Goal: Obtain resource: Obtain resource

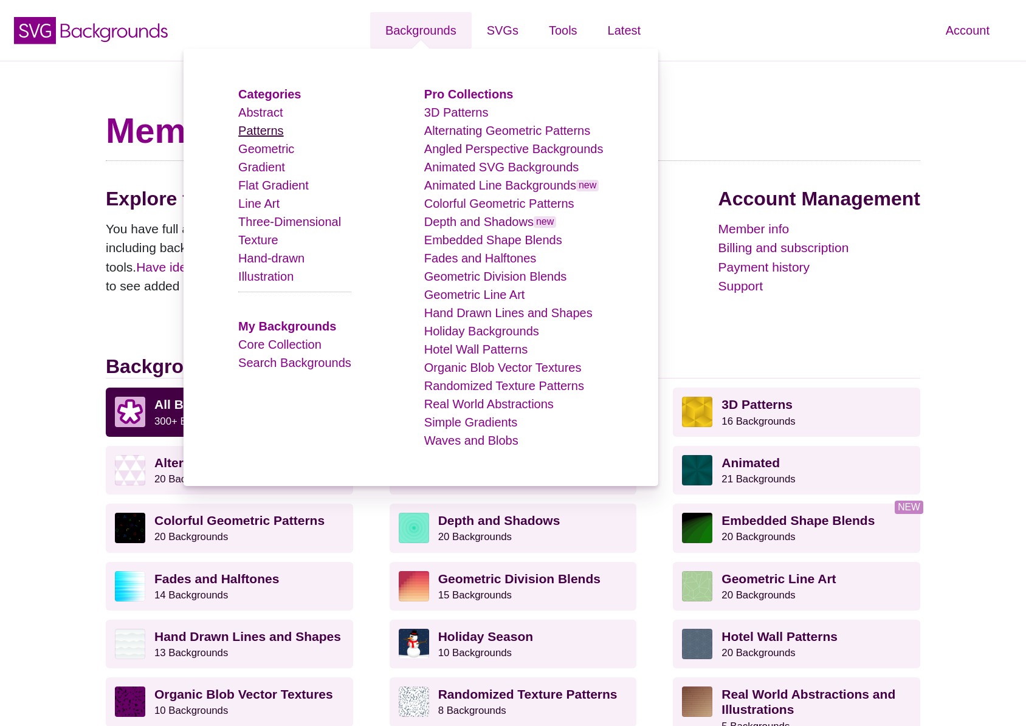
click at [264, 131] on link "Patterns" at bounding box center [260, 130] width 45 height 13
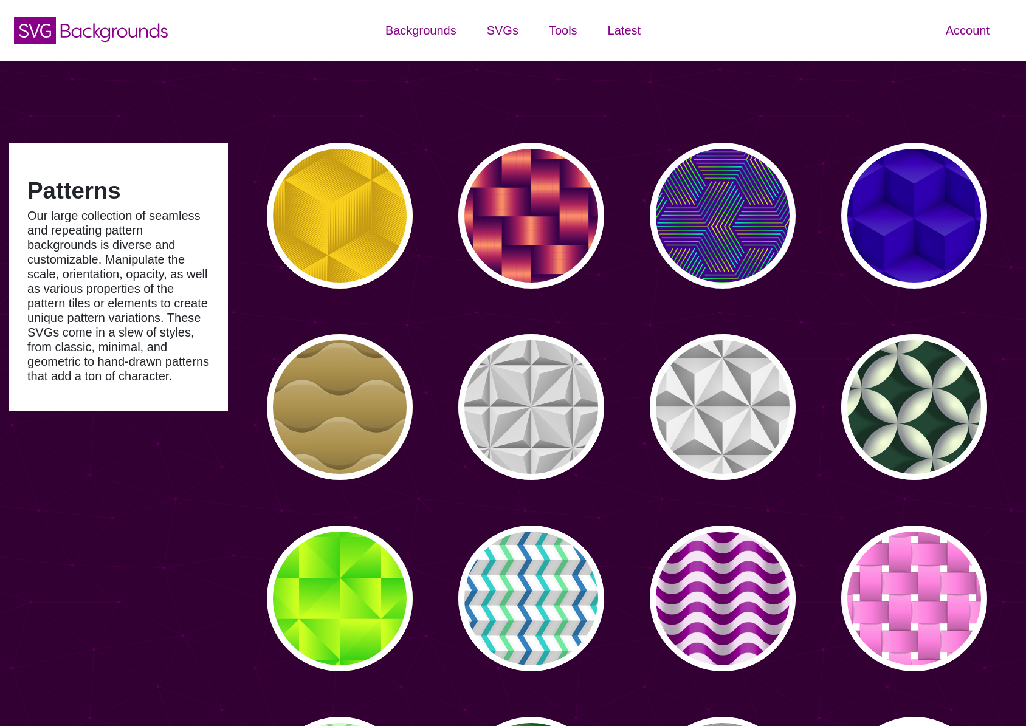
type input "#450057"
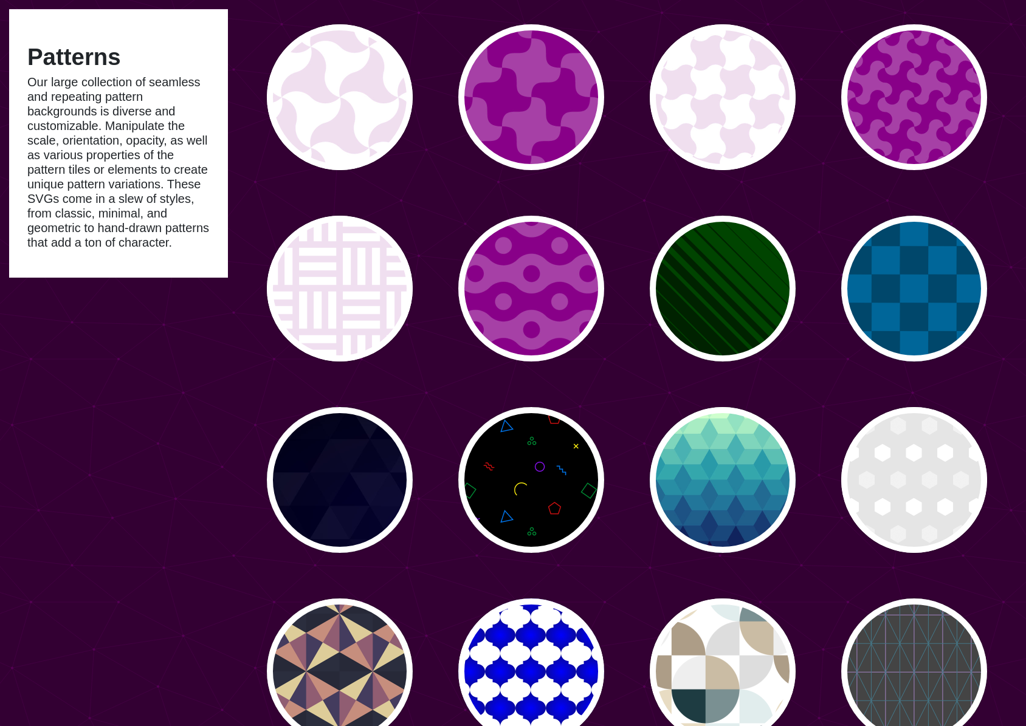
scroll to position [1708, 0]
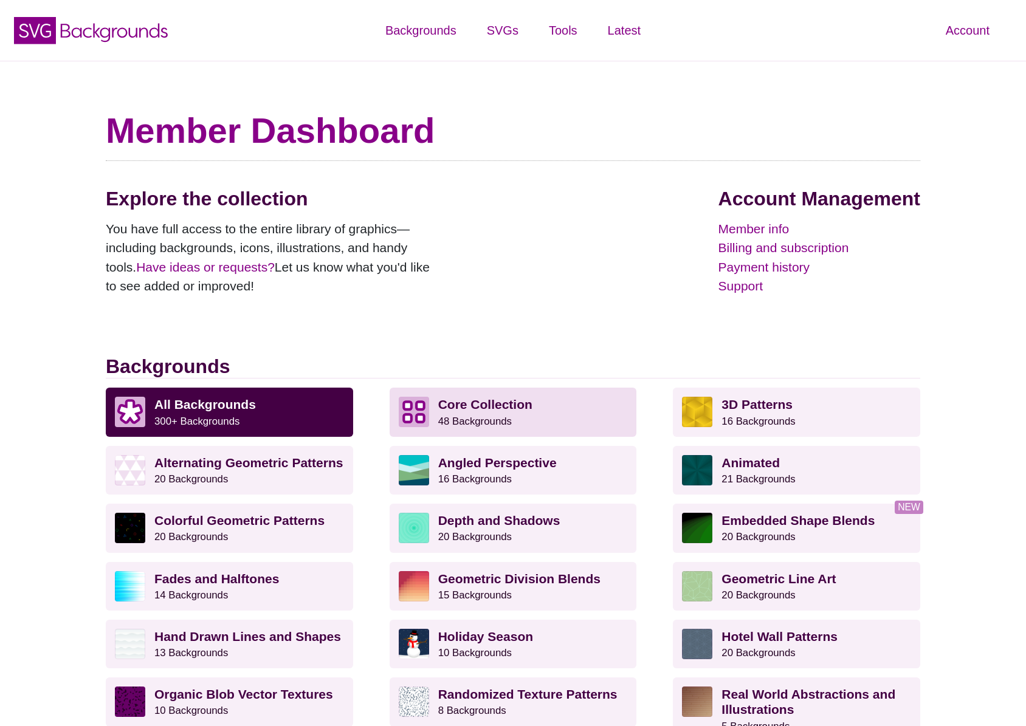
click at [508, 416] on small "48 Backgrounds" at bounding box center [475, 422] width 74 height 12
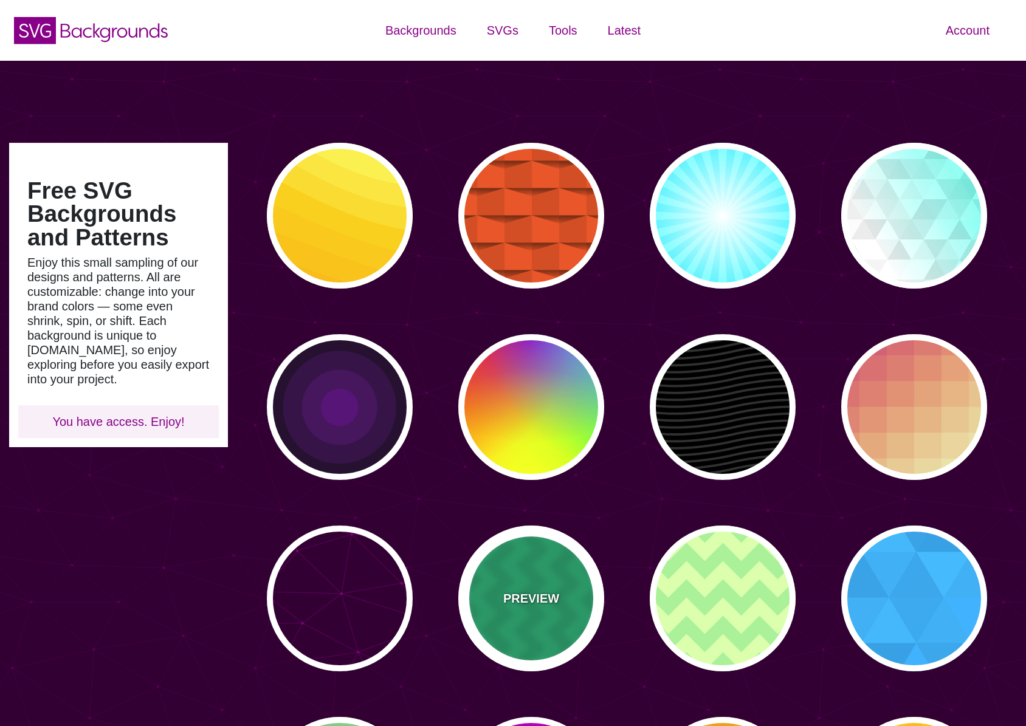
click at [491, 596] on div "PREVIEW" at bounding box center [531, 599] width 146 height 146
type input "#00BB77"
type input "#000000"
type input "120"
type input "0.1"
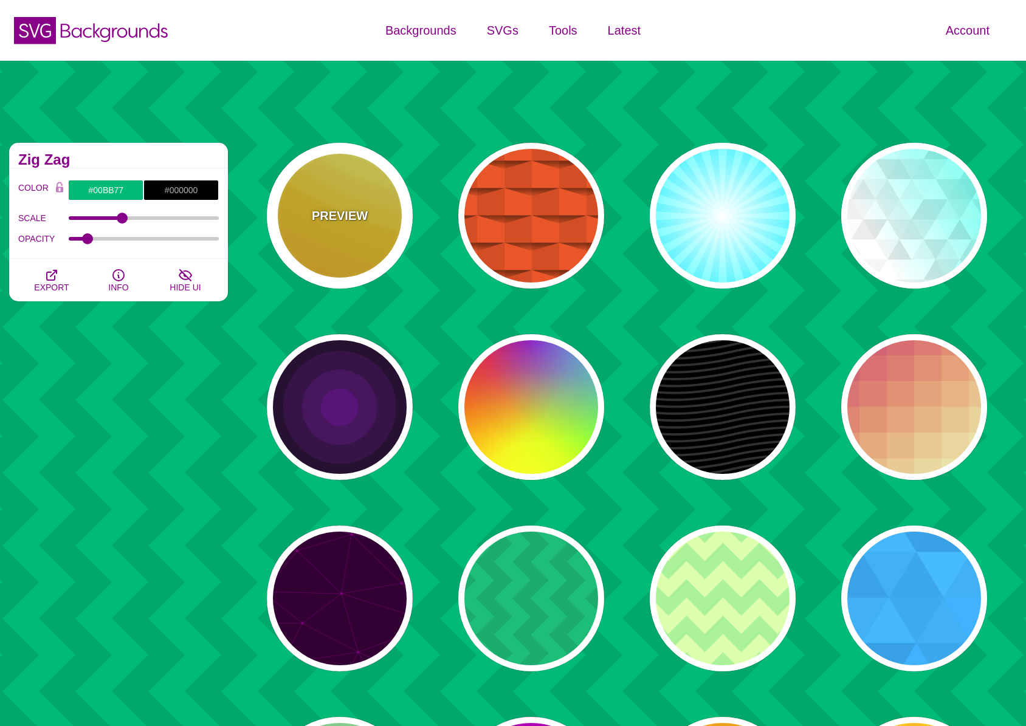
click at [340, 187] on div "PREVIEW" at bounding box center [340, 216] width 146 height 146
type input "#FFAA00"
type input "#FFCC00"
type input "#FFFF66"
type input "1"
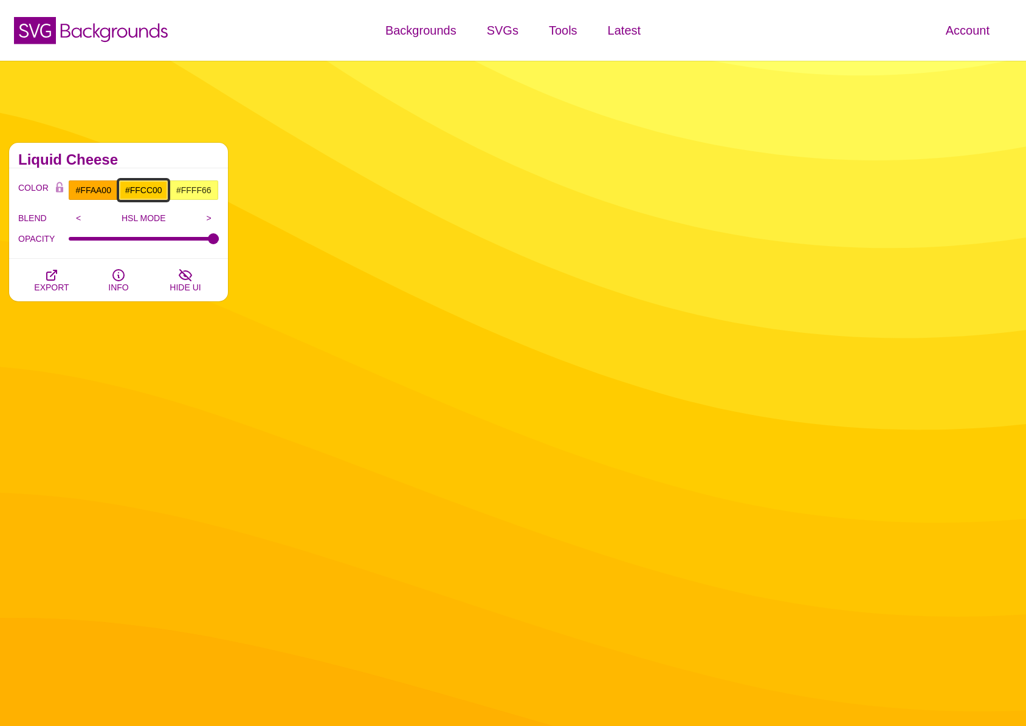
click at [154, 188] on input "#FFCC00" at bounding box center [144, 190] width 50 height 21
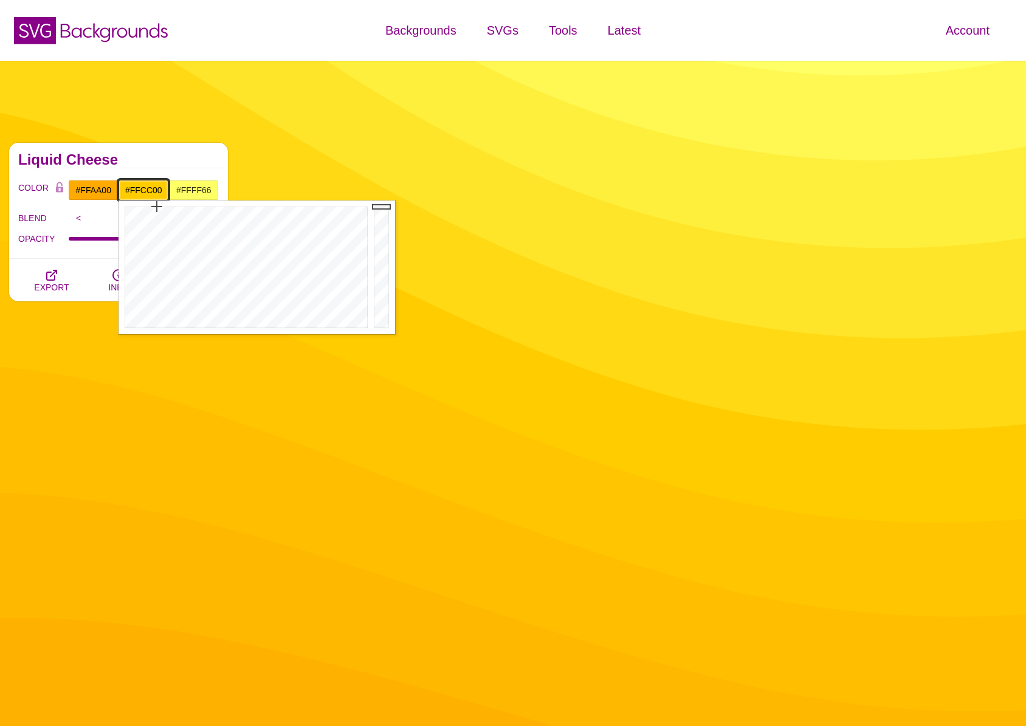
click at [154, 188] on input "#FFCC00" at bounding box center [144, 190] width 50 height 21
paste input "33f066"
type input "#33F066"
click at [166, 165] on div "Liquid Cheese" at bounding box center [118, 156] width 219 height 26
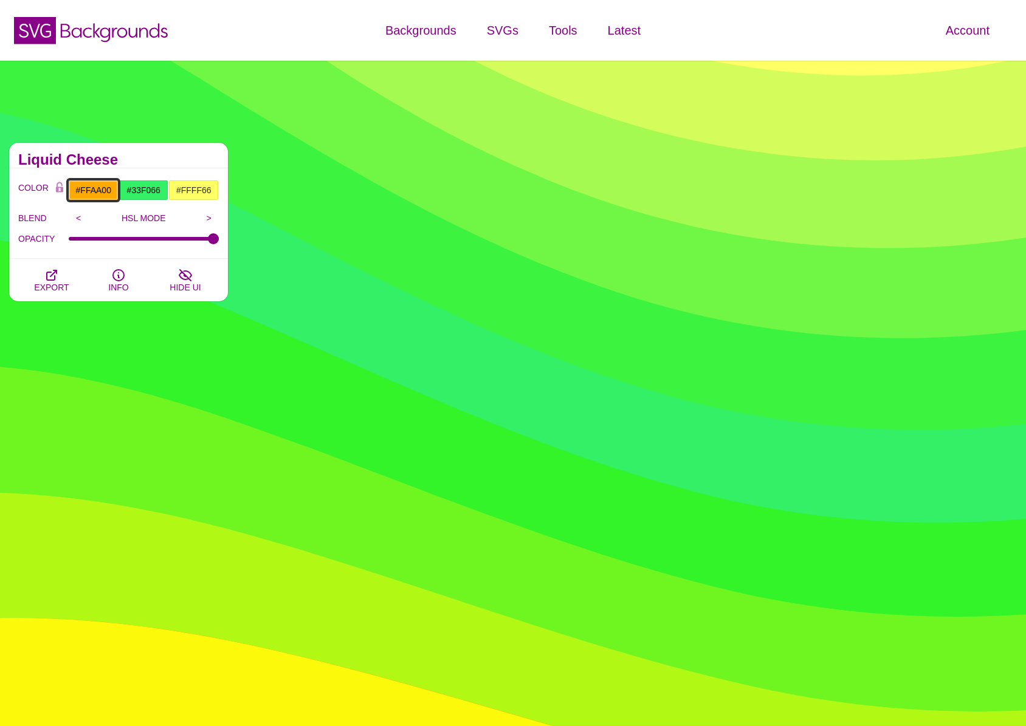
click at [84, 192] on input "#FFAA00" at bounding box center [93, 190] width 50 height 21
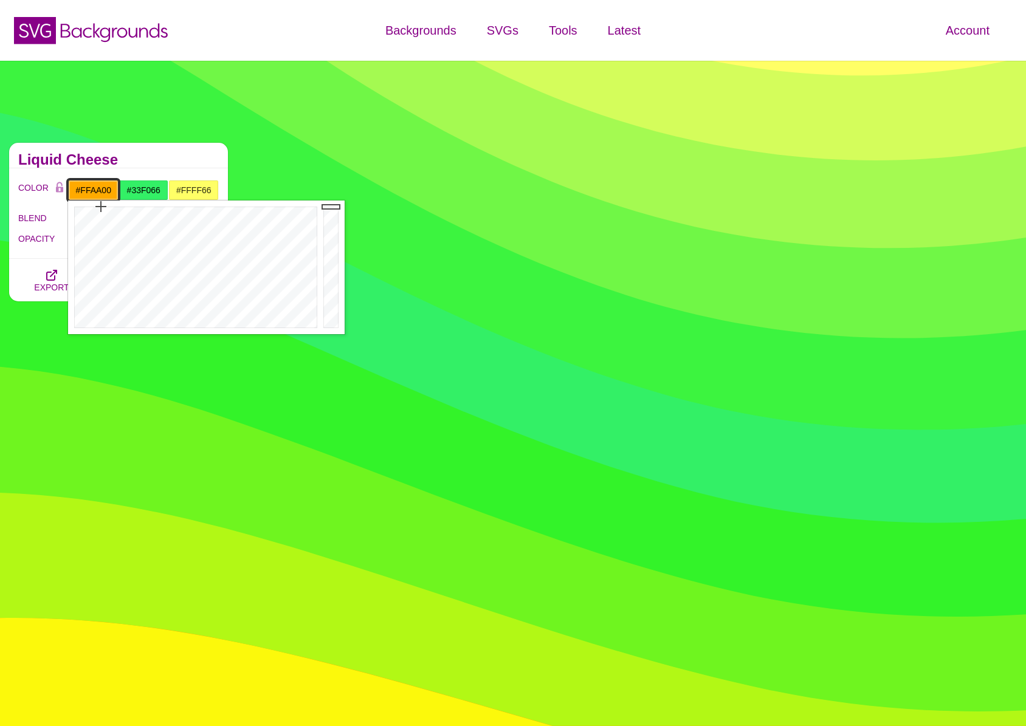
paste input "02e643"
type input "#02E643"
click at [140, 168] on div "COLOR #02E643 #33F066 #FFFF66 #444444 #555555 #666666 #777777 #888888 #999999 B…" at bounding box center [118, 213] width 219 height 91
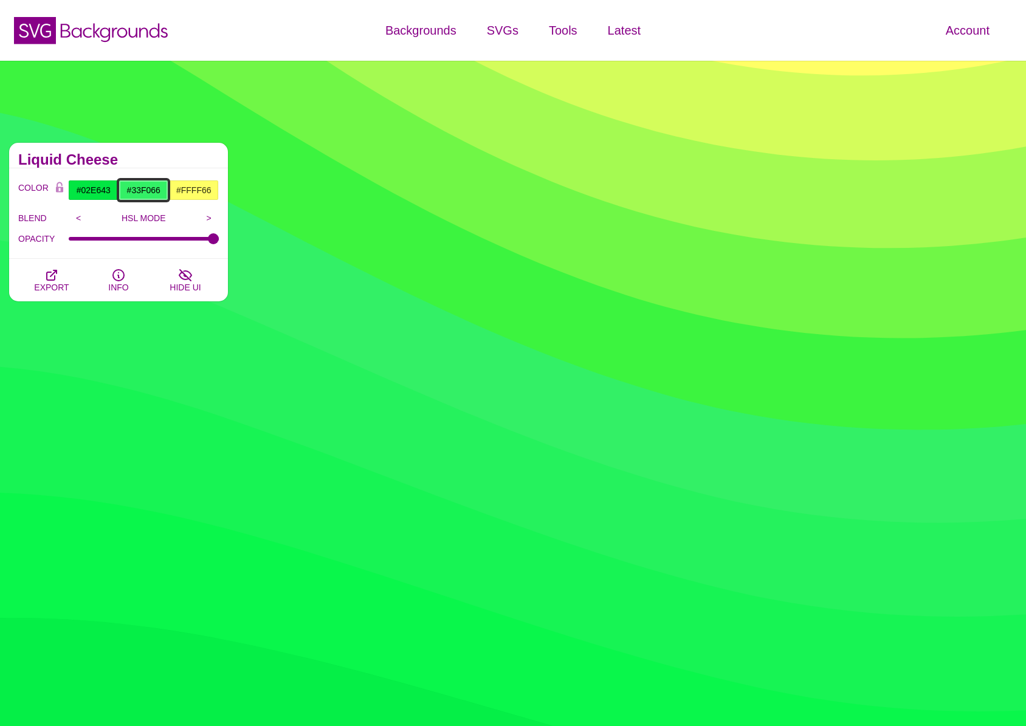
click at [140, 190] on input "#33F066" at bounding box center [144, 190] width 50 height 21
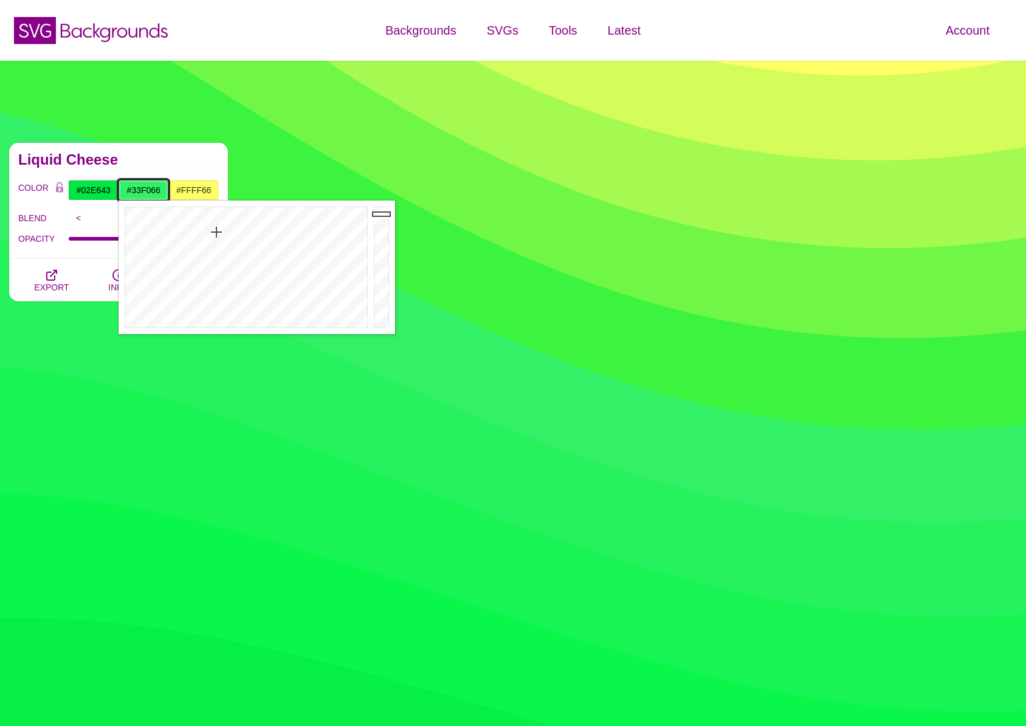
click at [140, 190] on input "#33F066" at bounding box center [144, 190] width 50 height 21
click at [200, 188] on input "#FFFF66" at bounding box center [193, 190] width 50 height 21
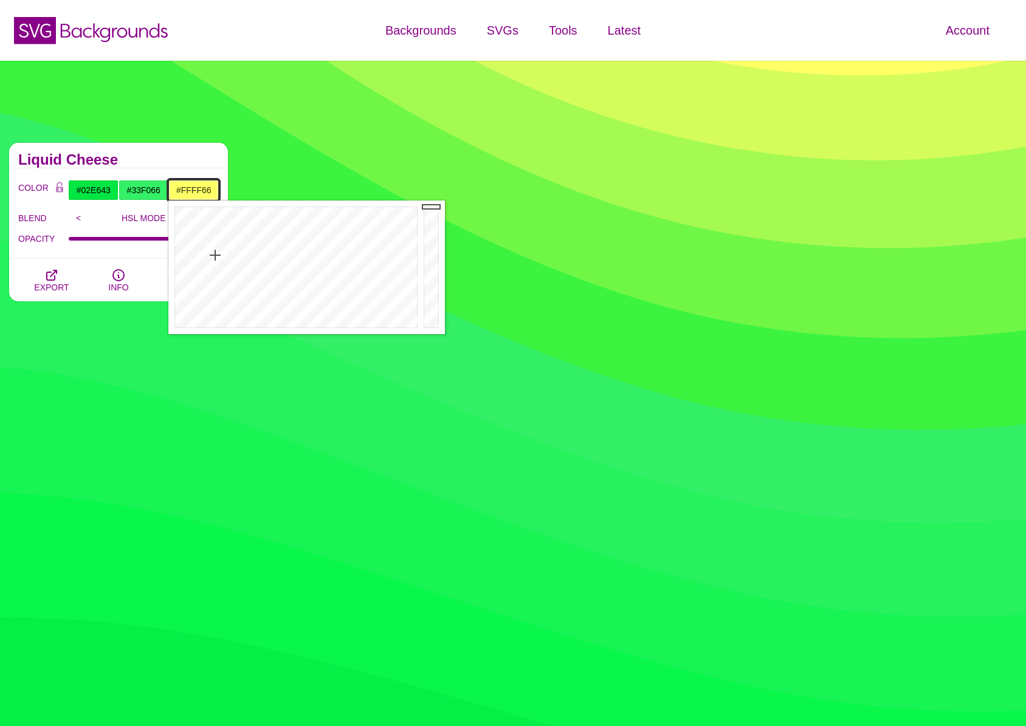
click at [200, 188] on input "#FFFF66" at bounding box center [193, 190] width 50 height 21
paste input "66f48c"
click at [213, 145] on div "Liquid Cheese" at bounding box center [118, 156] width 219 height 26
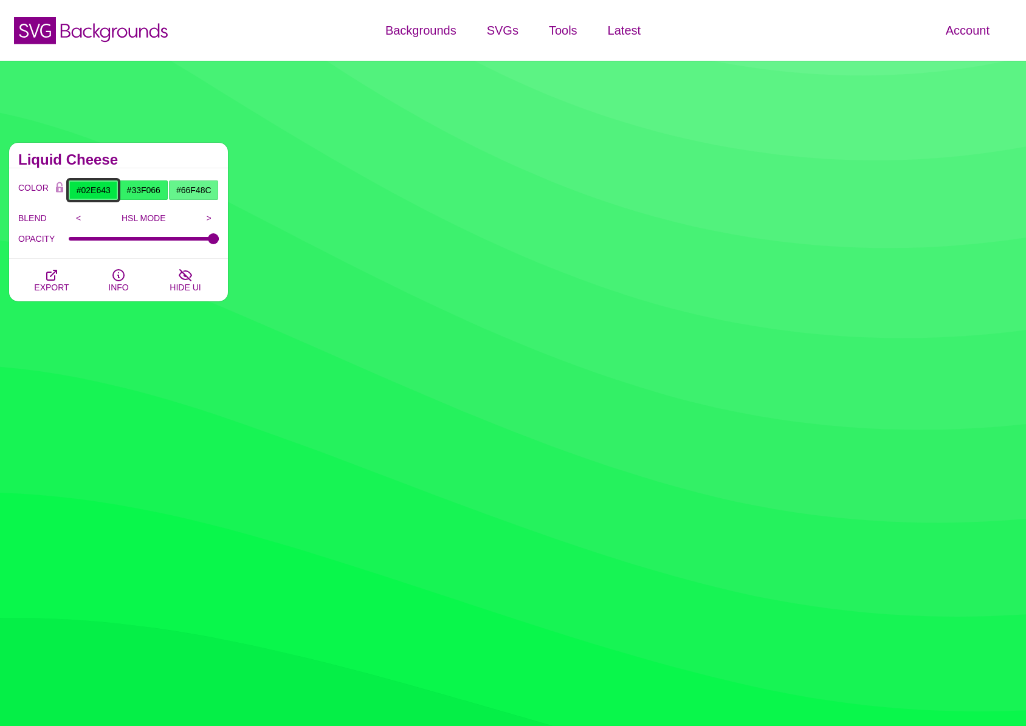
click at [87, 193] on input "#02E643" at bounding box center [93, 190] width 50 height 21
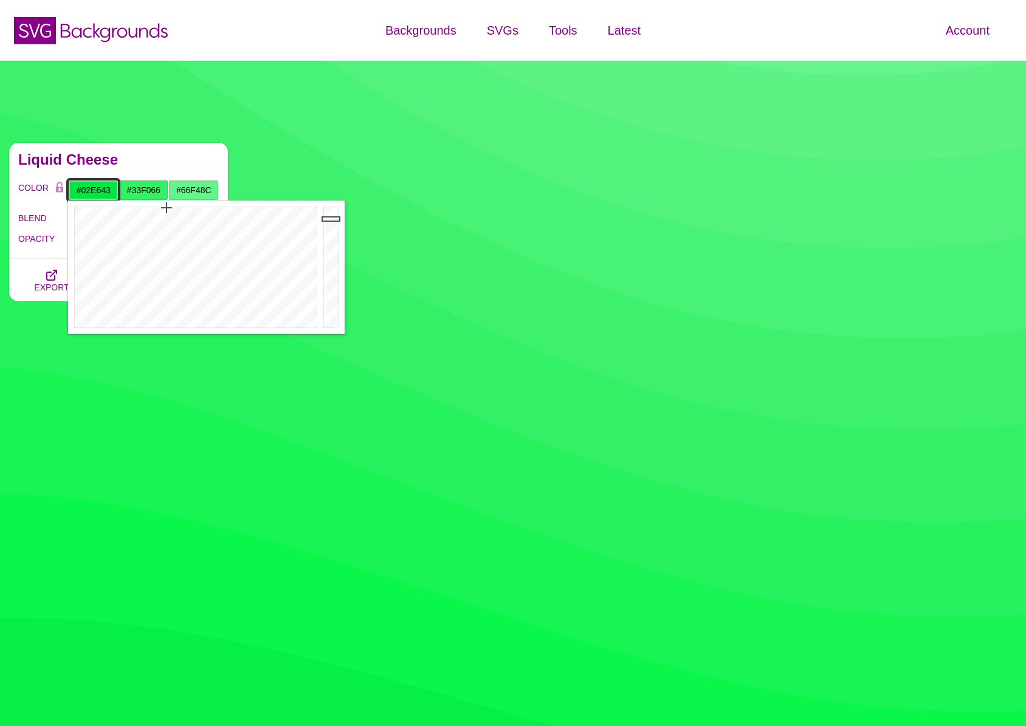
click at [87, 193] on input "#02E643" at bounding box center [93, 190] width 50 height 21
click at [146, 187] on input "#33F066" at bounding box center [144, 190] width 50 height 21
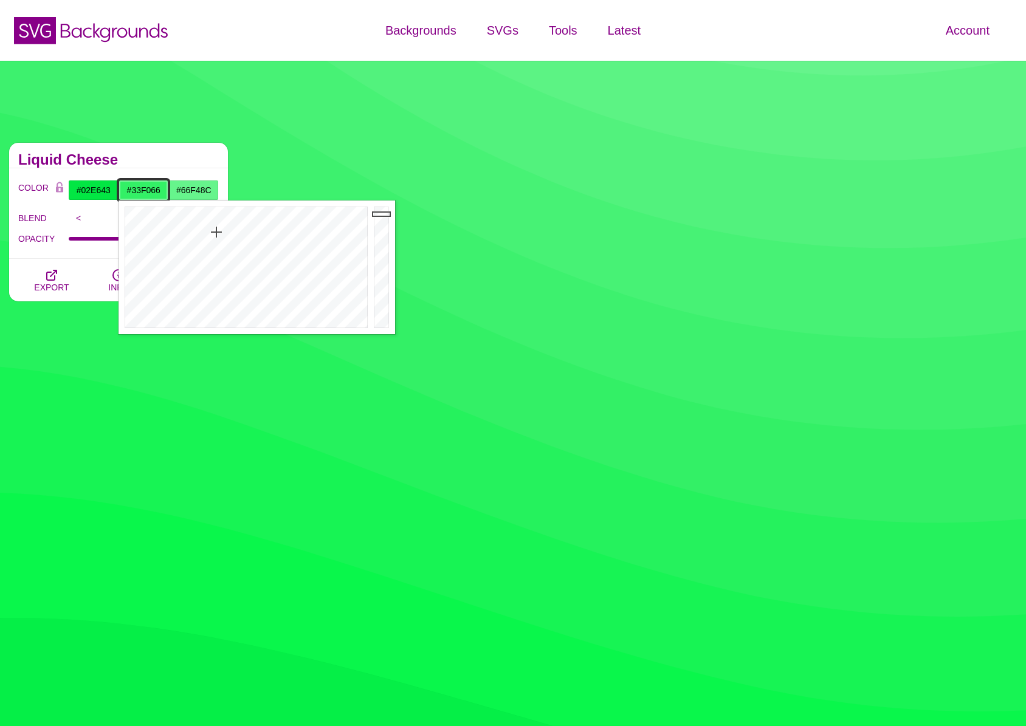
click at [146, 187] on input "#33F066" at bounding box center [144, 190] width 50 height 21
click at [194, 190] on input "#66F48C" at bounding box center [193, 190] width 50 height 21
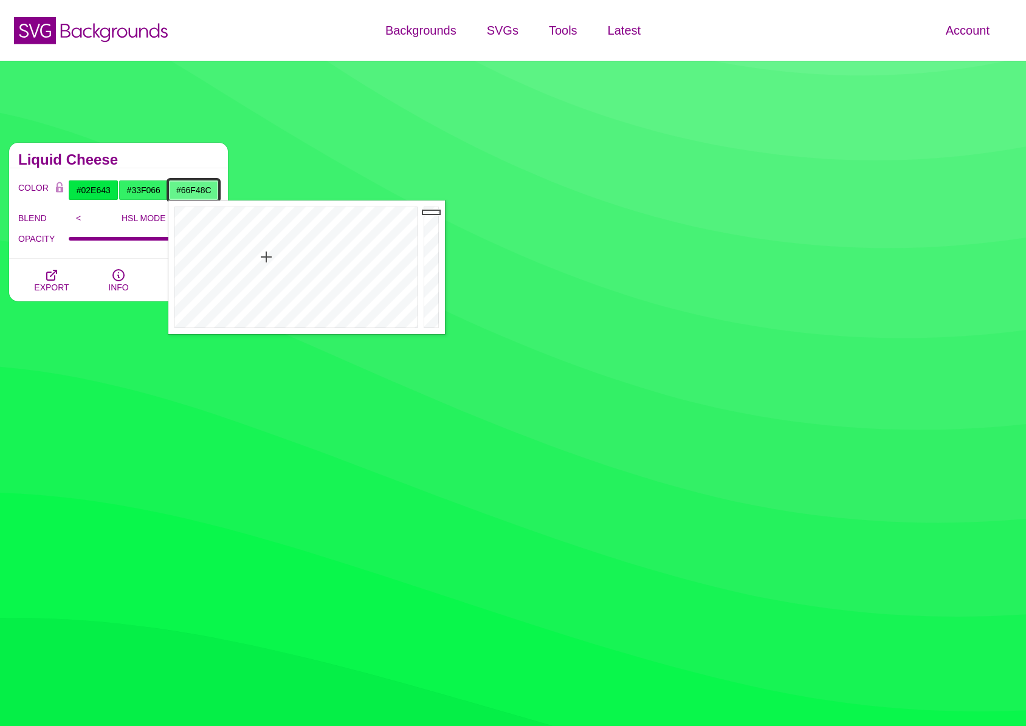
click at [194, 190] on input "#66F48C" at bounding box center [193, 190] width 50 height 21
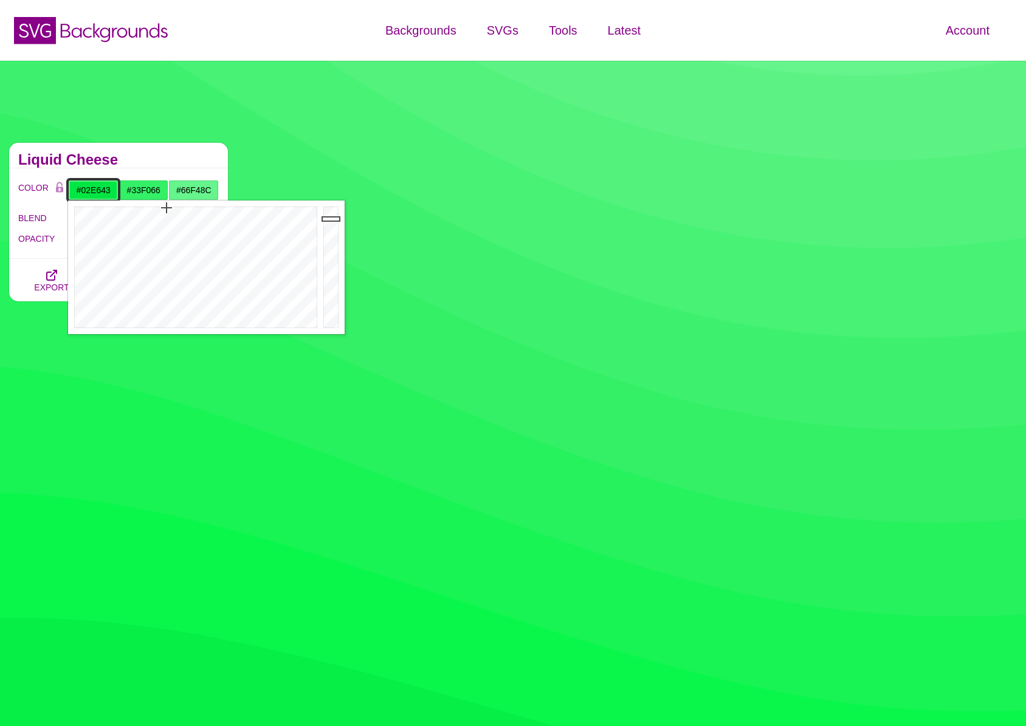
click at [95, 188] on input "#02E643" at bounding box center [93, 190] width 50 height 21
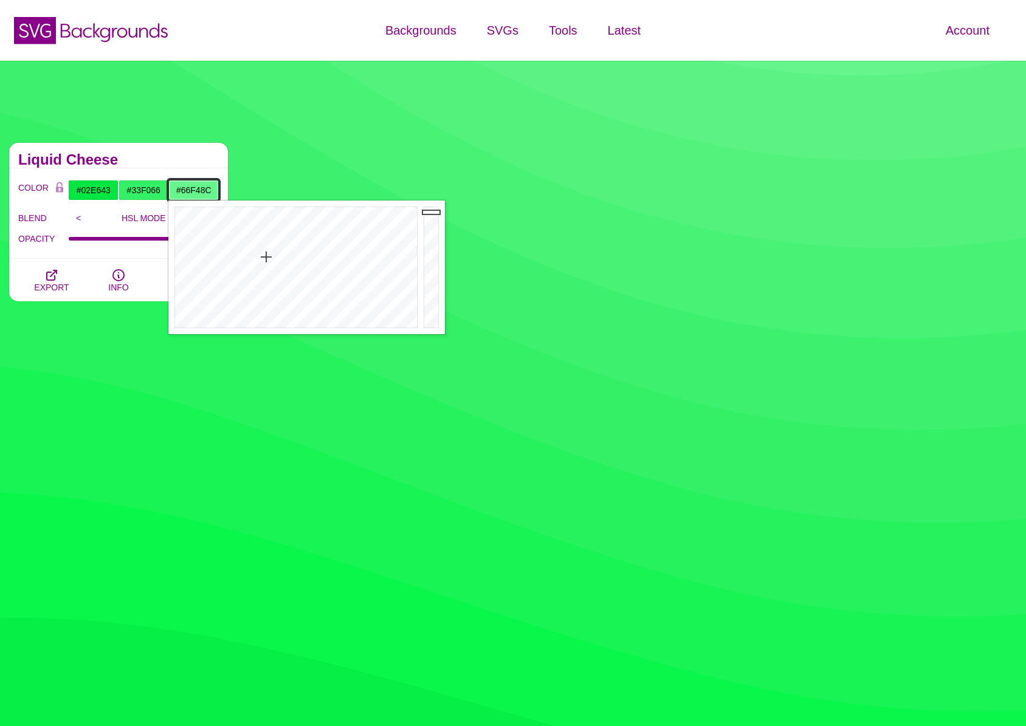
click at [191, 191] on input "#66F48C" at bounding box center [193, 190] width 50 height 21
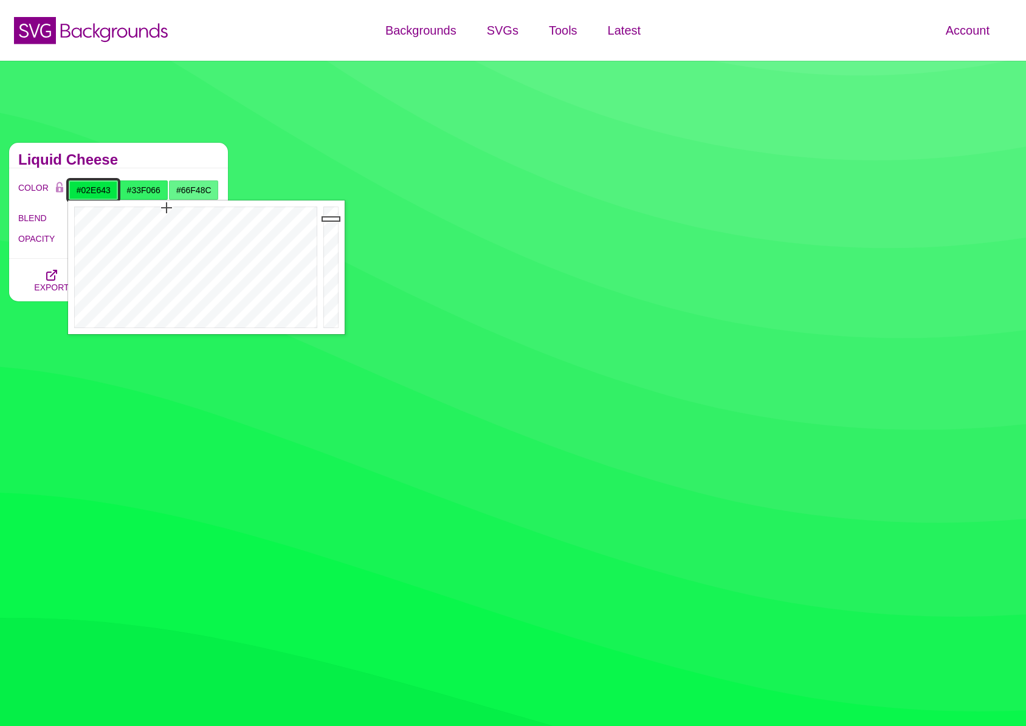
click at [103, 187] on input "#02E643" at bounding box center [93, 190] width 50 height 21
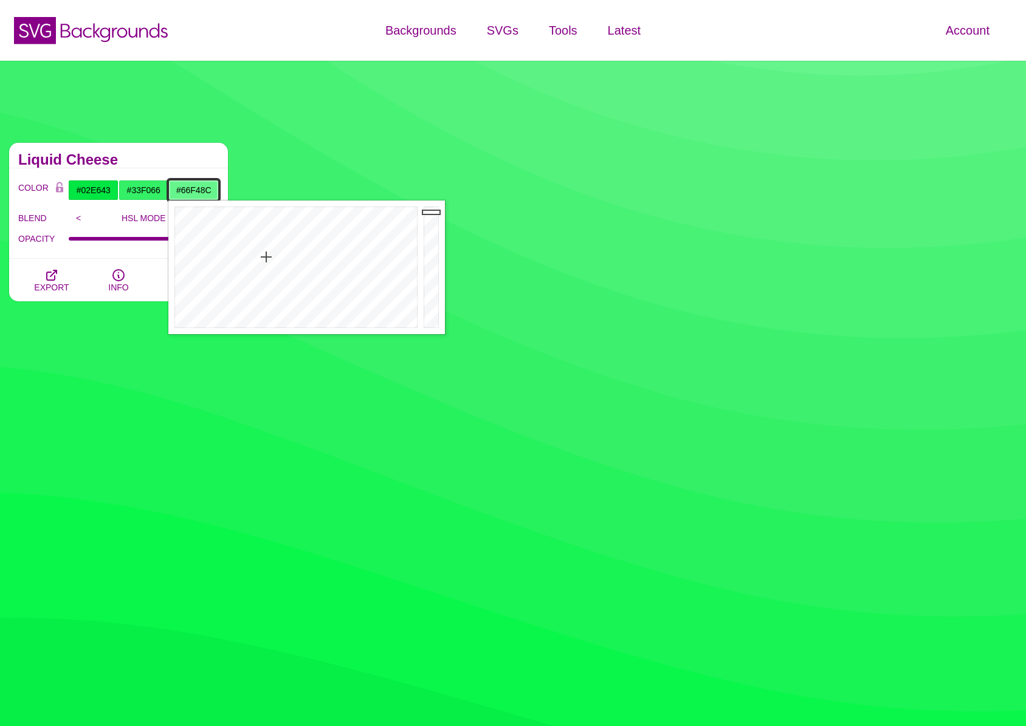
click at [189, 190] on input "#66F48C" at bounding box center [193, 190] width 50 height 21
click at [89, 192] on input "#02E643" at bounding box center [93, 190] width 50 height 21
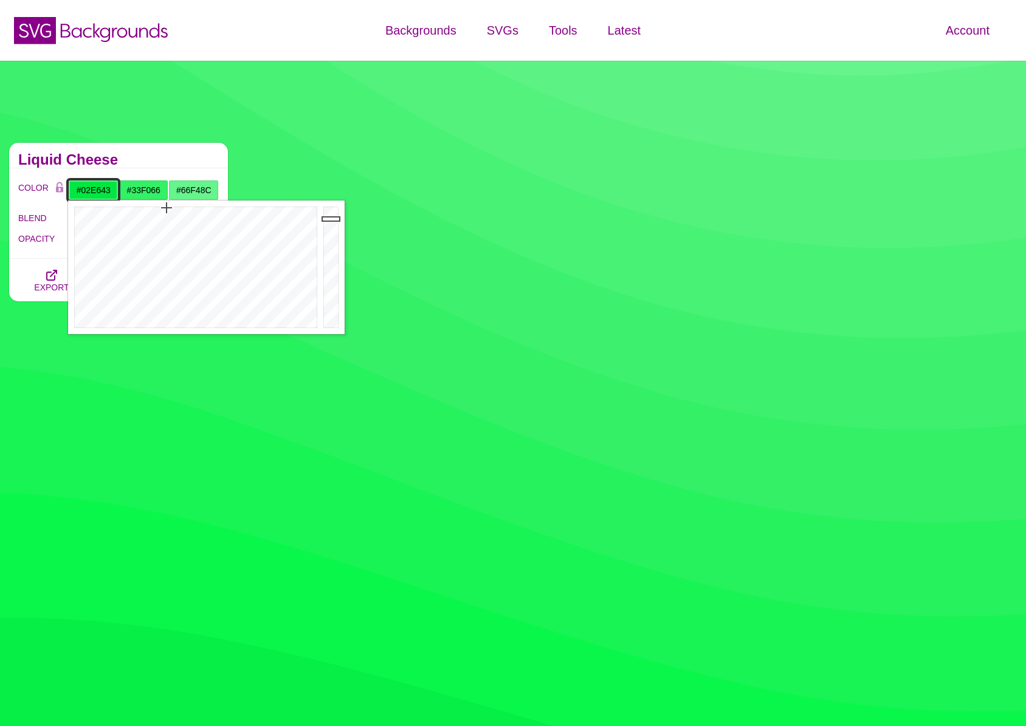
click at [89, 192] on input "#02E643" at bounding box center [93, 190] width 50 height 21
click at [137, 190] on input "#33F066" at bounding box center [144, 190] width 50 height 21
click at [137, 189] on input "#33F066" at bounding box center [144, 190] width 50 height 21
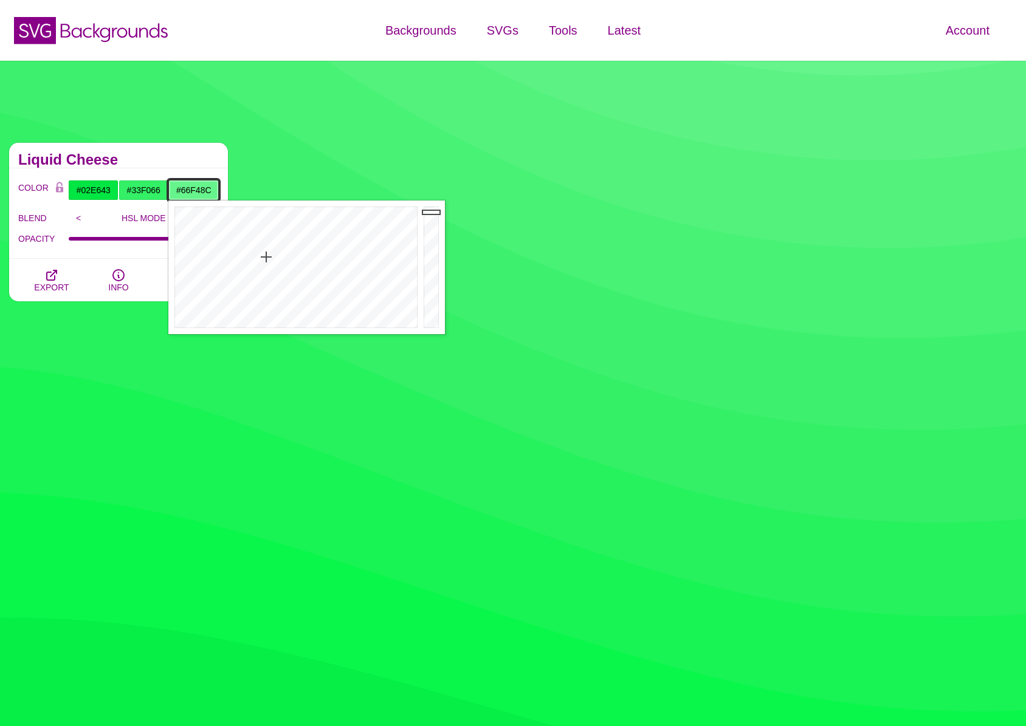
click at [203, 193] on input "#66F48C" at bounding box center [193, 190] width 50 height 21
click at [171, 156] on h2 "Liquid Cheese" at bounding box center [118, 160] width 201 height 10
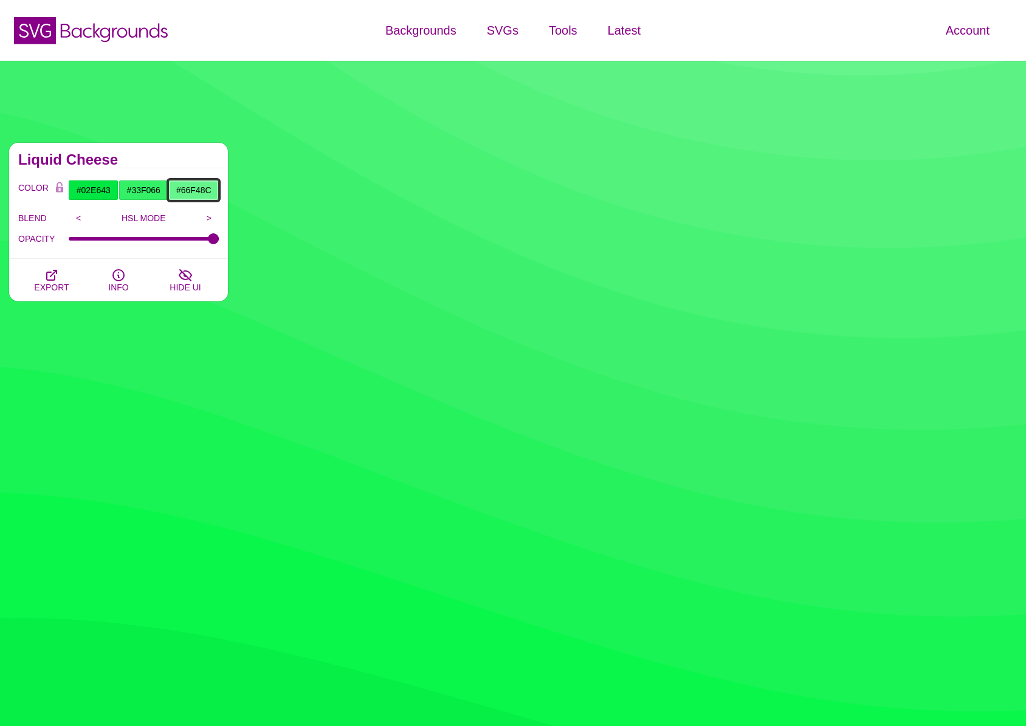
click at [194, 192] on input "#66F48C" at bounding box center [193, 190] width 50 height 21
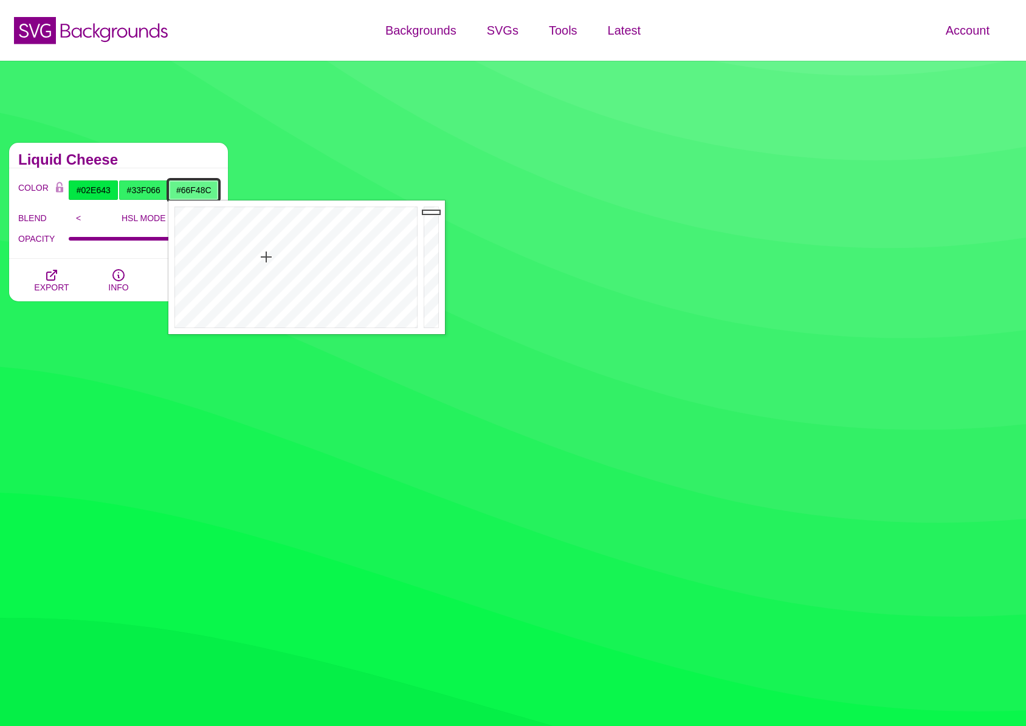
click at [194, 192] on input "#66F48C" at bounding box center [193, 190] width 50 height 21
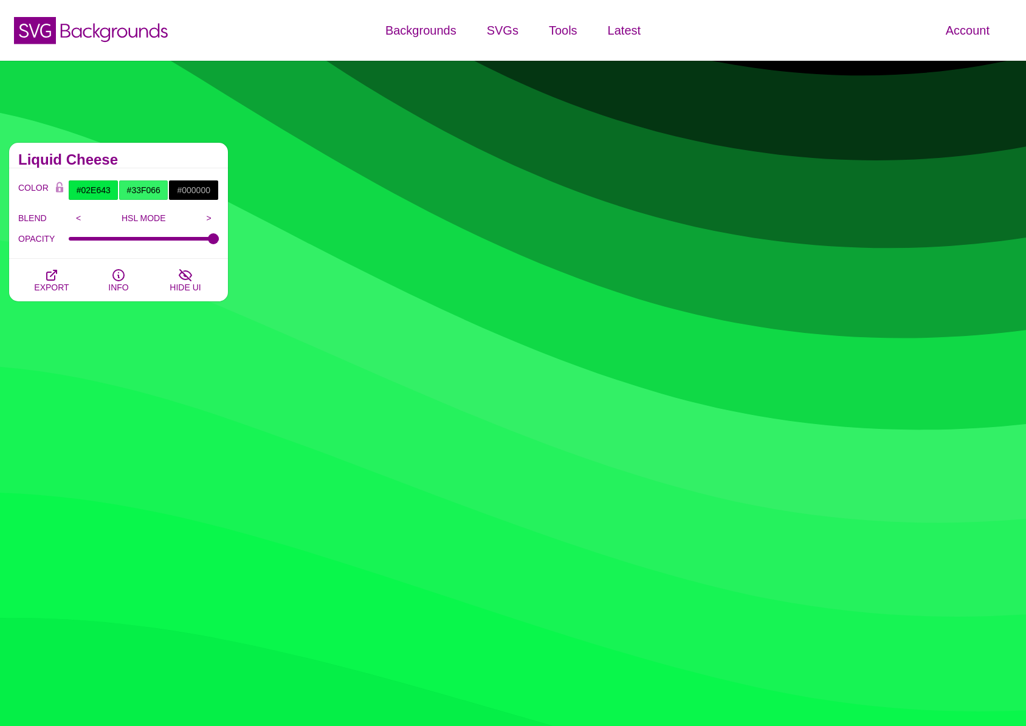
click at [187, 157] on h2 "Liquid Cheese" at bounding box center [118, 160] width 201 height 10
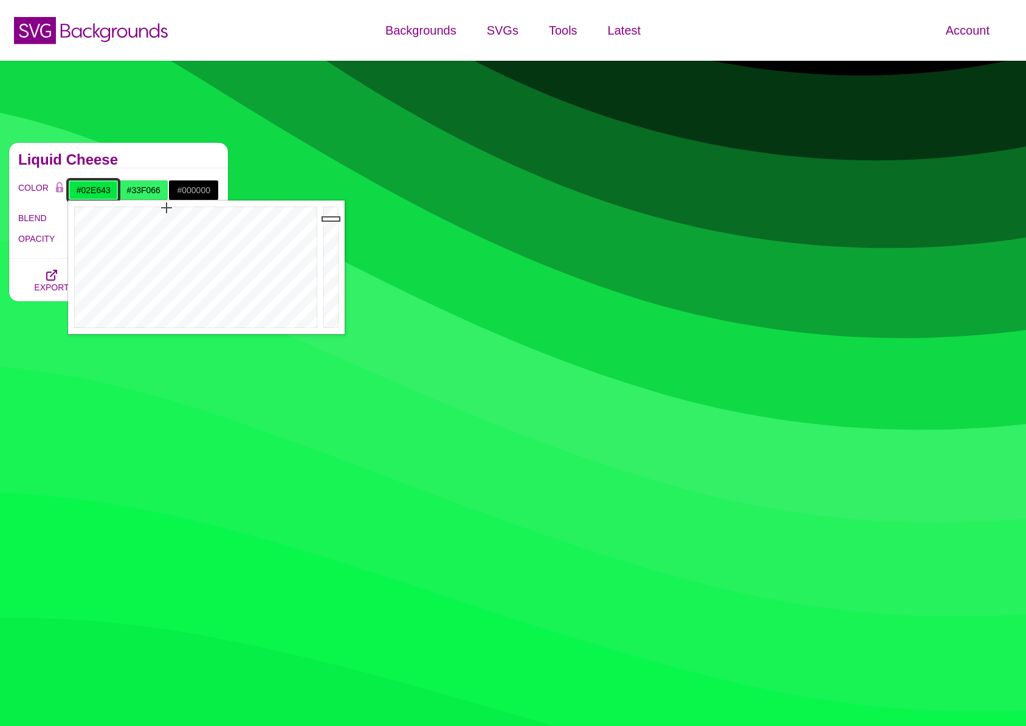
click at [90, 185] on input "#02E643" at bounding box center [93, 190] width 50 height 21
drag, startPoint x: 165, startPoint y: 157, endPoint x: 174, endPoint y: 161, distance: 10.6
click at [165, 157] on h2 "Liquid Cheese" at bounding box center [118, 160] width 201 height 10
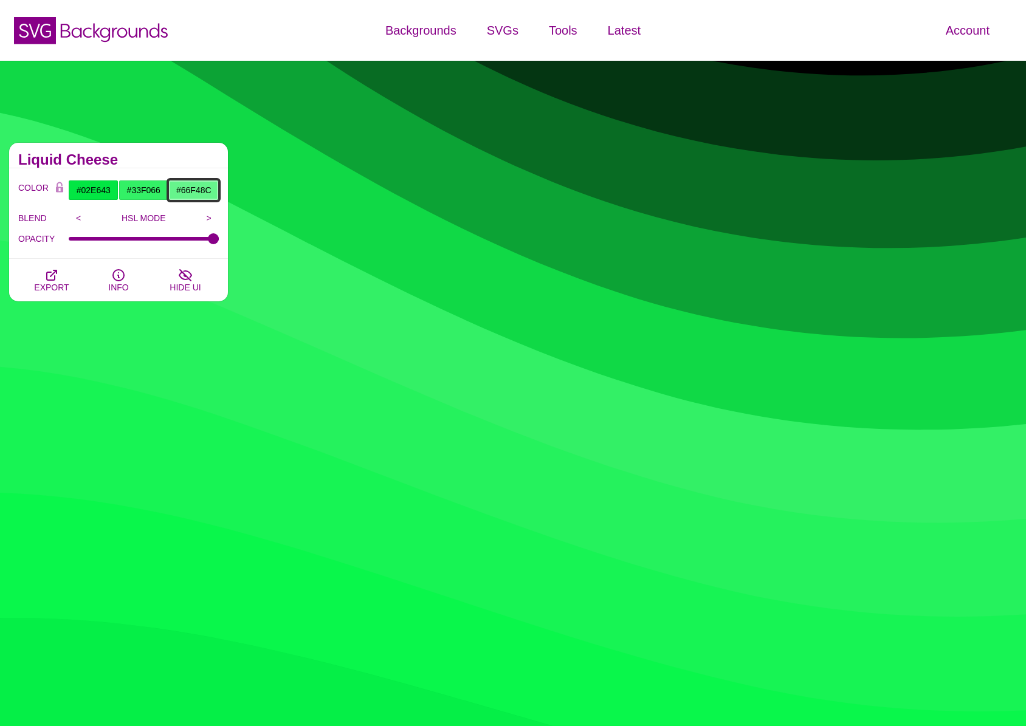
type input "#66F48C"
click at [100, 186] on input "#02E643" at bounding box center [93, 190] width 50 height 21
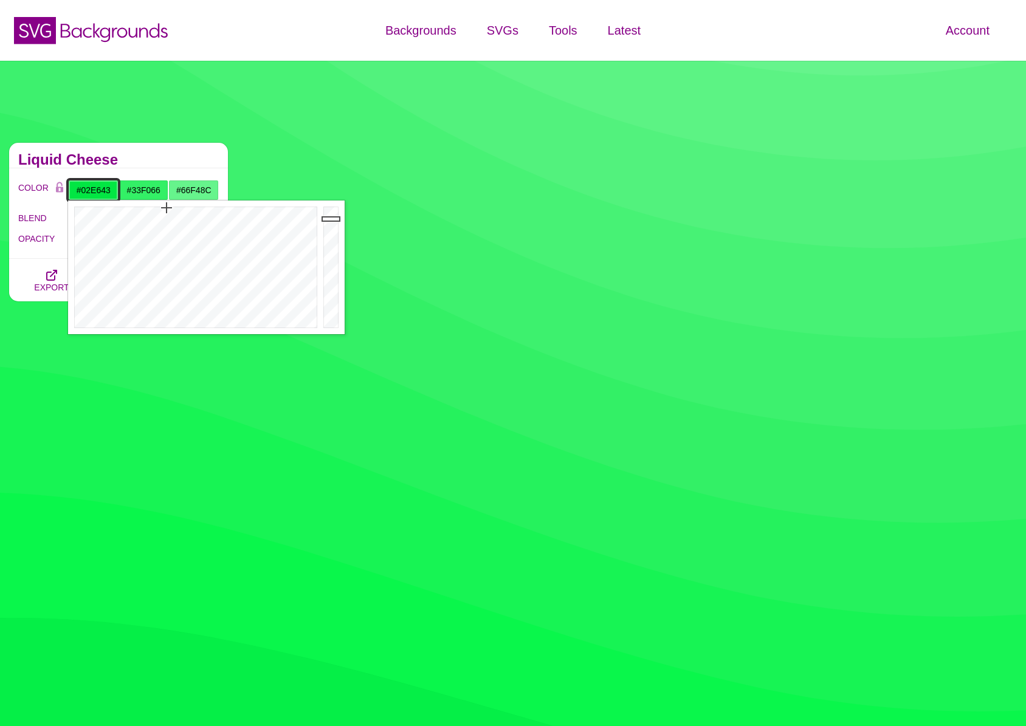
click at [100, 186] on input "#02E643" at bounding box center [93, 190] width 50 height 21
click at [193, 193] on input "#66F48C" at bounding box center [193, 190] width 50 height 21
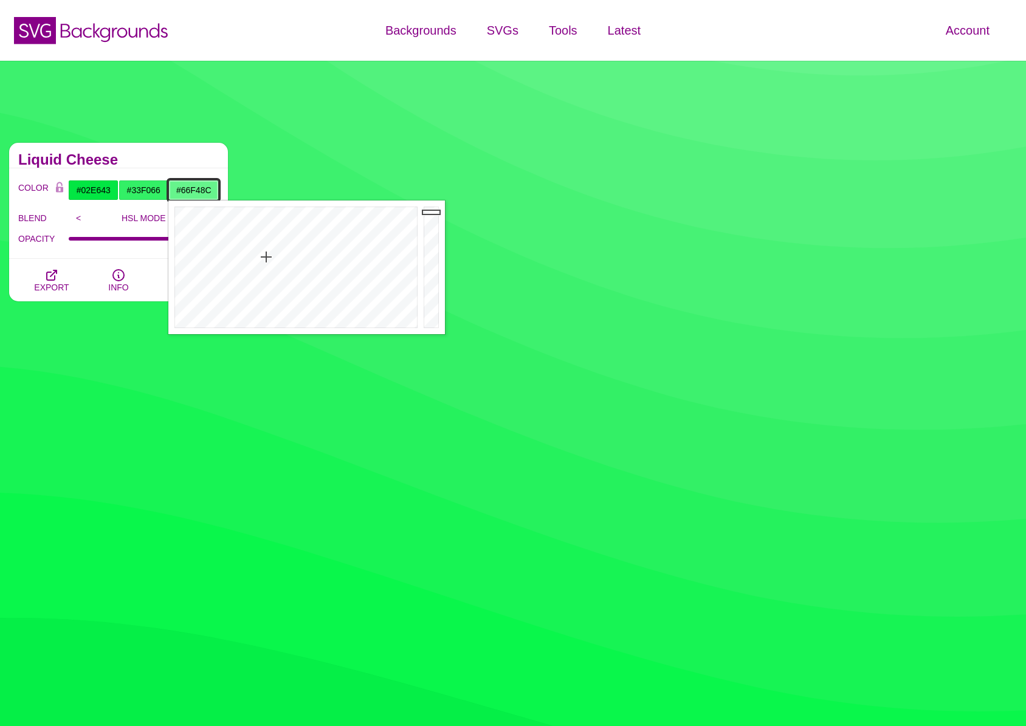
click at [193, 193] on input "#66F48C" at bounding box center [193, 190] width 50 height 21
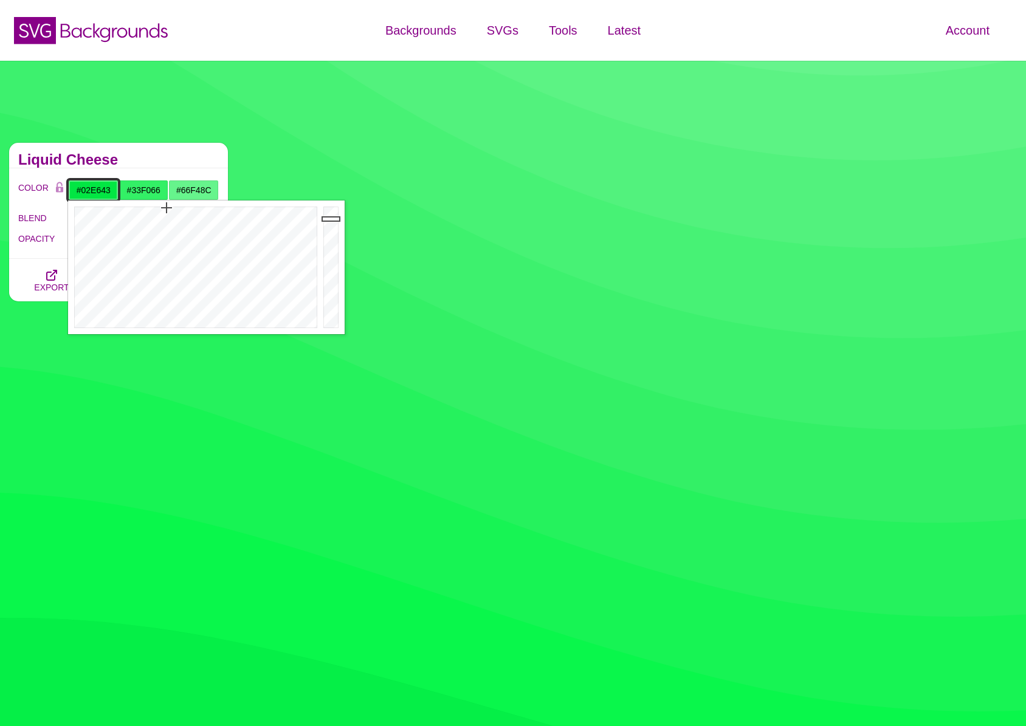
click at [96, 190] on input "#02E643" at bounding box center [93, 190] width 50 height 21
click at [195, 188] on input "#66F48C" at bounding box center [193, 190] width 50 height 21
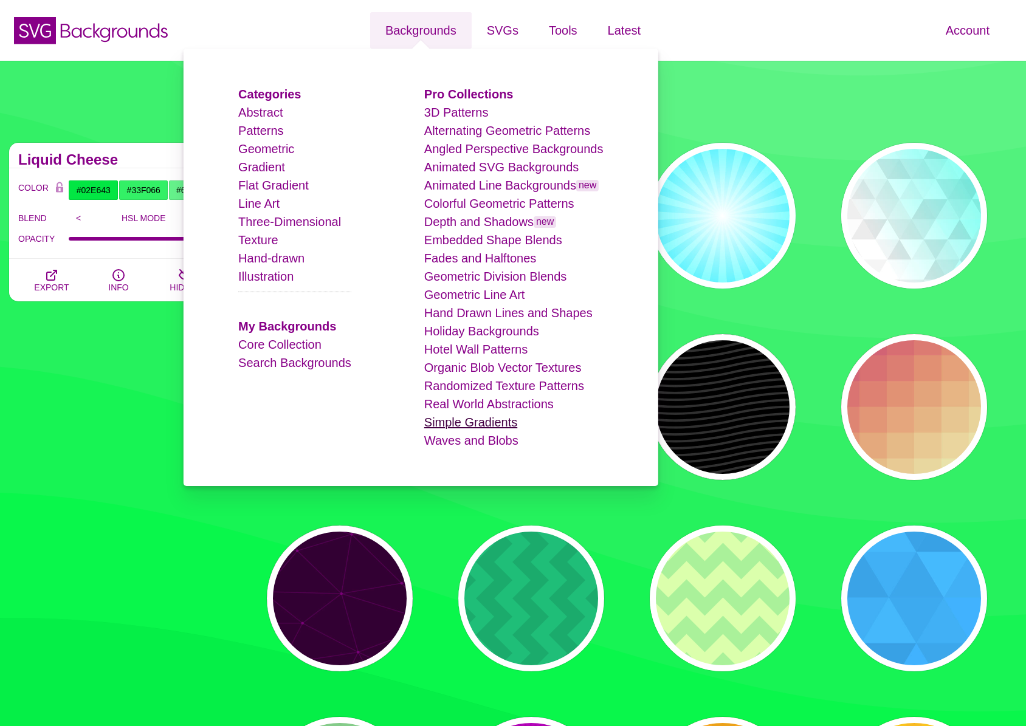
click at [466, 424] on link "Simple Gradients" at bounding box center [470, 422] width 93 height 13
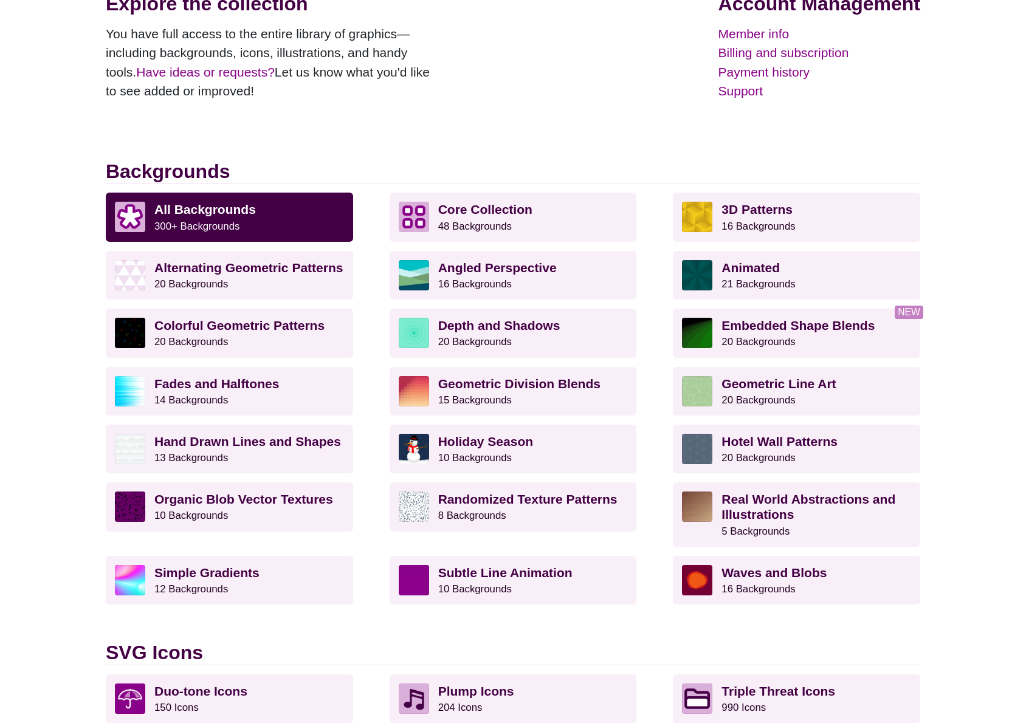
scroll to position [258, 0]
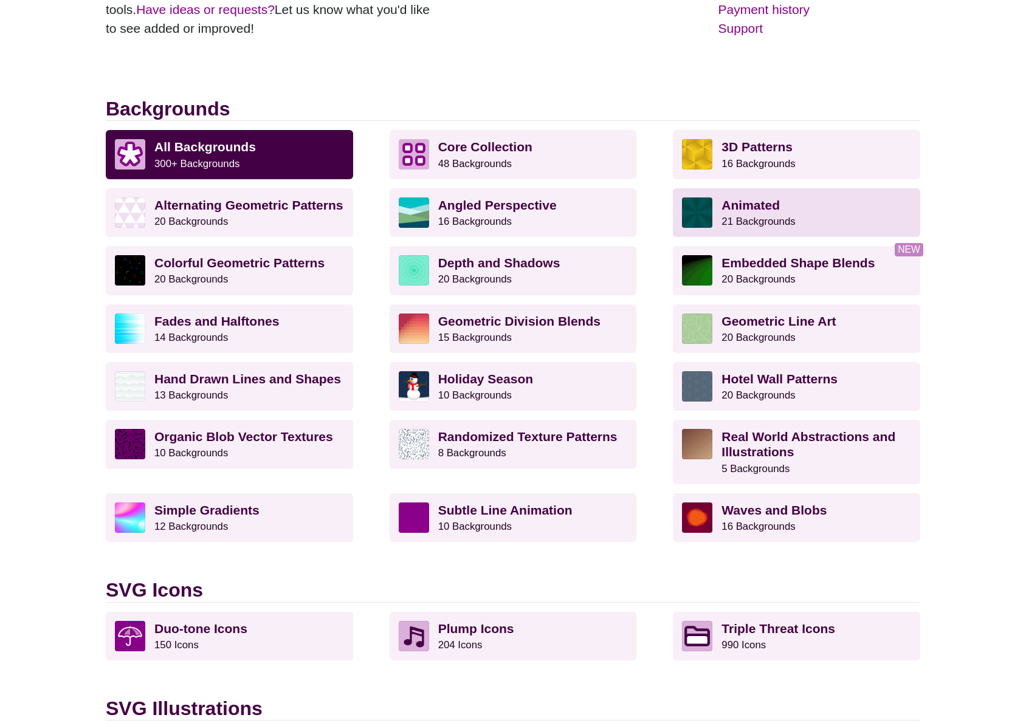
click at [836, 232] on link "Animated 21 Backgrounds" at bounding box center [796, 212] width 247 height 49
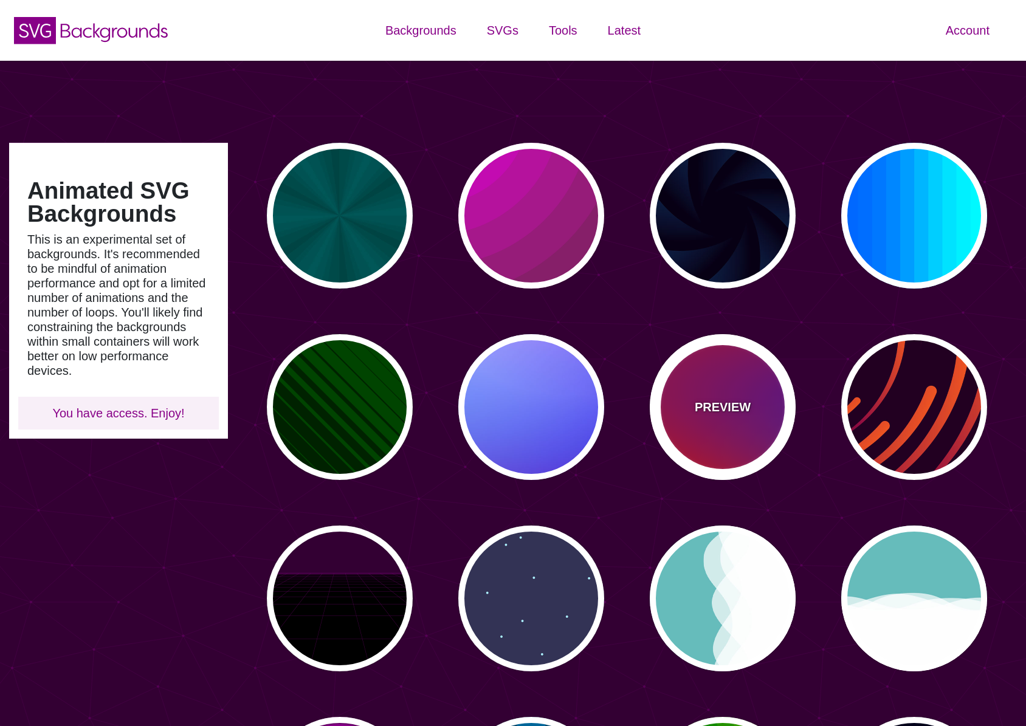
click at [720, 430] on div "PREVIEW" at bounding box center [723, 407] width 146 height 146
type input "#FF0000"
type input "#800080"
type input "#0000FF"
type input "#00EEBB"
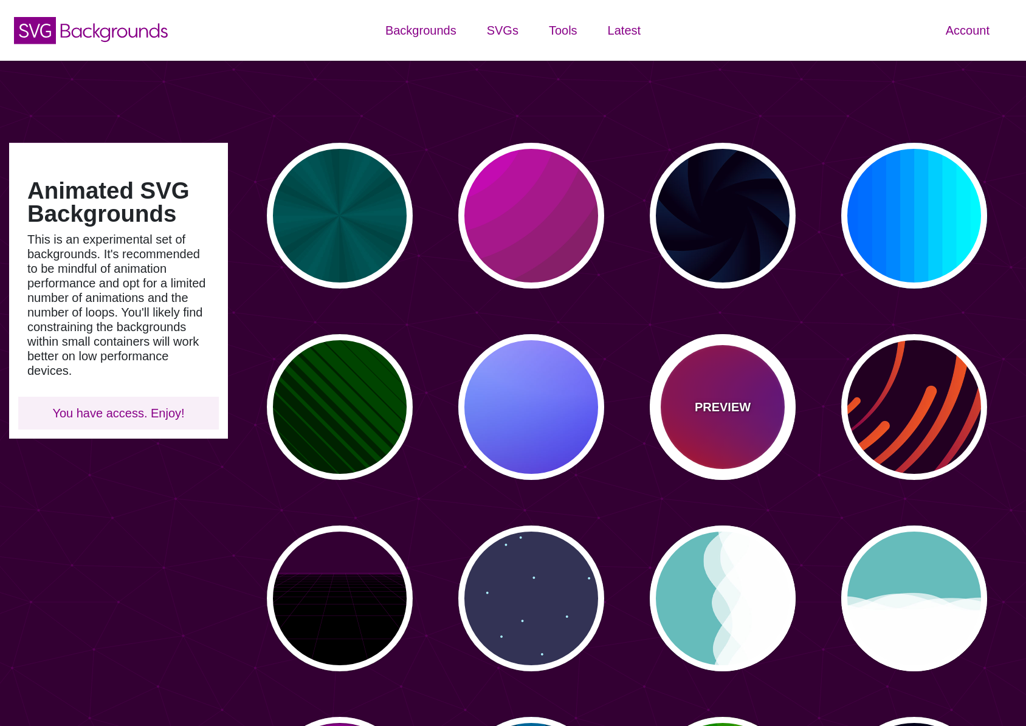
type input "#FFFF00"
type input "#FFA500"
type input "20"
type input "0"
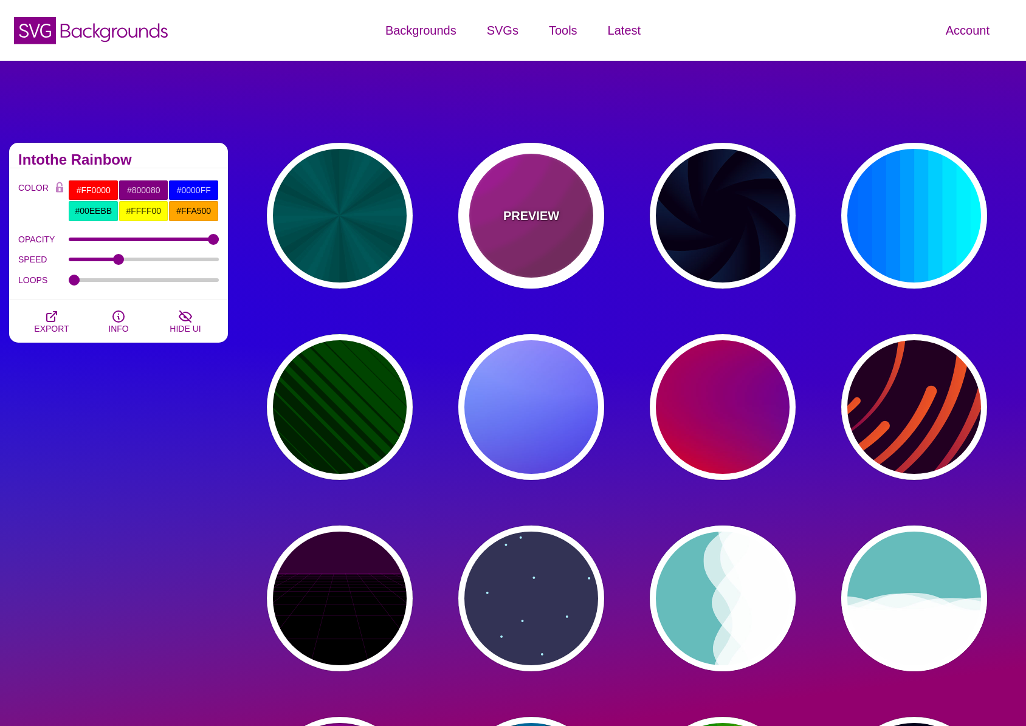
click at [519, 212] on p "PREVIEW" at bounding box center [531, 216] width 56 height 18
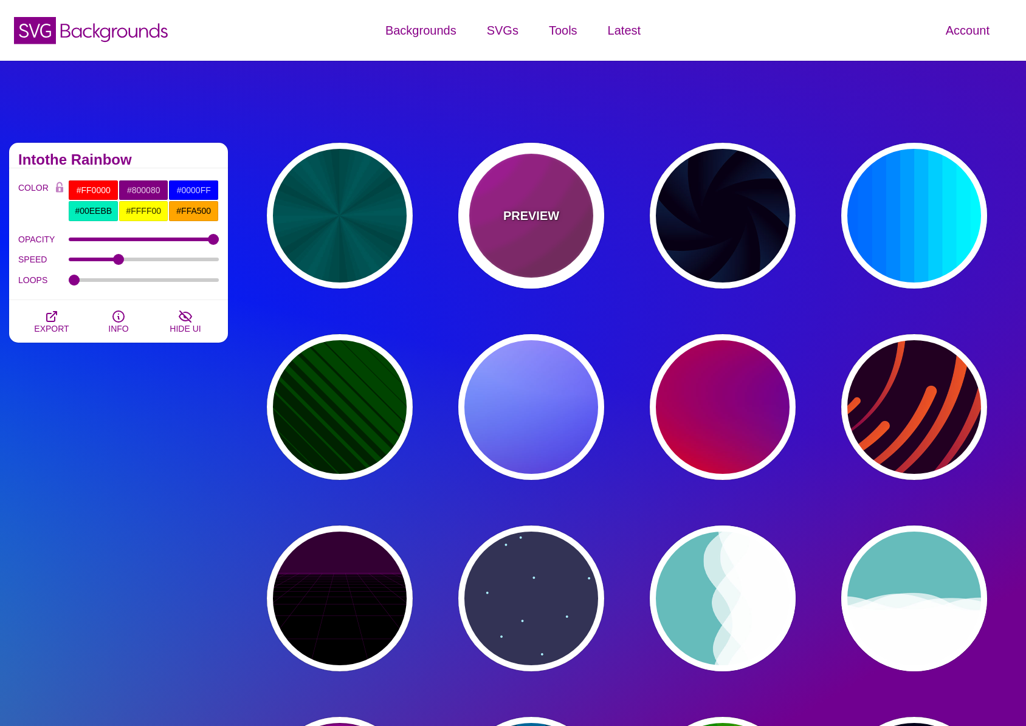
type input "#442233"
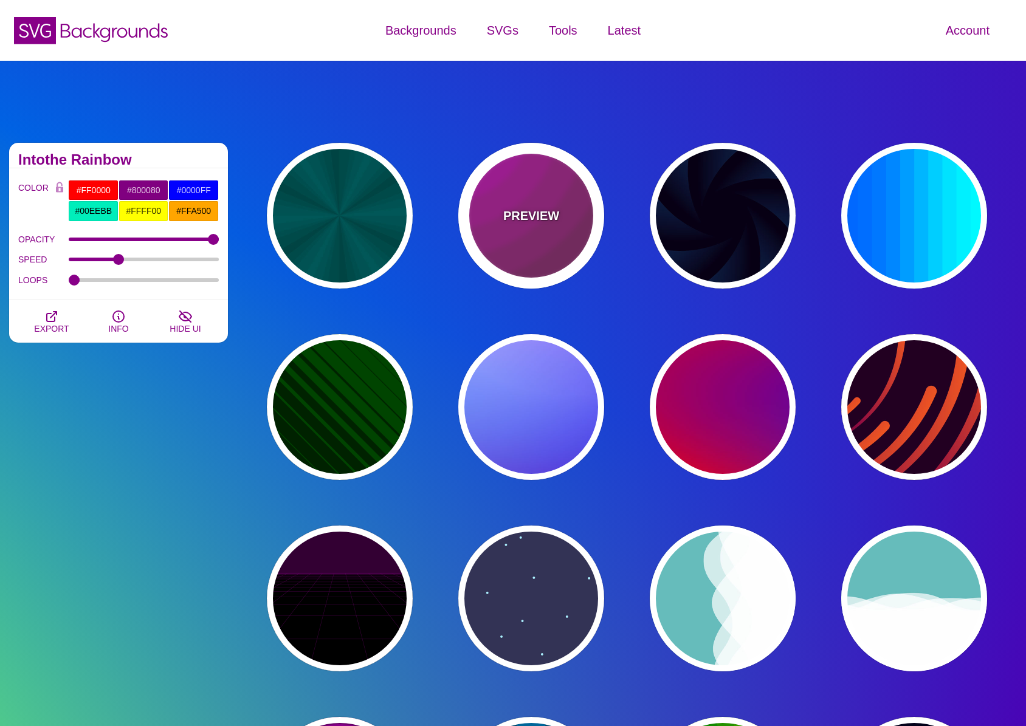
type input "#DD00DD"
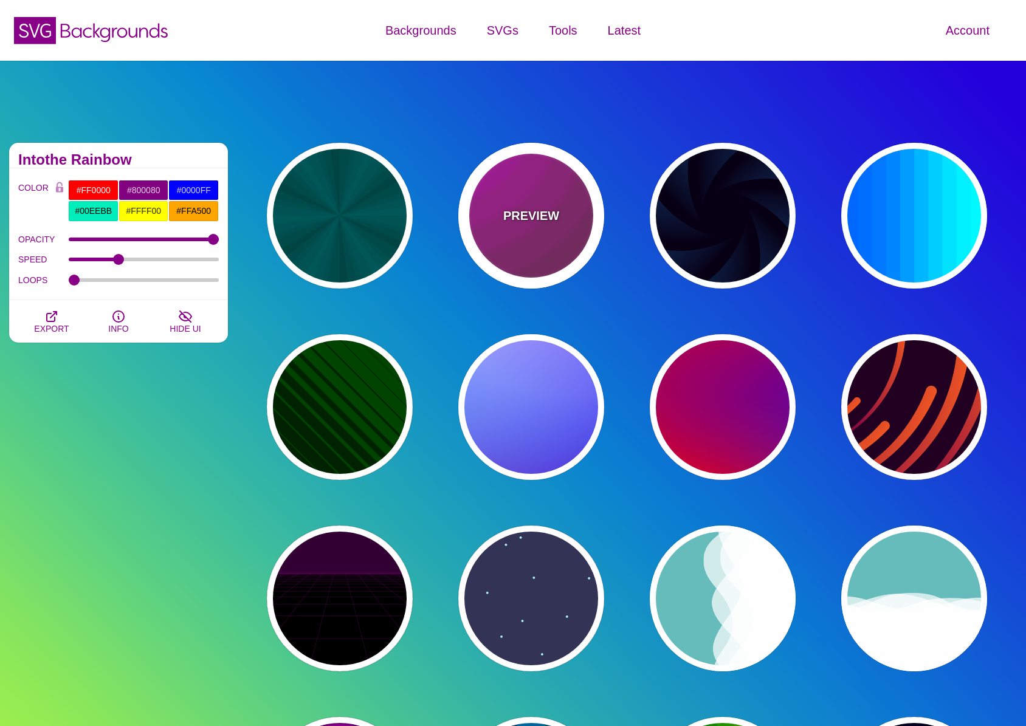
type input "0"
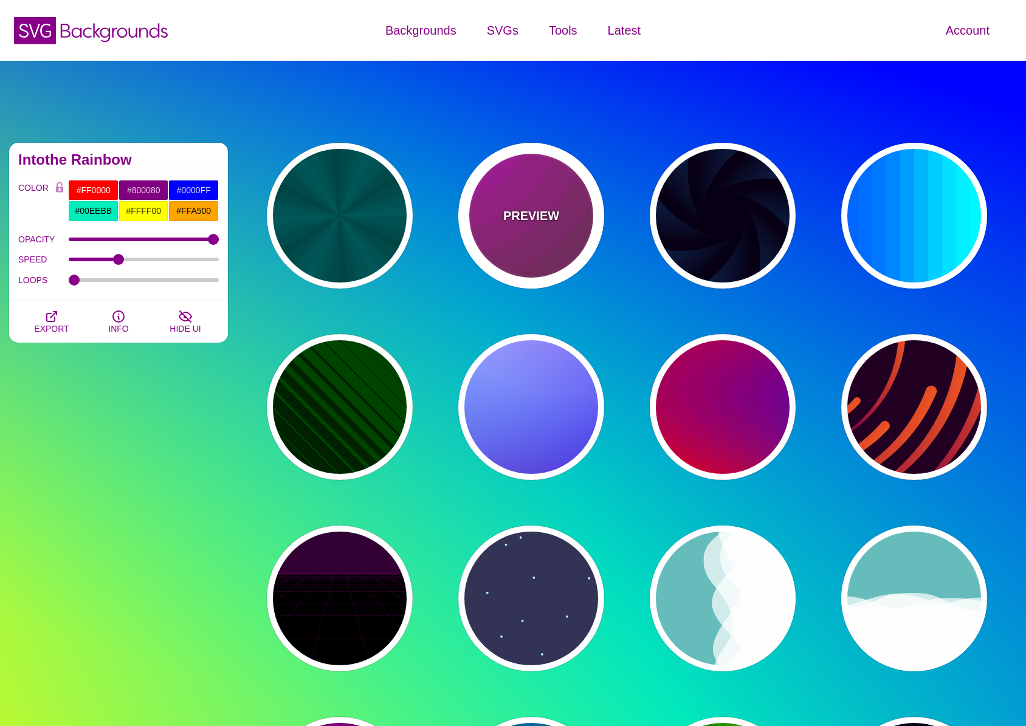
type input "0"
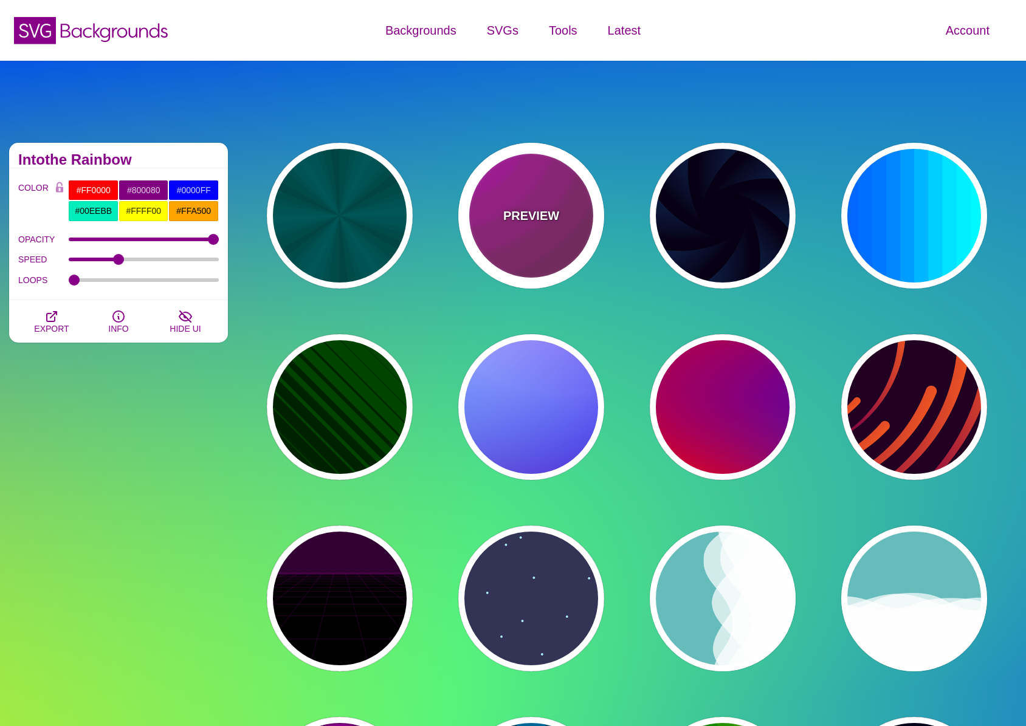
type input "5"
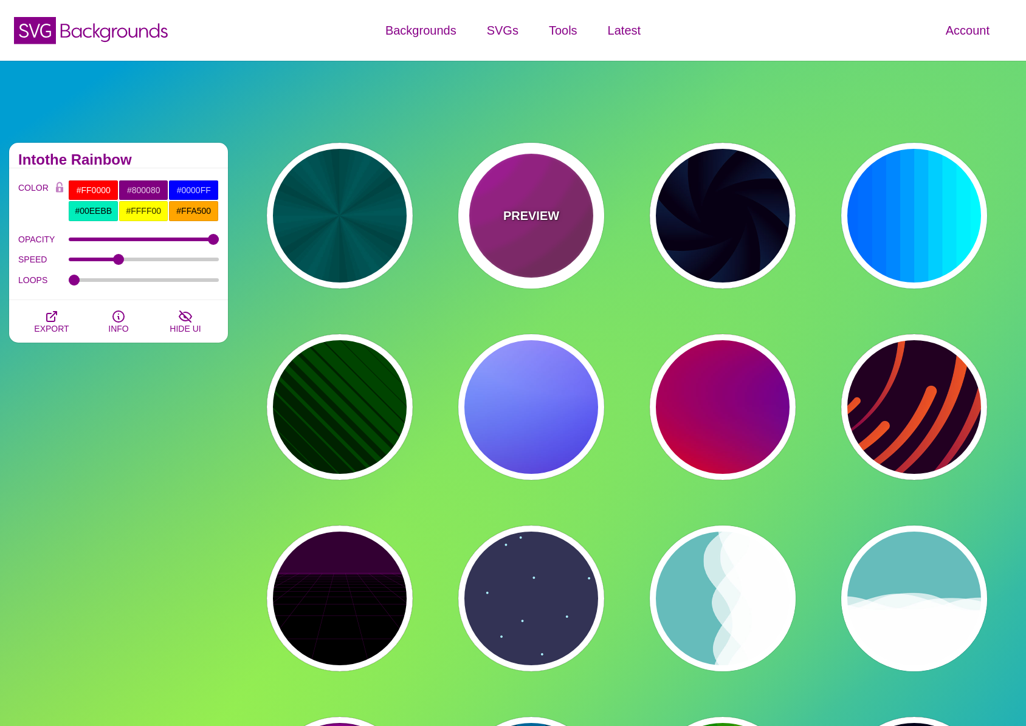
type input "0.2"
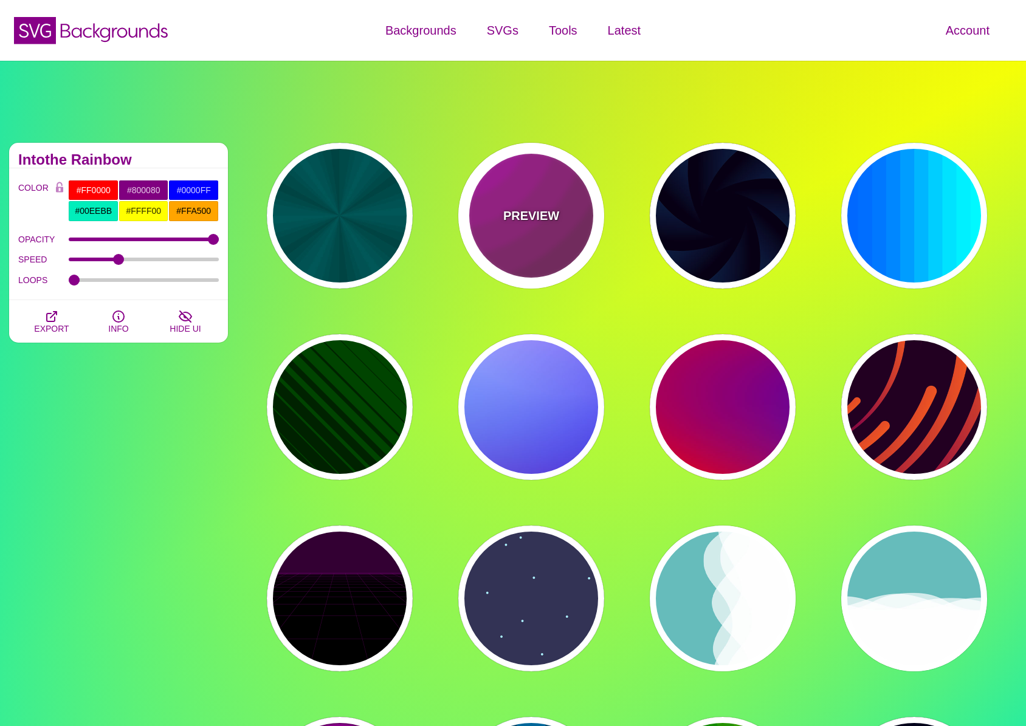
type input "0"
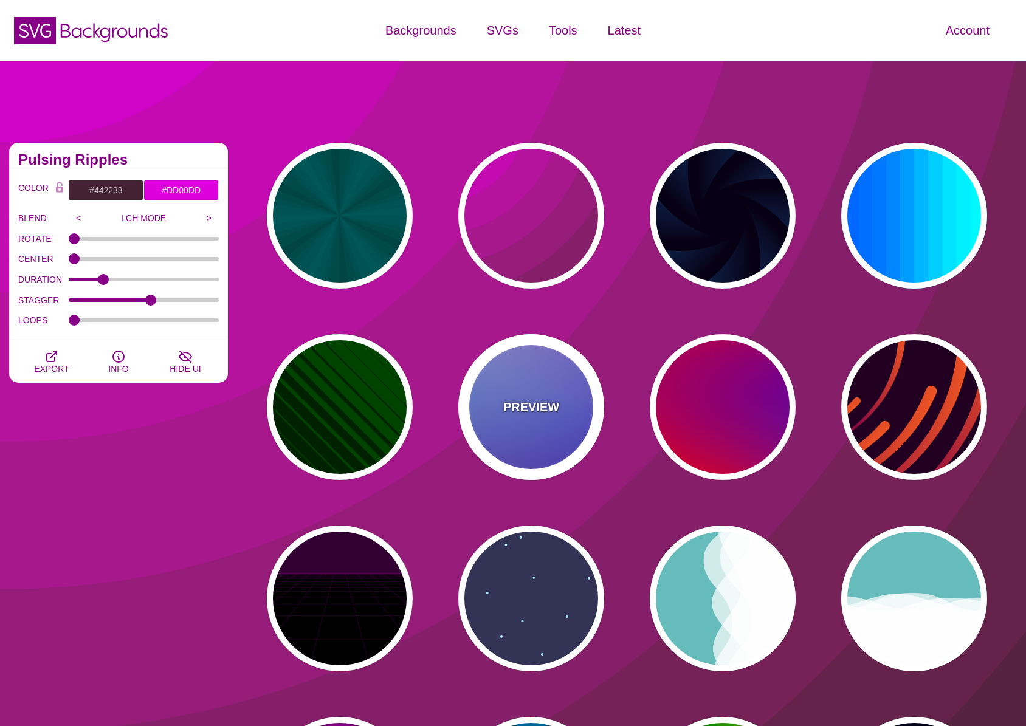
click at [560, 396] on div "PREVIEW" at bounding box center [531, 407] width 146 height 146
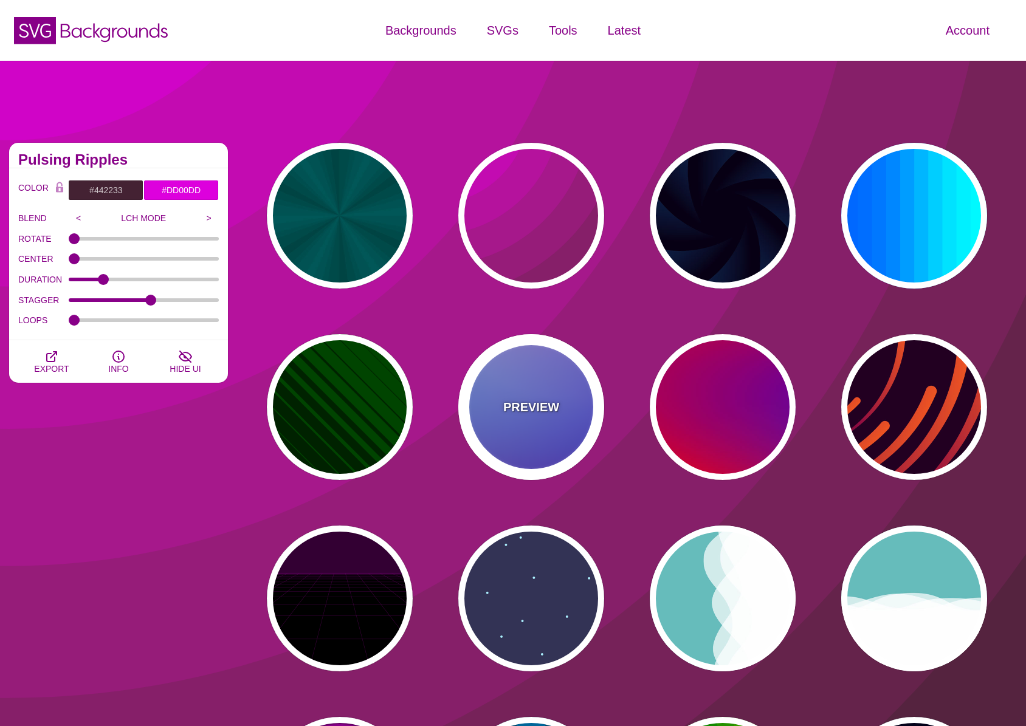
type input "#0000FF"
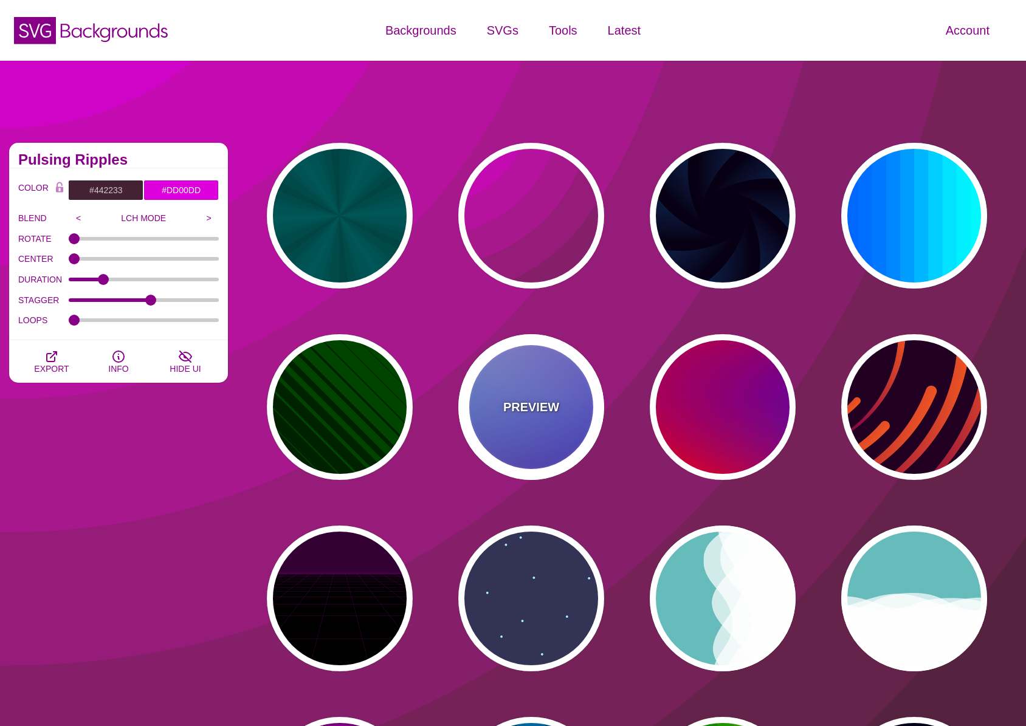
type input "#0099FF"
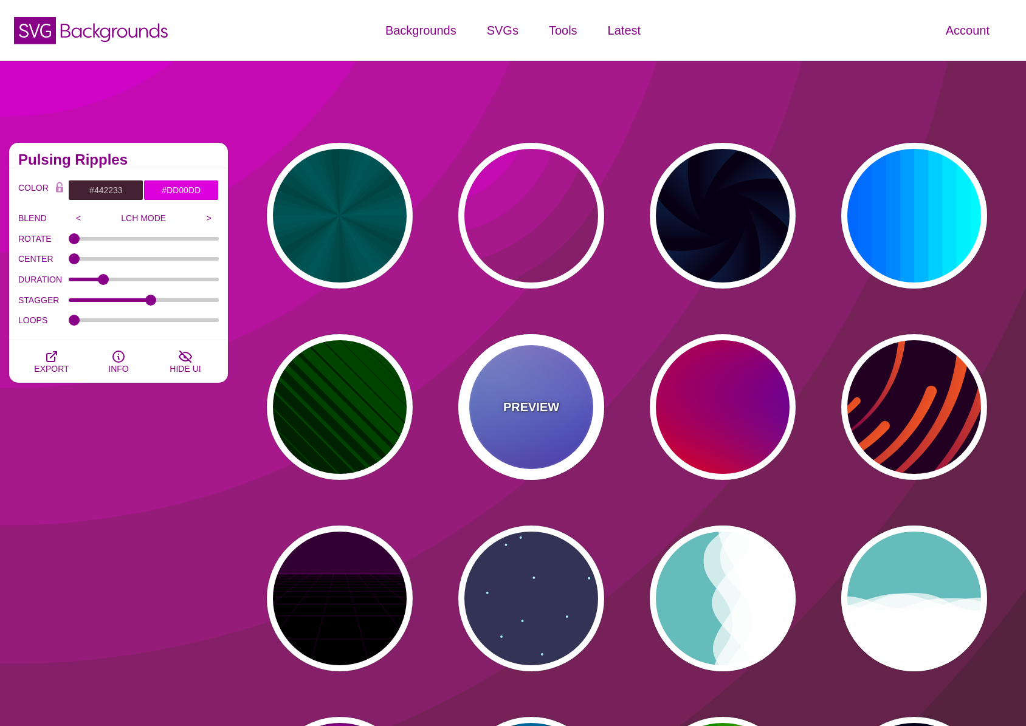
type input "#FFFFFF"
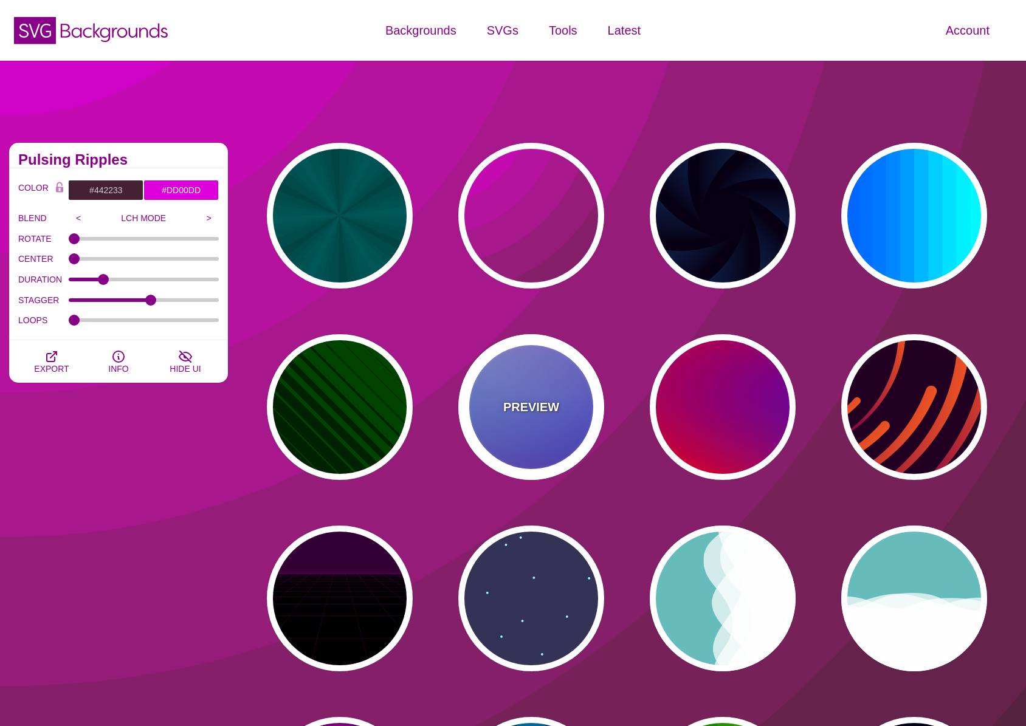
type input "#FF99FF"
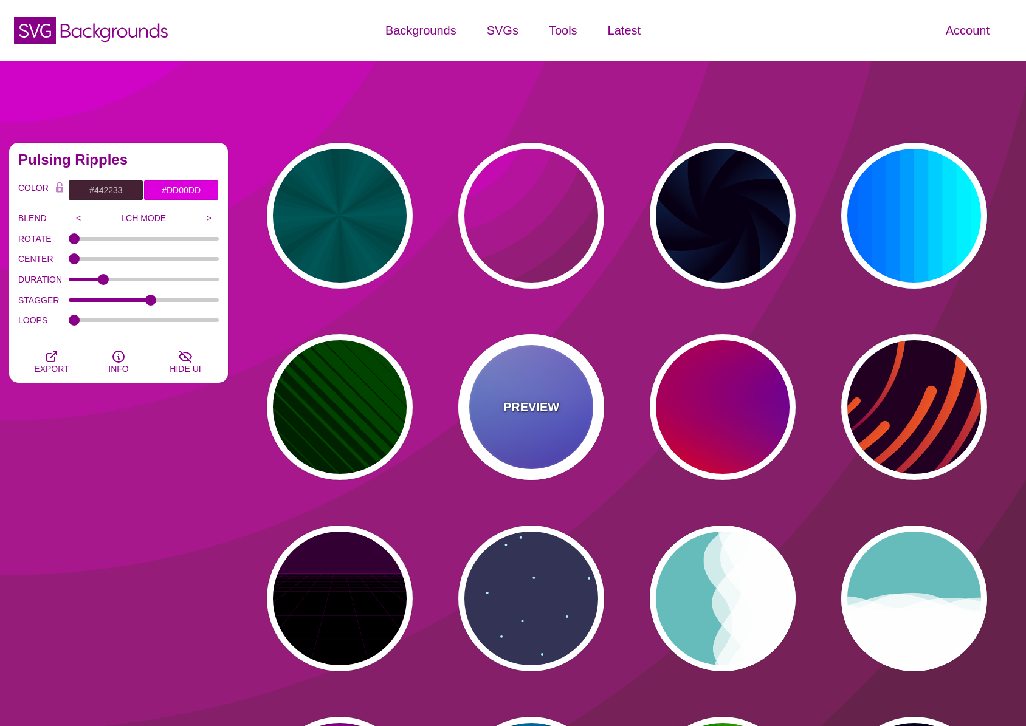
type input "#880088"
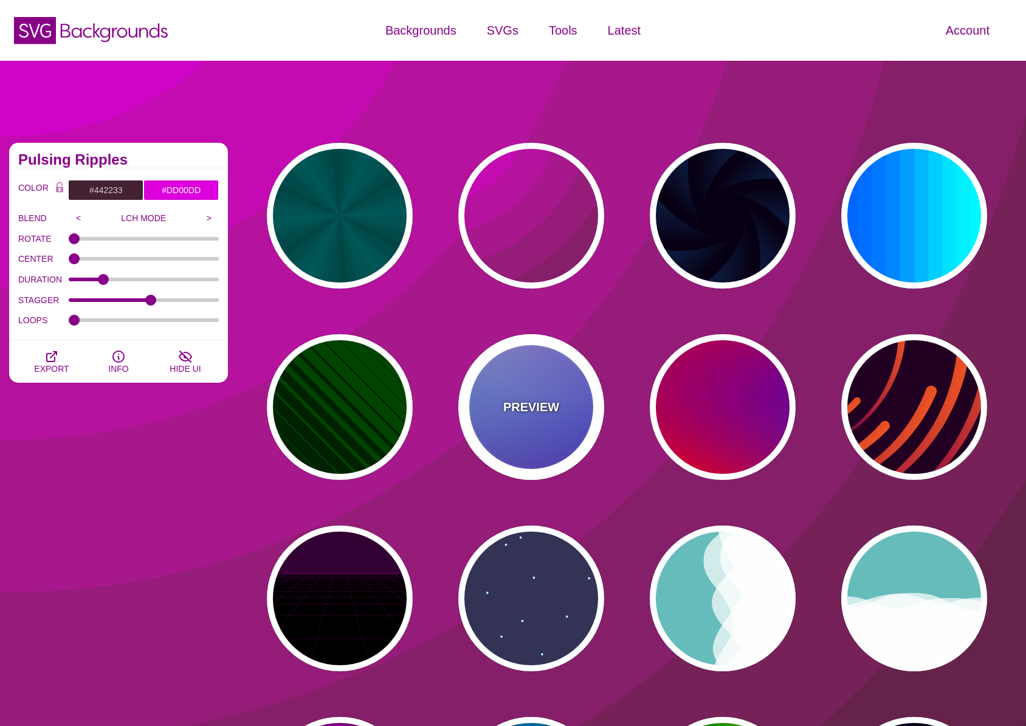
type input "12"
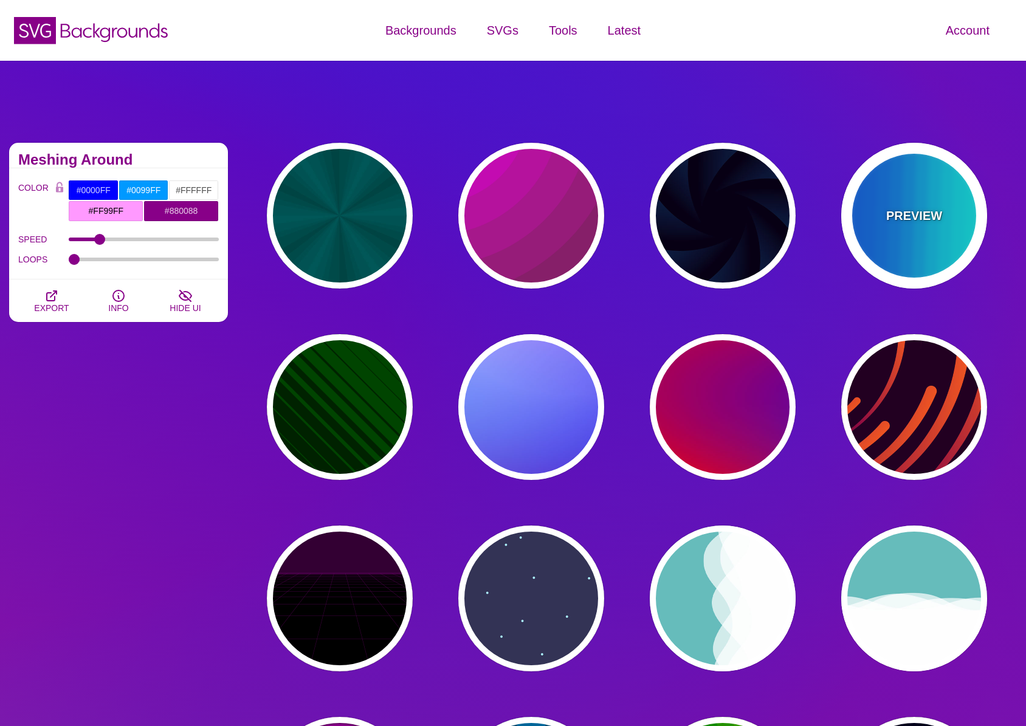
click at [953, 212] on div "PREVIEW" at bounding box center [914, 216] width 146 height 146
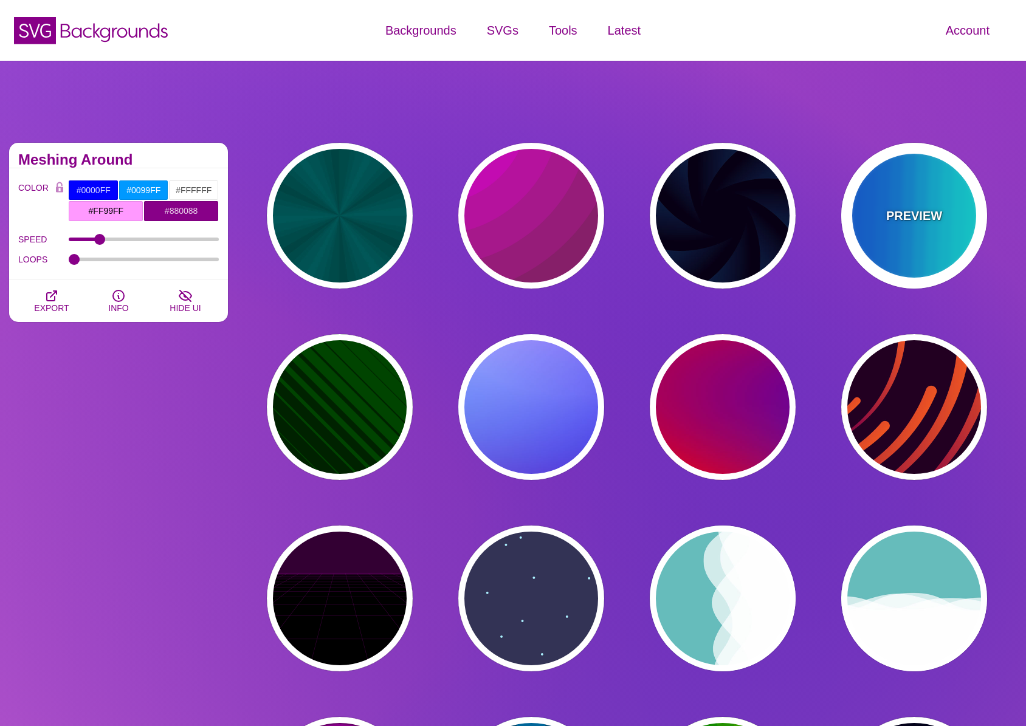
type input "#00FFFF"
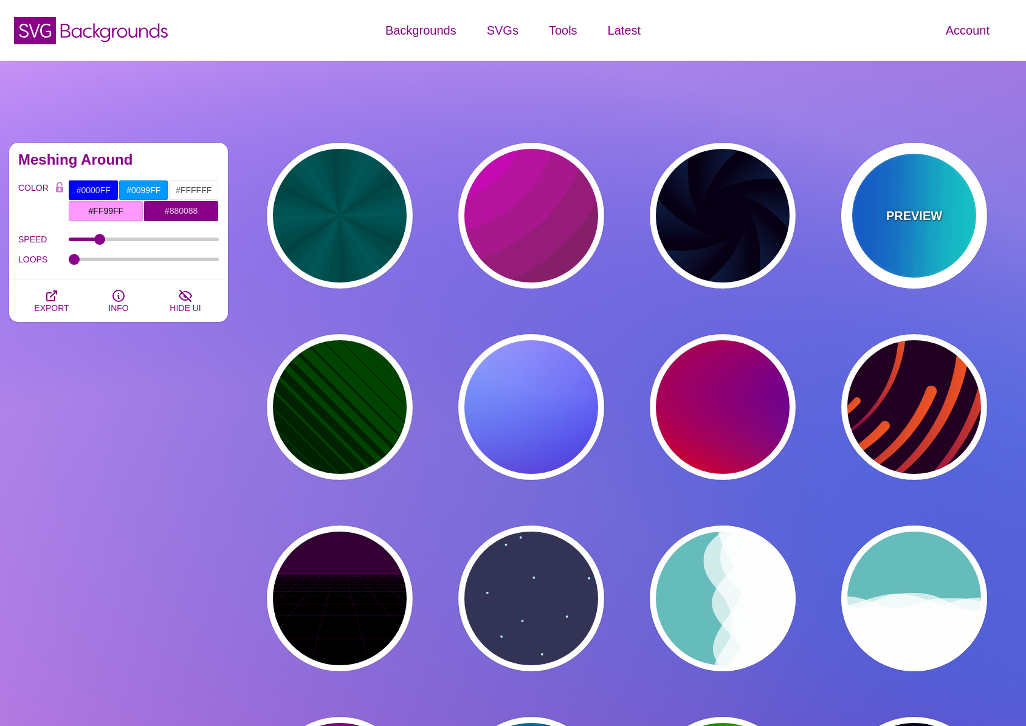
type input "#0066FF"
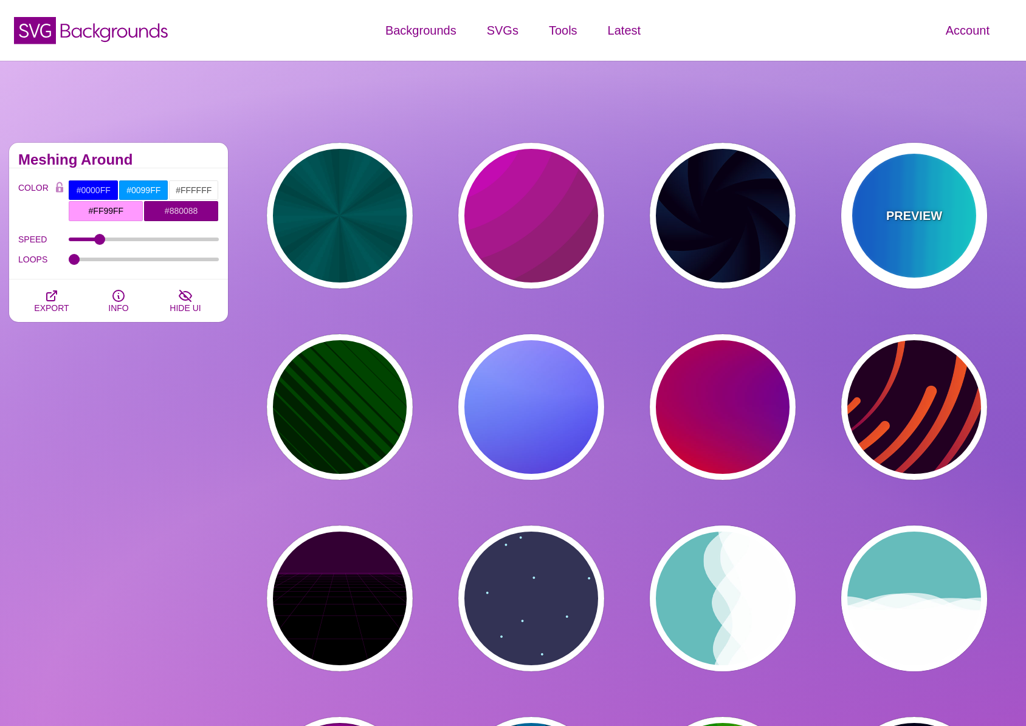
type input "0.25"
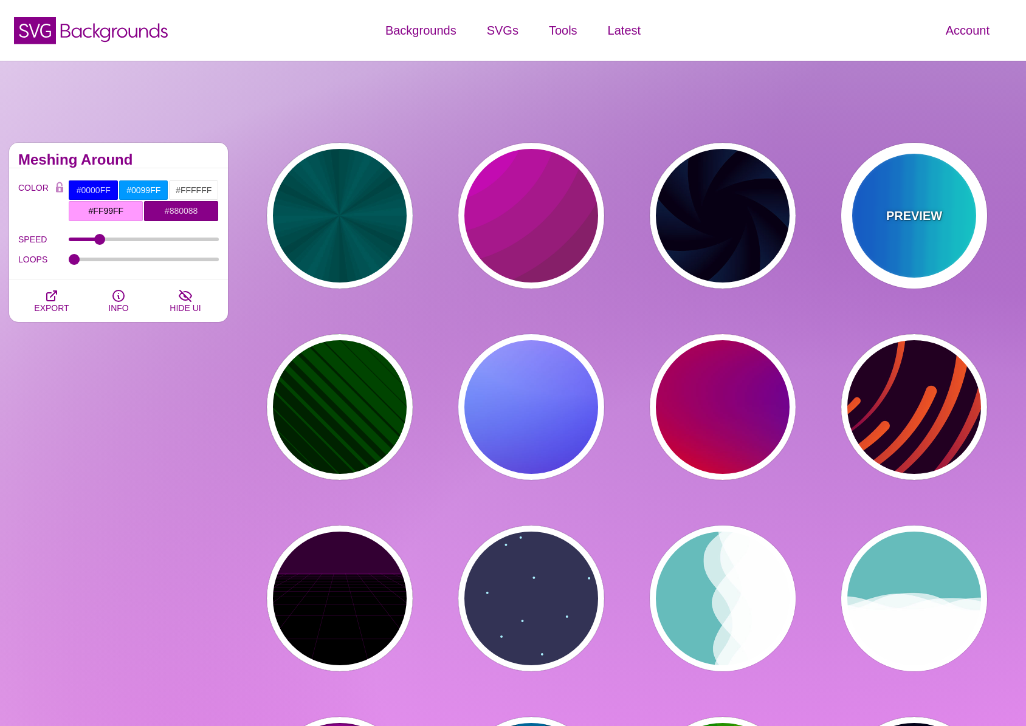
type input "12"
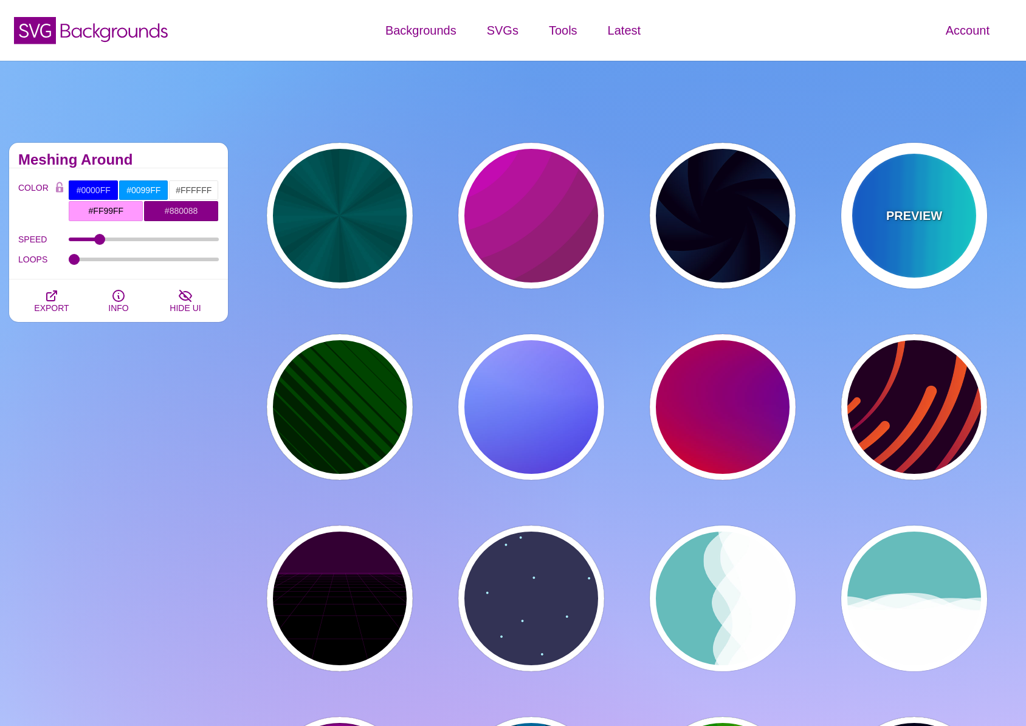
type input "999"
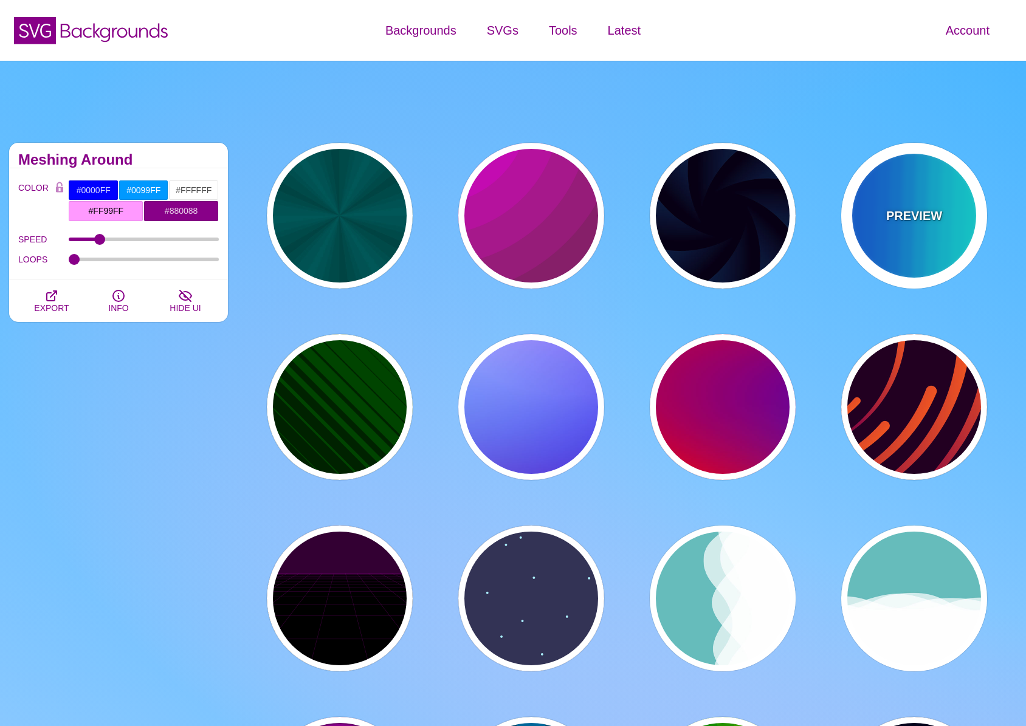
type input "0"
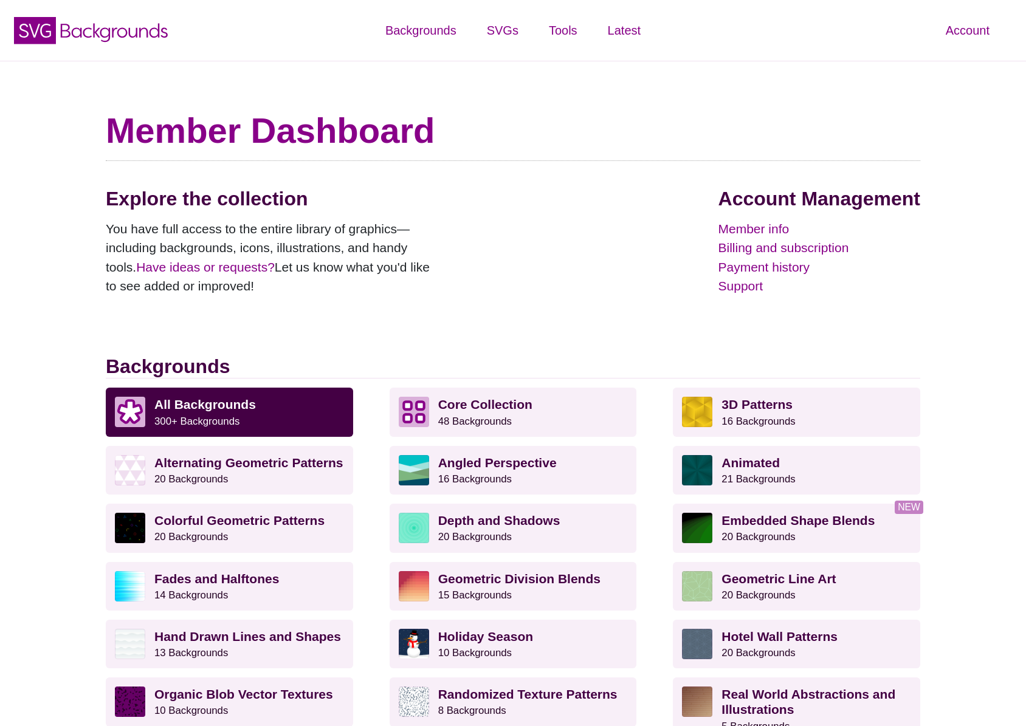
scroll to position [258, 0]
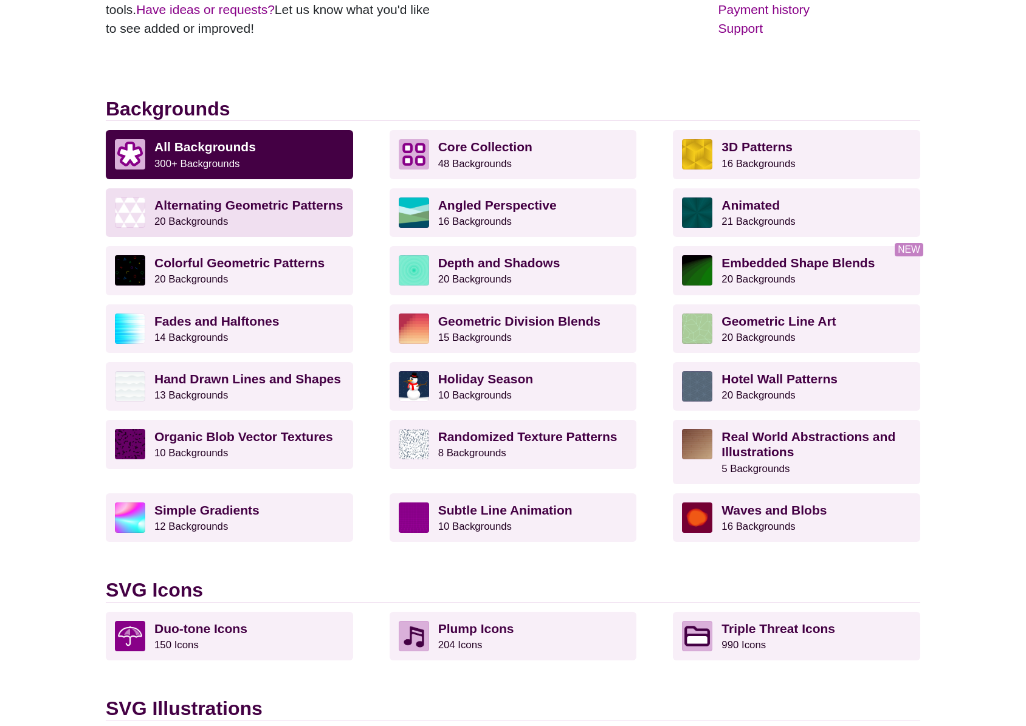
click at [237, 208] on strong "Alternating Geometric Patterns" at bounding box center [248, 205] width 188 height 14
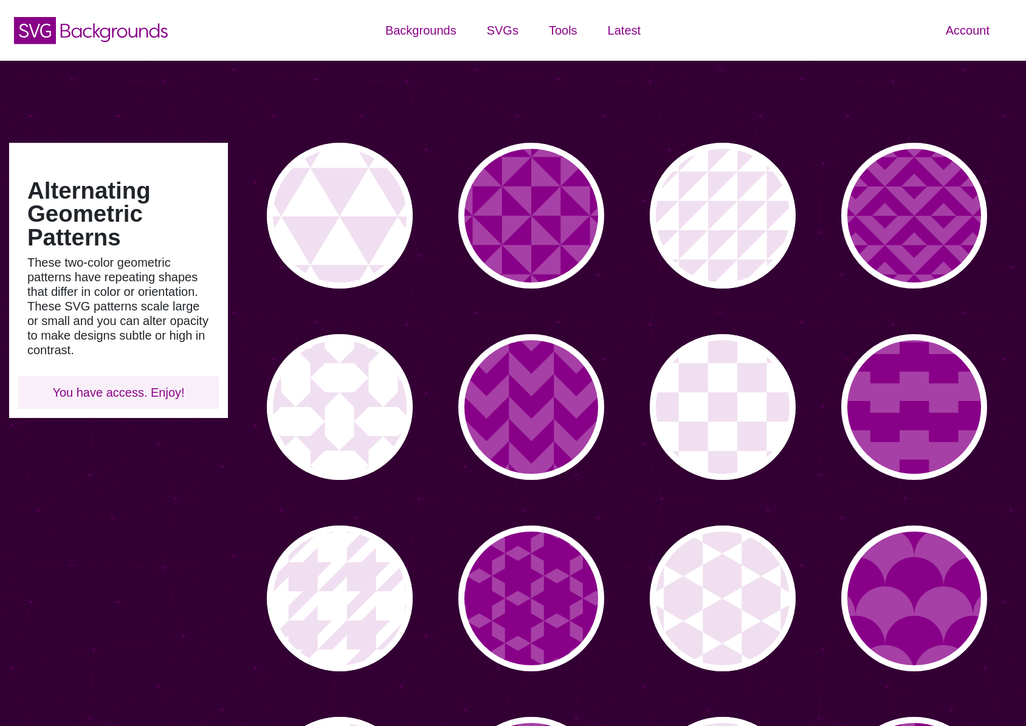
type input "#450057"
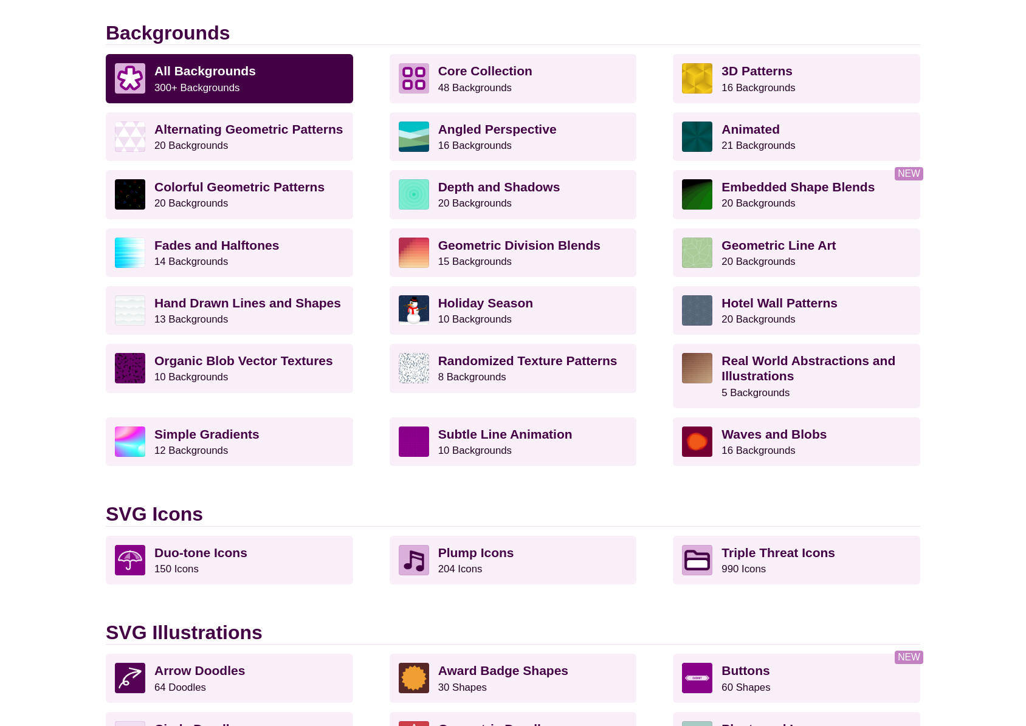
scroll to position [284, 0]
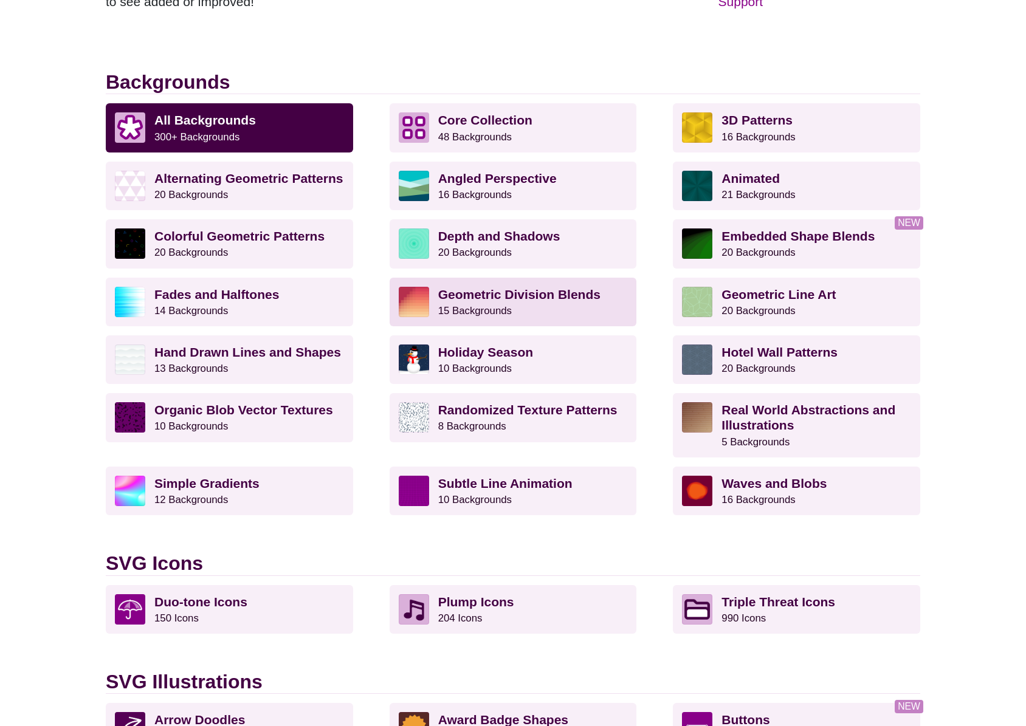
click at [572, 306] on p "Geometric Division Blends 15 Backgrounds" at bounding box center [533, 302] width 190 height 30
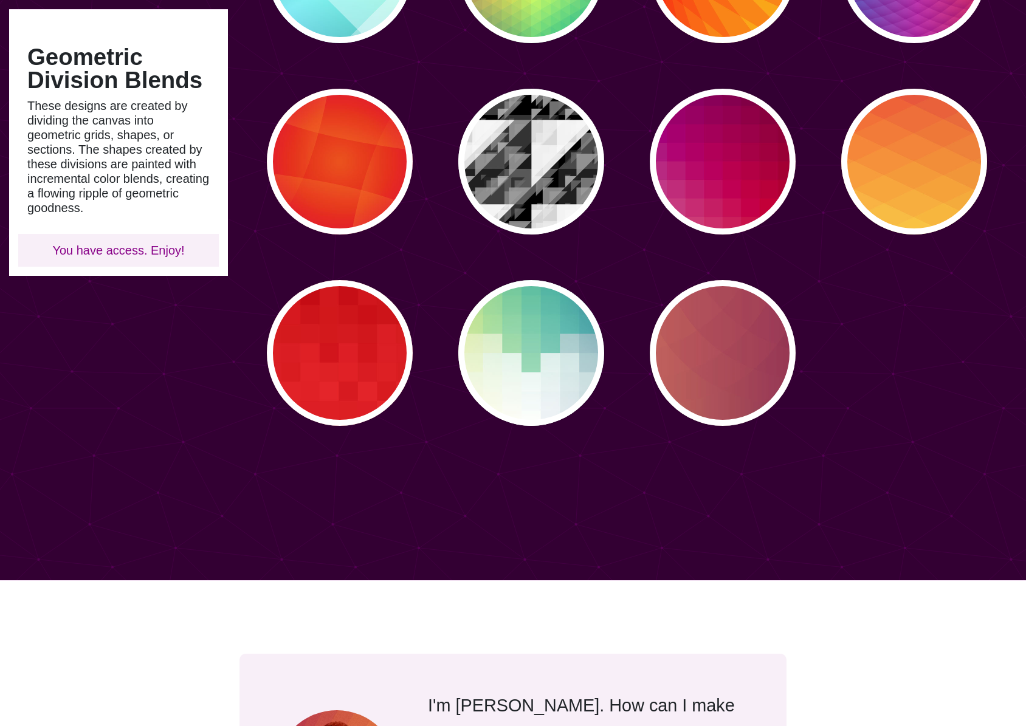
scroll to position [263, 0]
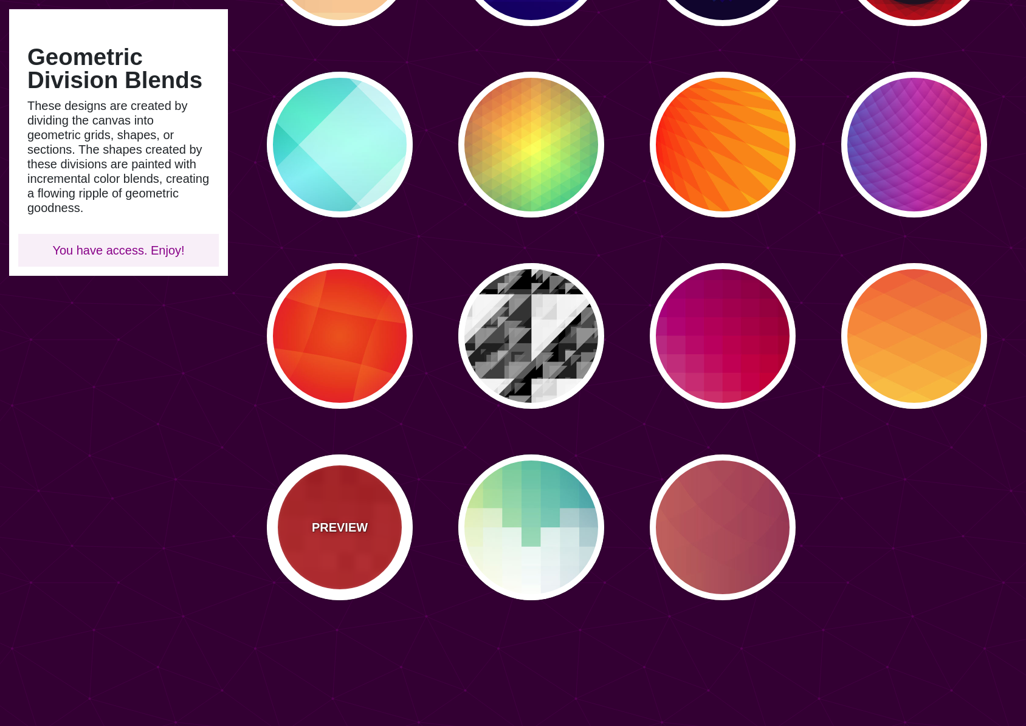
click at [311, 538] on div "PREVIEW" at bounding box center [340, 528] width 146 height 146
type input "#BB0000"
type input "#FF3333"
type input "0"
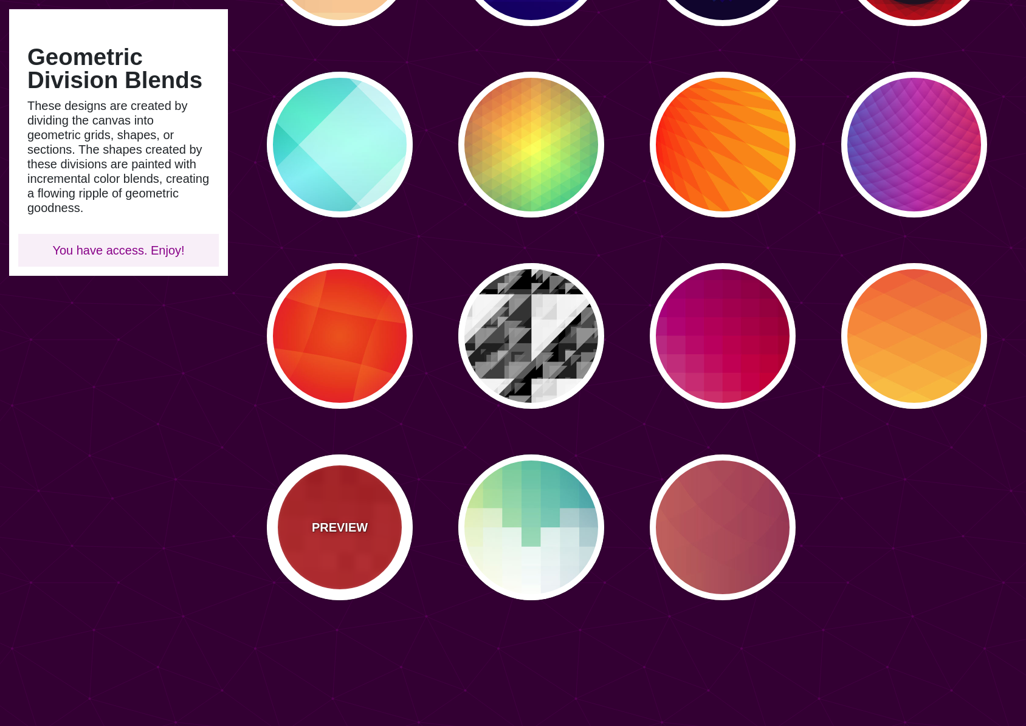
type input "100"
type input "0.5"
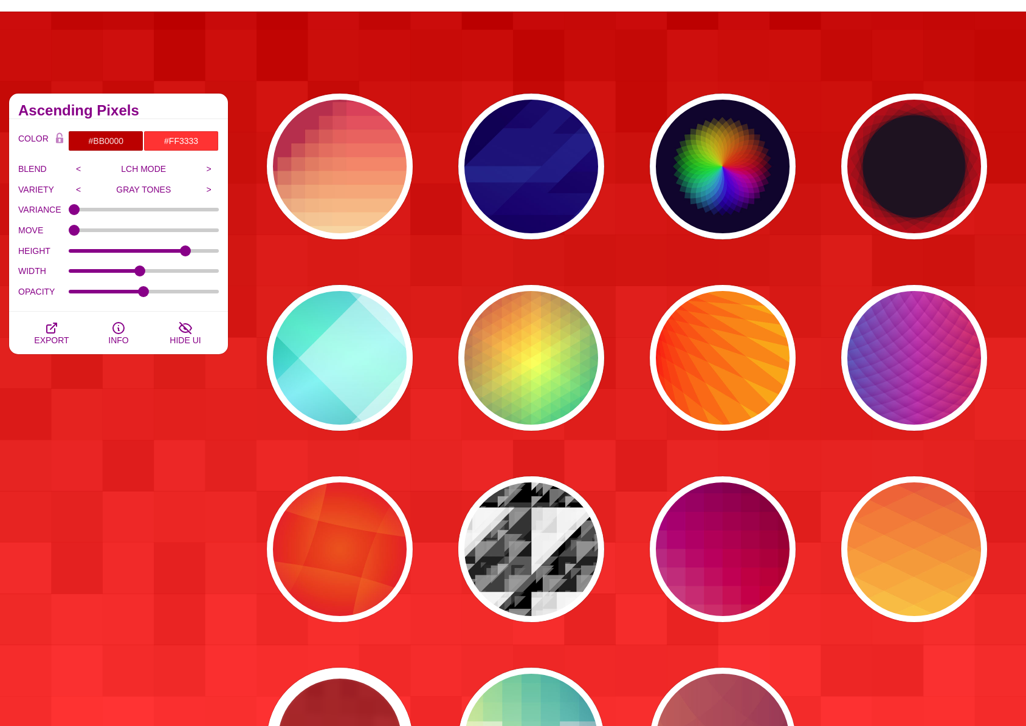
scroll to position [174, 0]
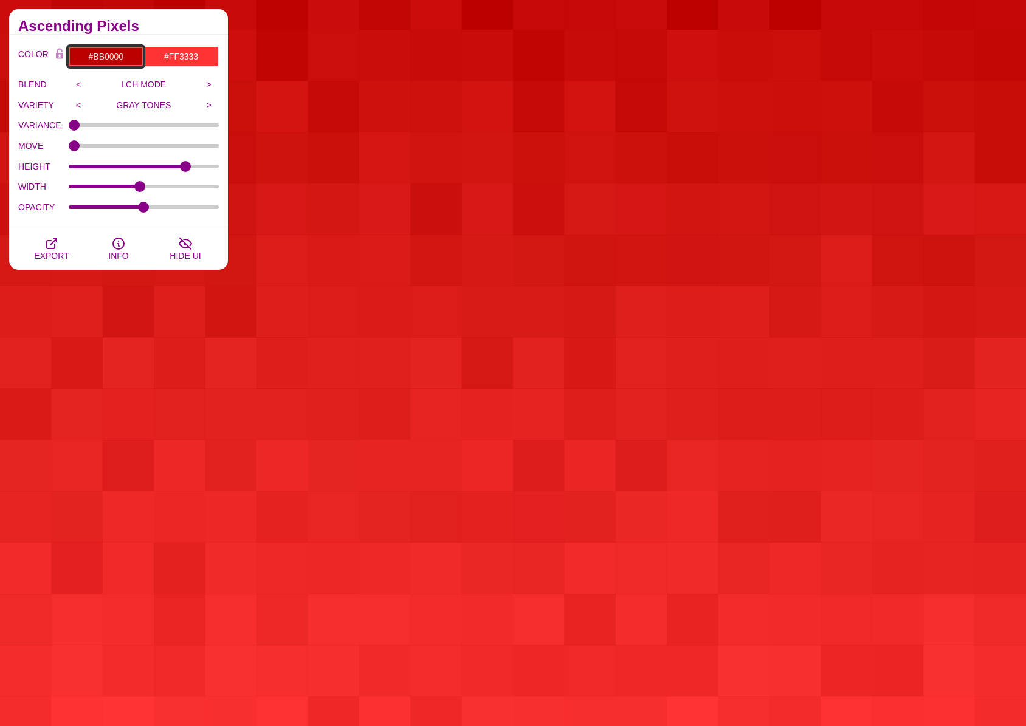
click at [111, 54] on input "#BB0000" at bounding box center [105, 56] width 75 height 21
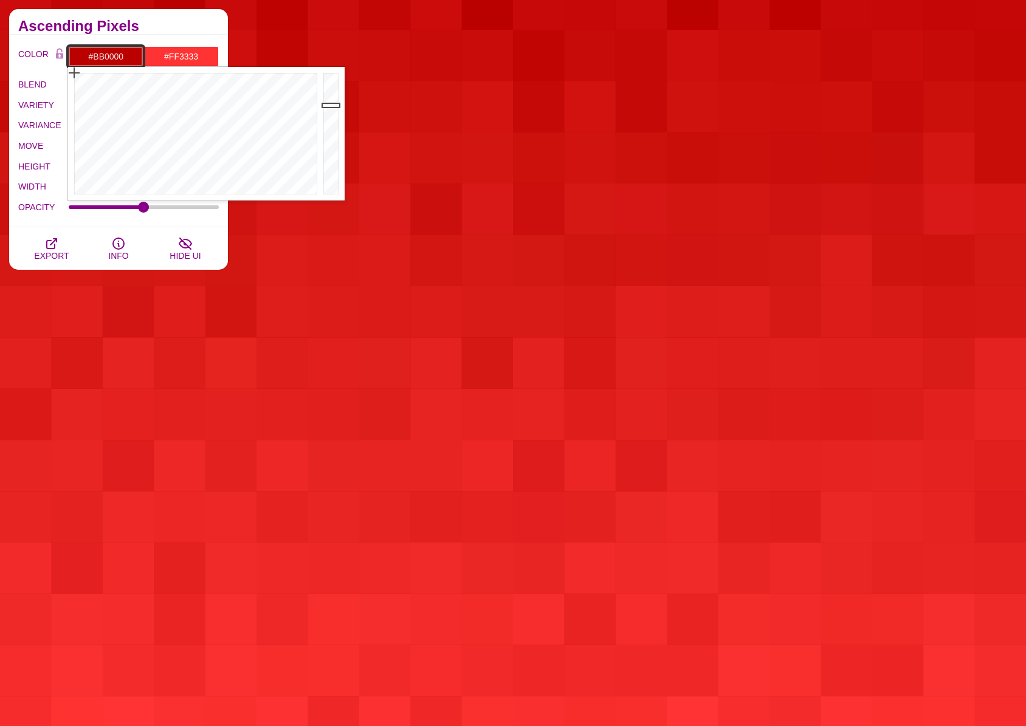
click at [111, 54] on input "#BB0000" at bounding box center [105, 56] width 75 height 21
paste input "02E643"
type input "#02E643"
click at [148, 36] on div "COLOR #02E643 #FF3333 #000000 #444444 #555555 #666666 #777777 #888888 #999999 B…" at bounding box center [118, 131] width 219 height 193
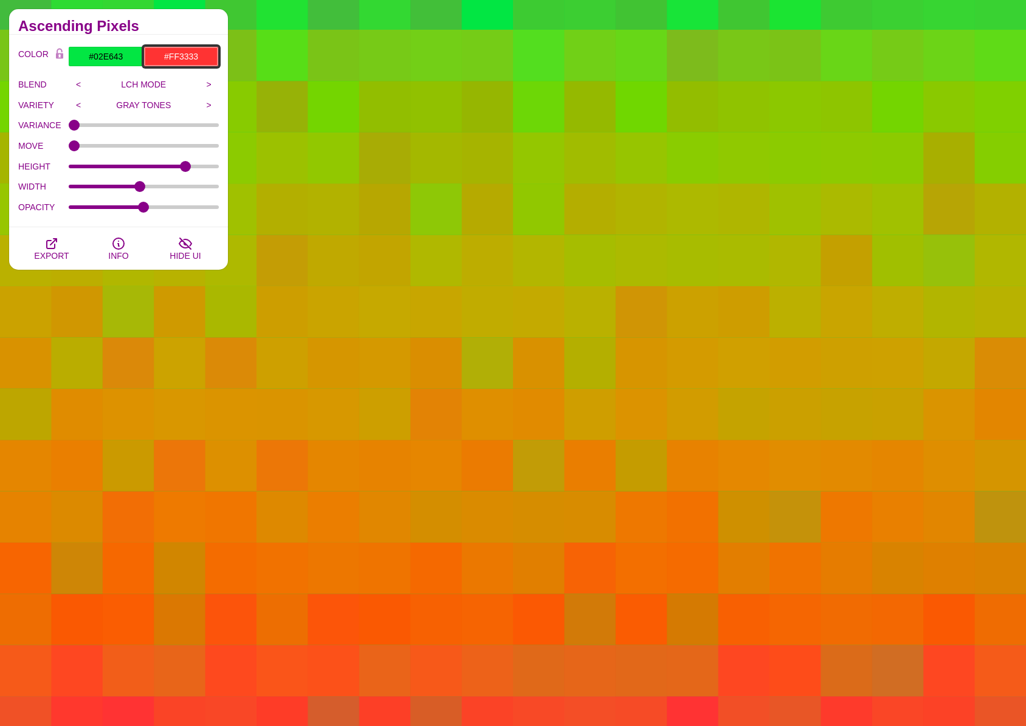
click at [187, 58] on input "#FF3333" at bounding box center [180, 56] width 75 height 21
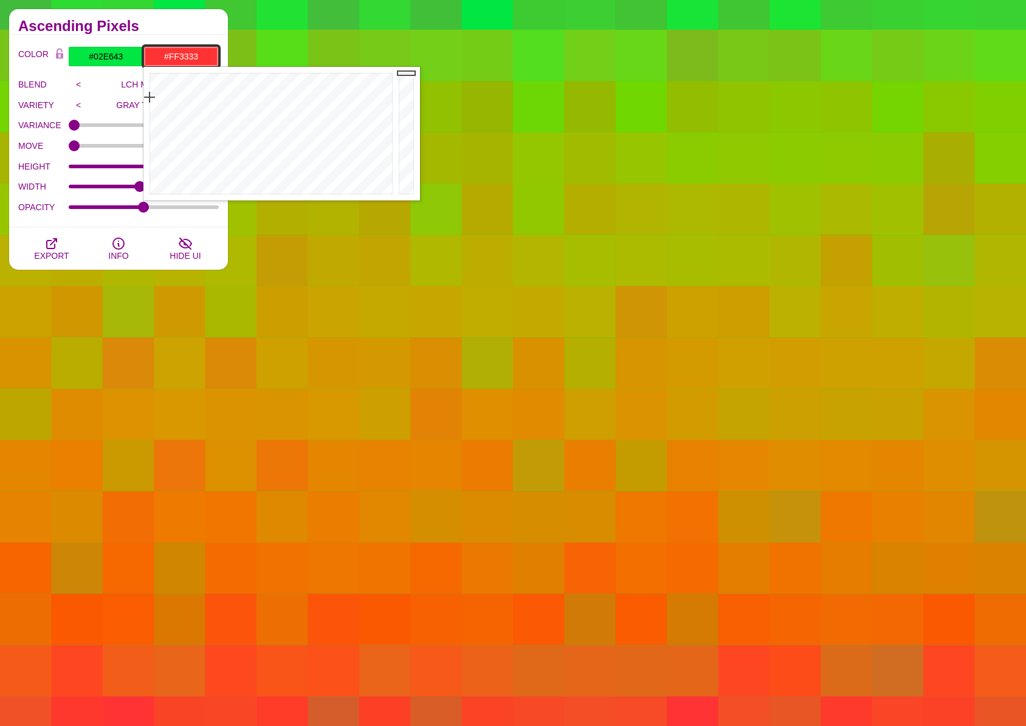
click at [187, 58] on input "#FF3333" at bounding box center [180, 56] width 75 height 21
paste input "33F066"
click at [184, 32] on div "Ascending Pixels" at bounding box center [118, 22] width 219 height 26
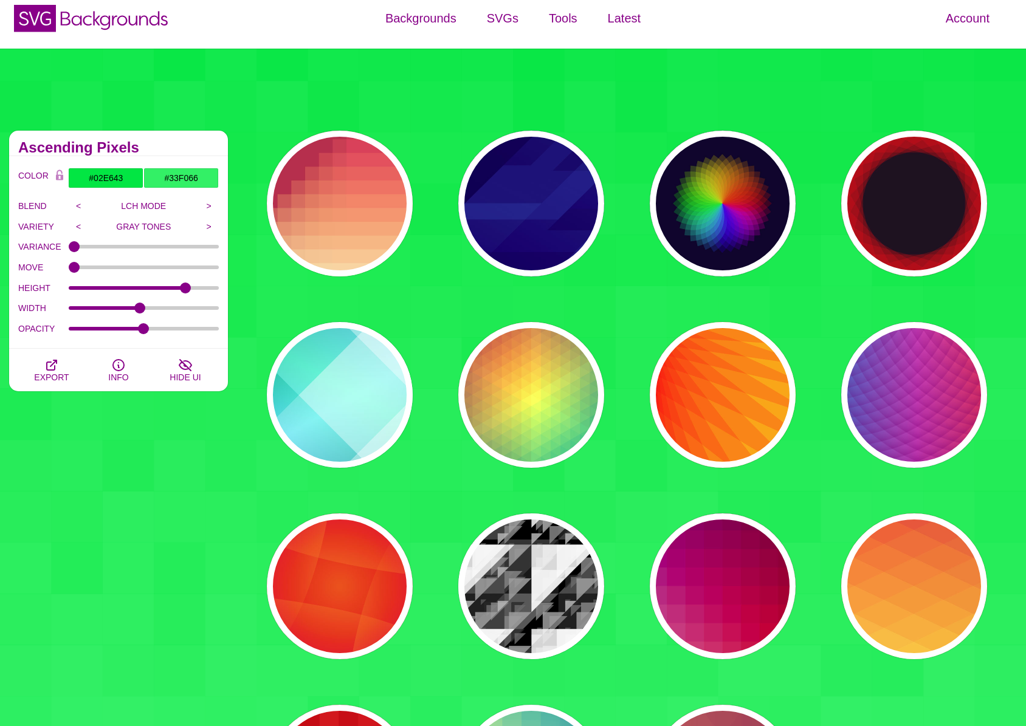
scroll to position [0, 0]
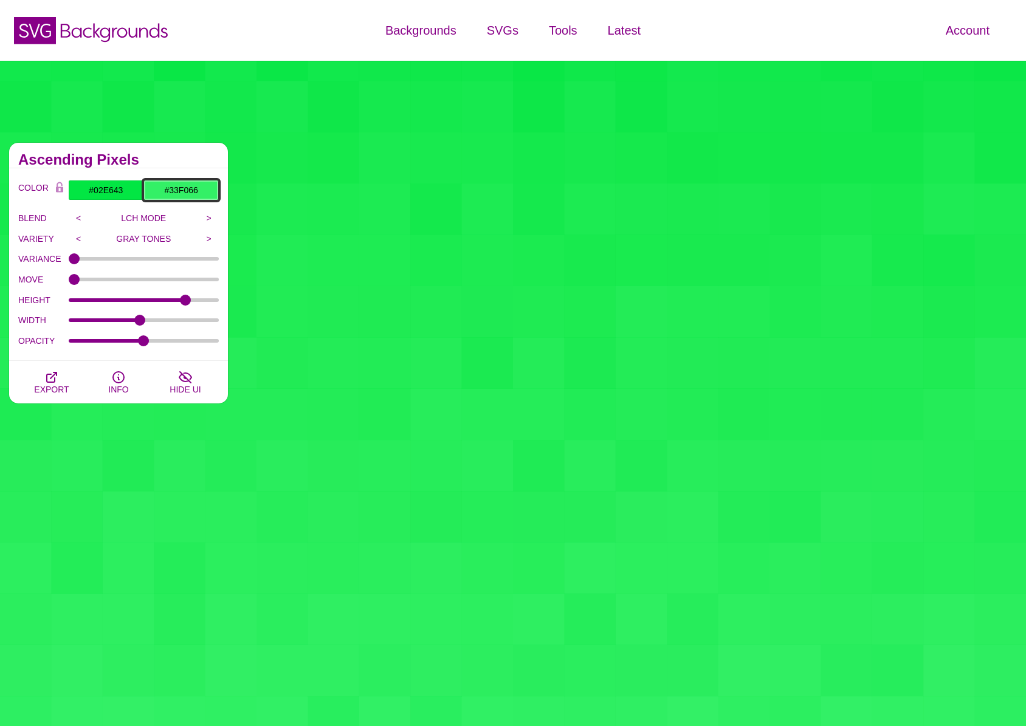
click at [192, 190] on input "#33F066" at bounding box center [180, 190] width 75 height 21
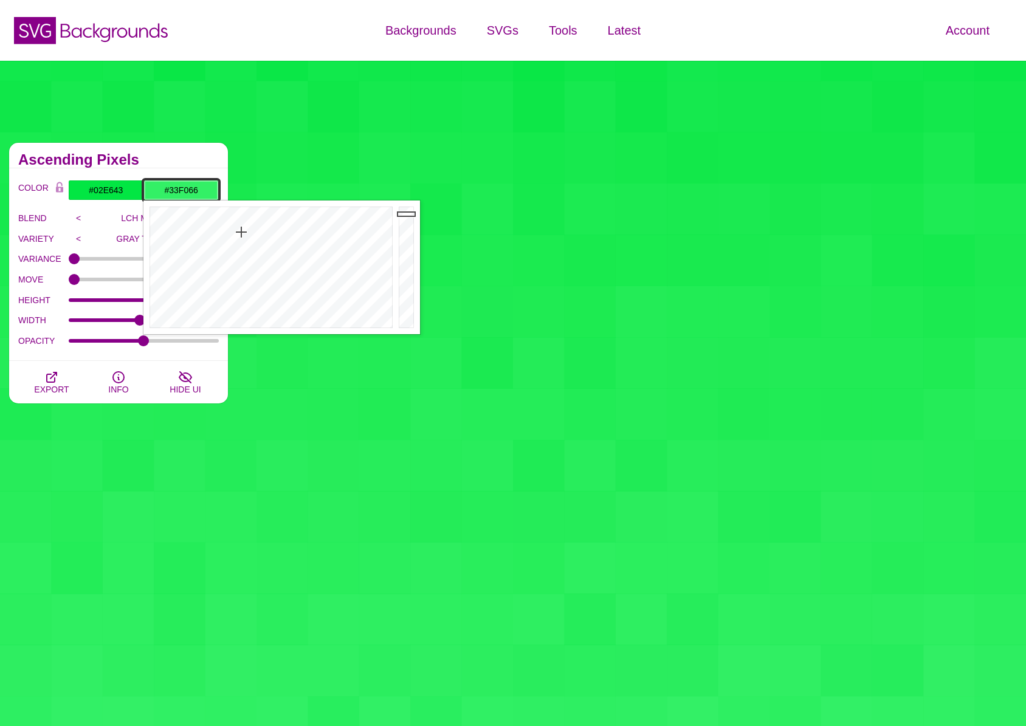
click at [192, 190] on input "#33F066" at bounding box center [180, 190] width 75 height 21
paste input "66F48C"
type input "#66F48C"
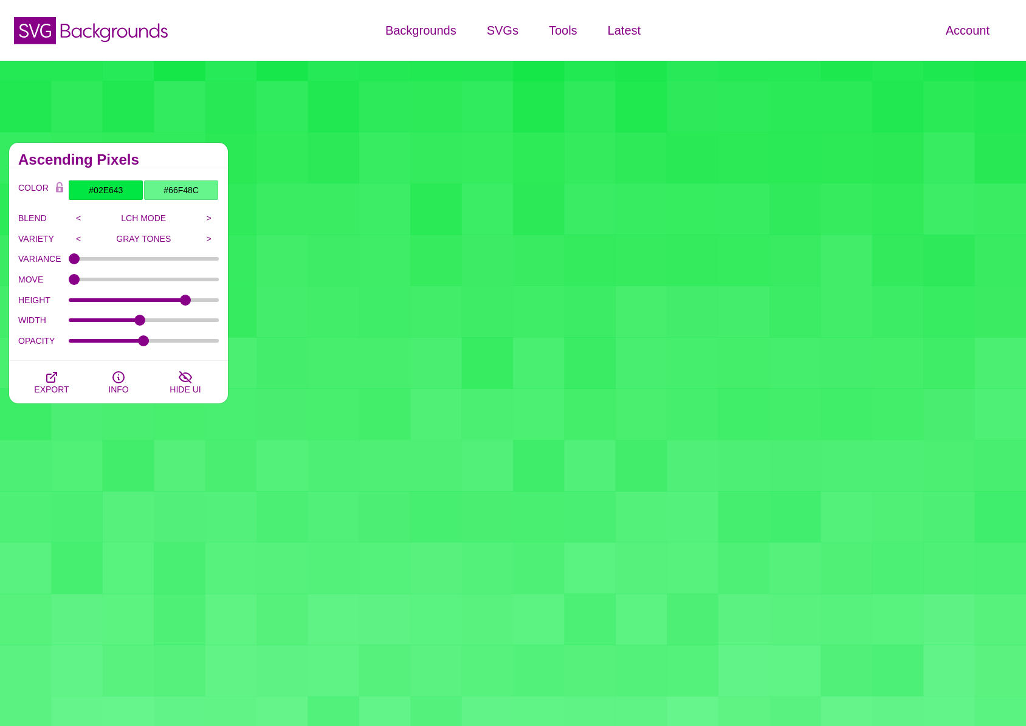
click at [190, 168] on div "COLOR #02E643 #66F48C #000000 #444444 #555555 #666666 #777777 #888888 #999999 B…" at bounding box center [118, 264] width 219 height 193
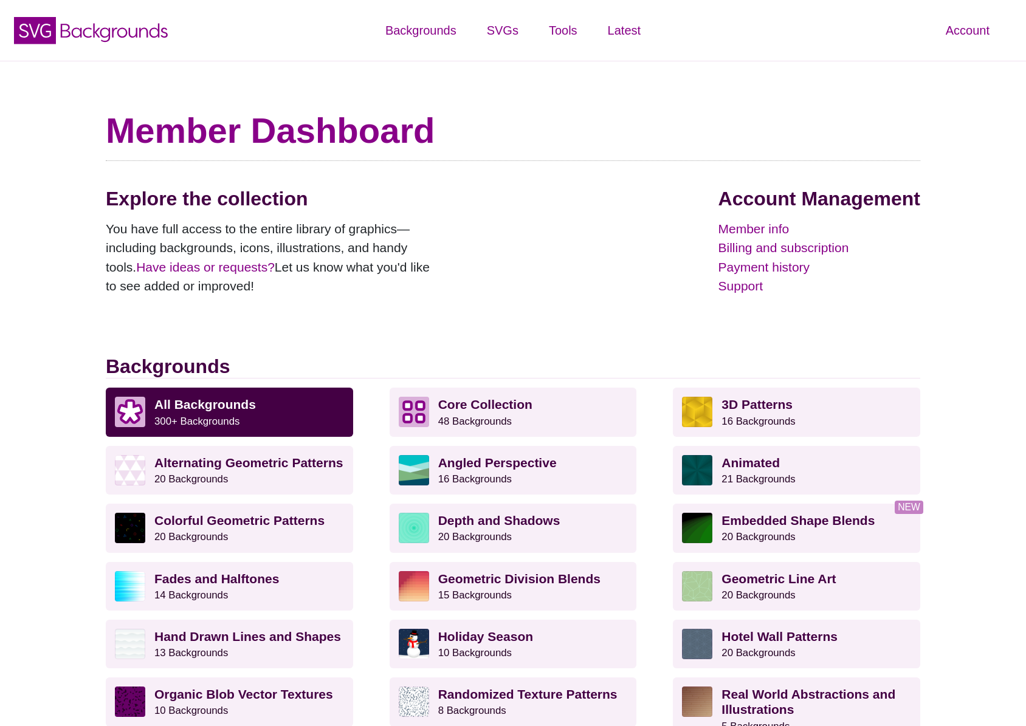
scroll to position [284, 0]
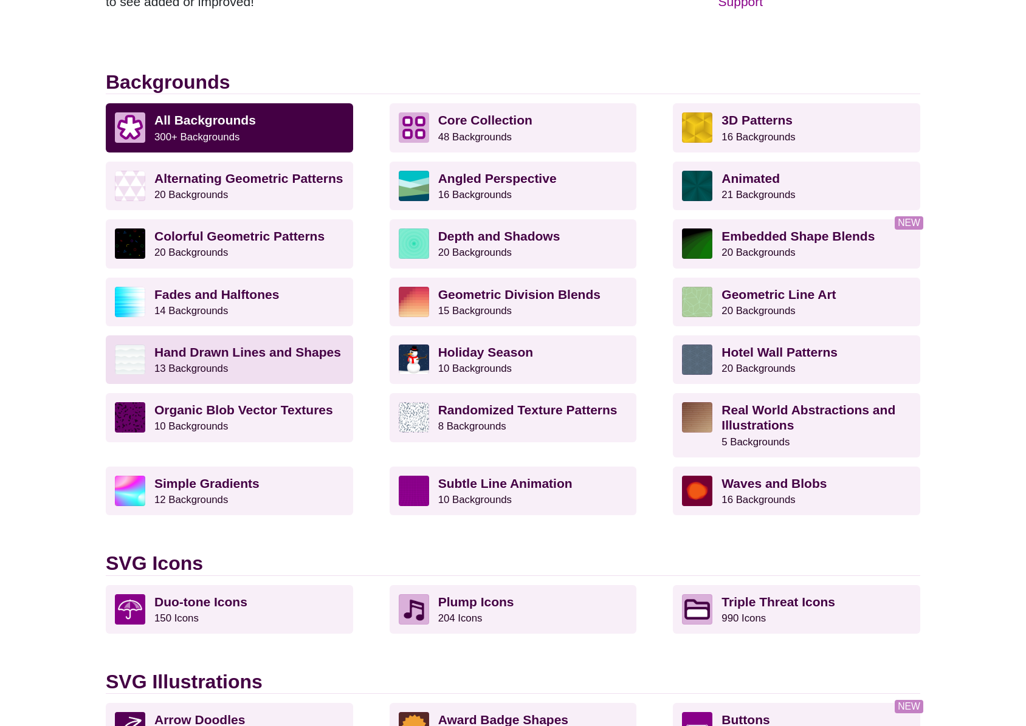
click at [253, 371] on p "Hand Drawn Lines and Shapes 13 Backgrounds" at bounding box center [249, 360] width 190 height 30
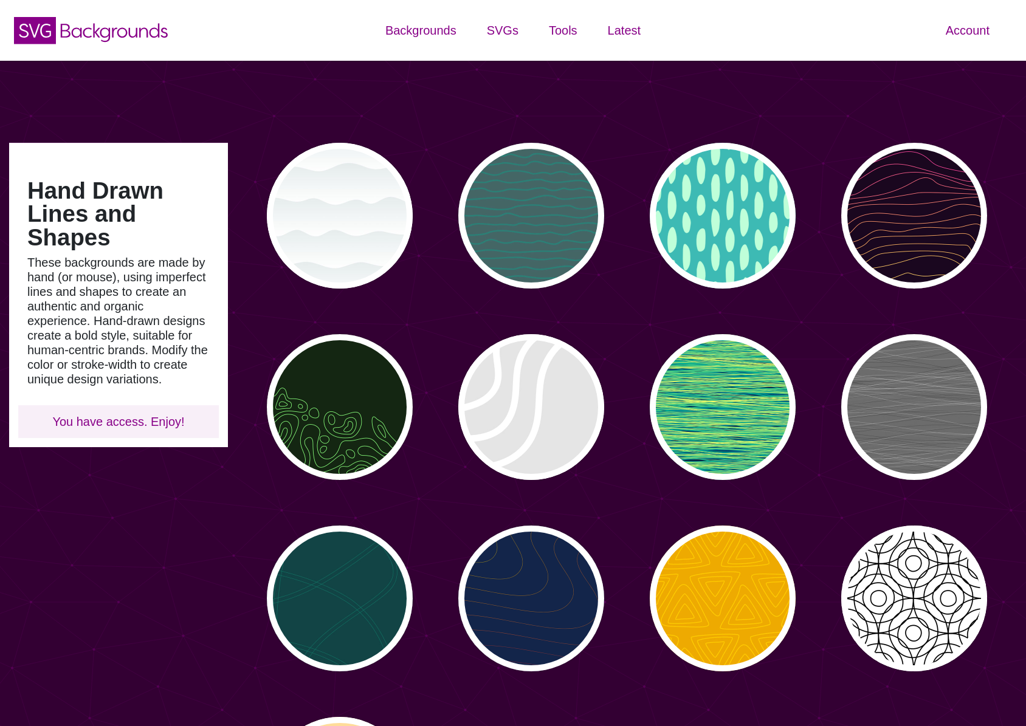
type input "#450057"
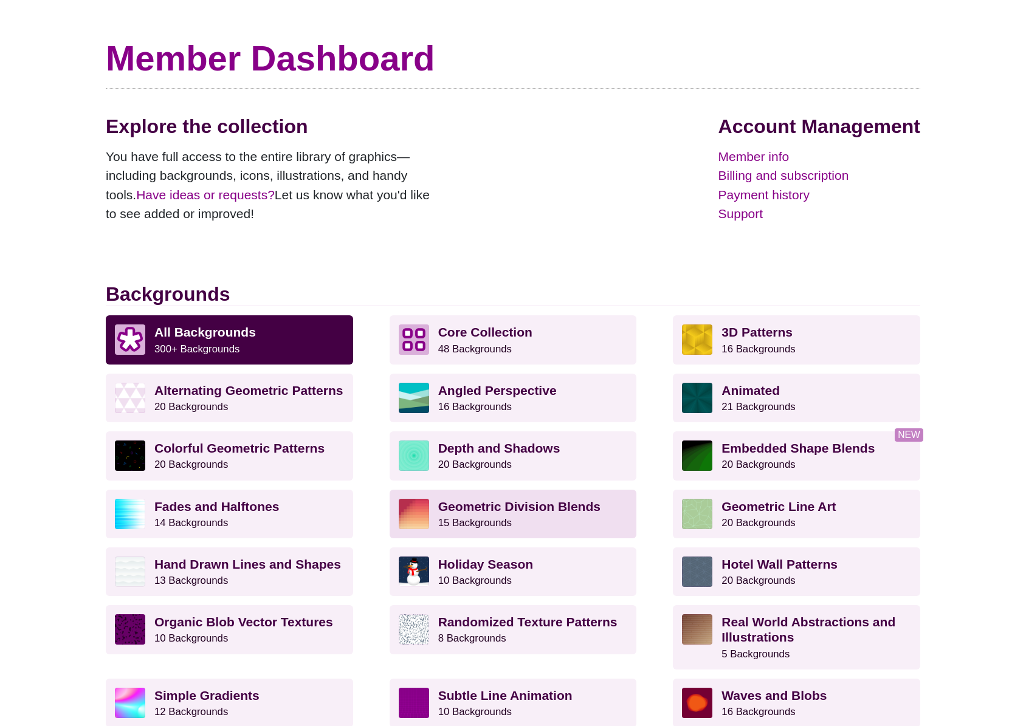
scroll to position [64, 0]
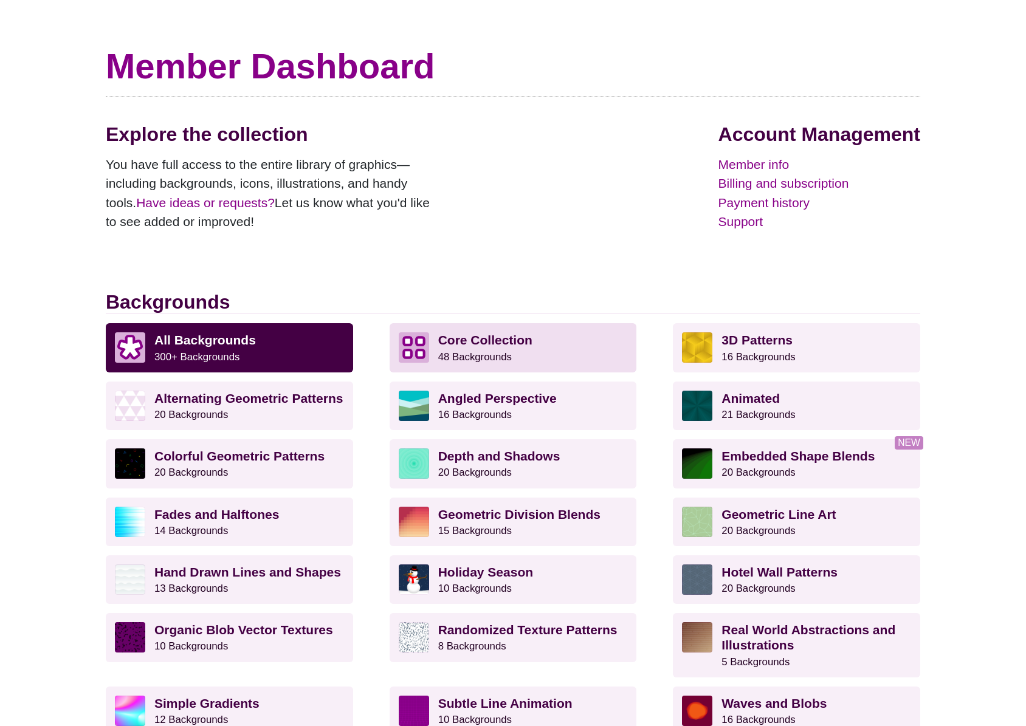
click at [503, 349] on p "Core Collection 48 Backgrounds" at bounding box center [533, 347] width 190 height 30
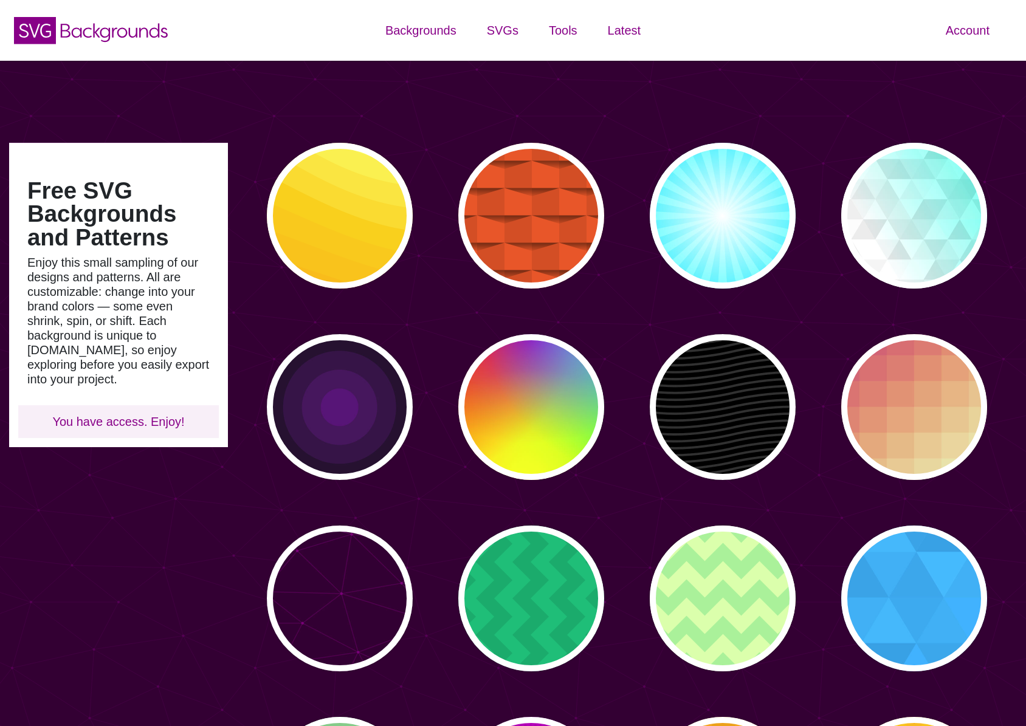
type input "#450057"
type input "#FFFFFF"
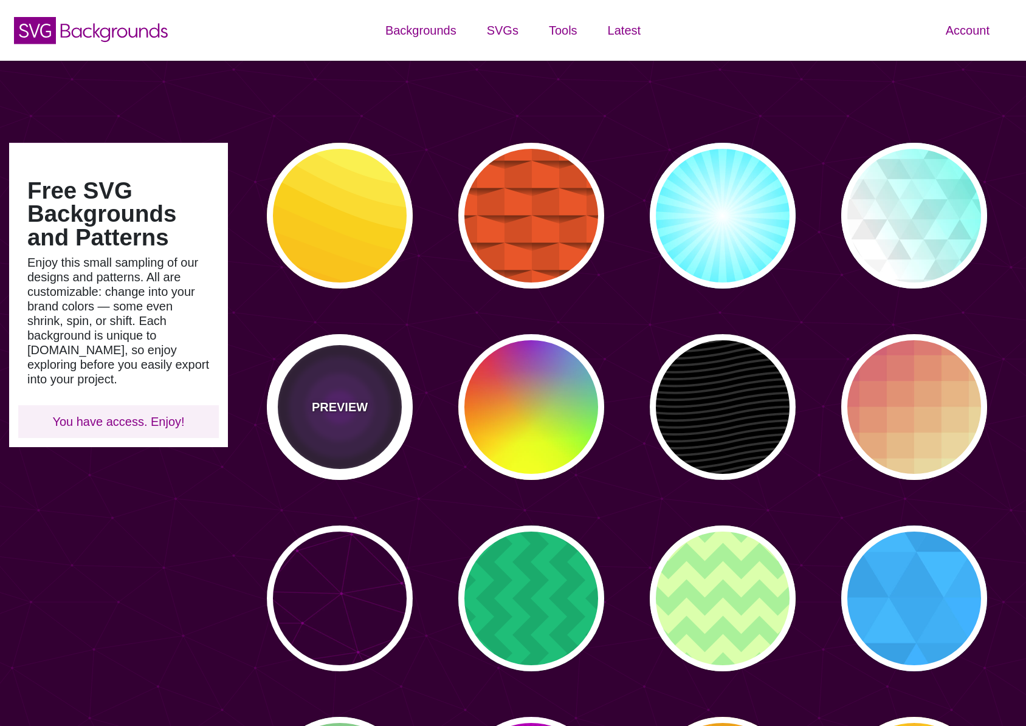
click at [393, 414] on div "PREVIEW" at bounding box center [340, 407] width 146 height 146
type input "#000000"
type input "#552277"
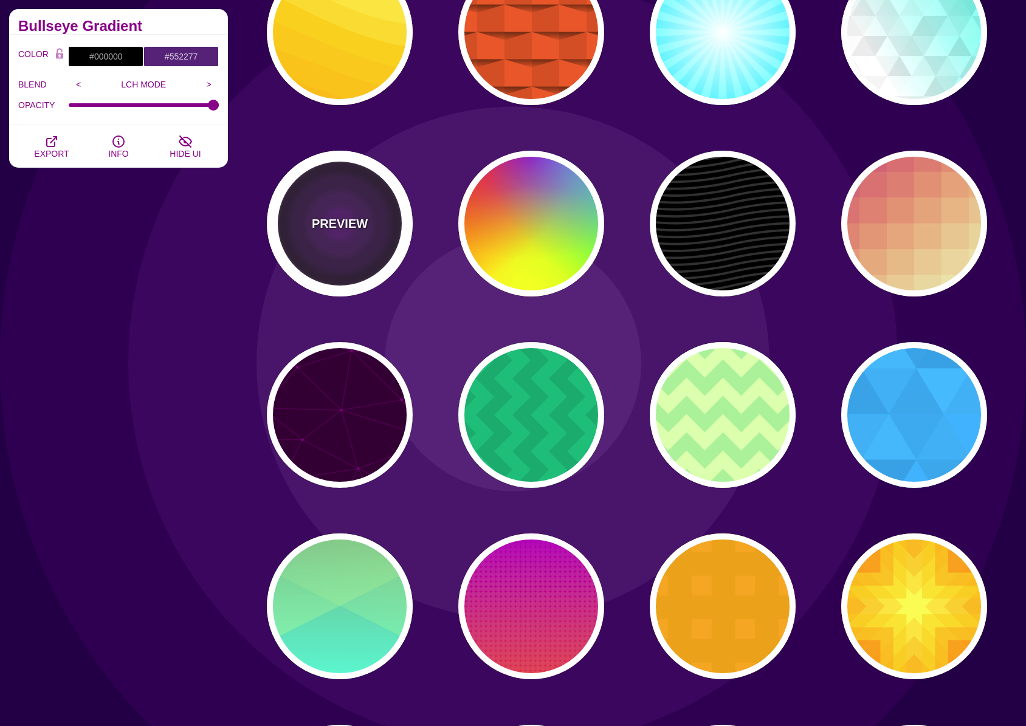
scroll to position [58, 0]
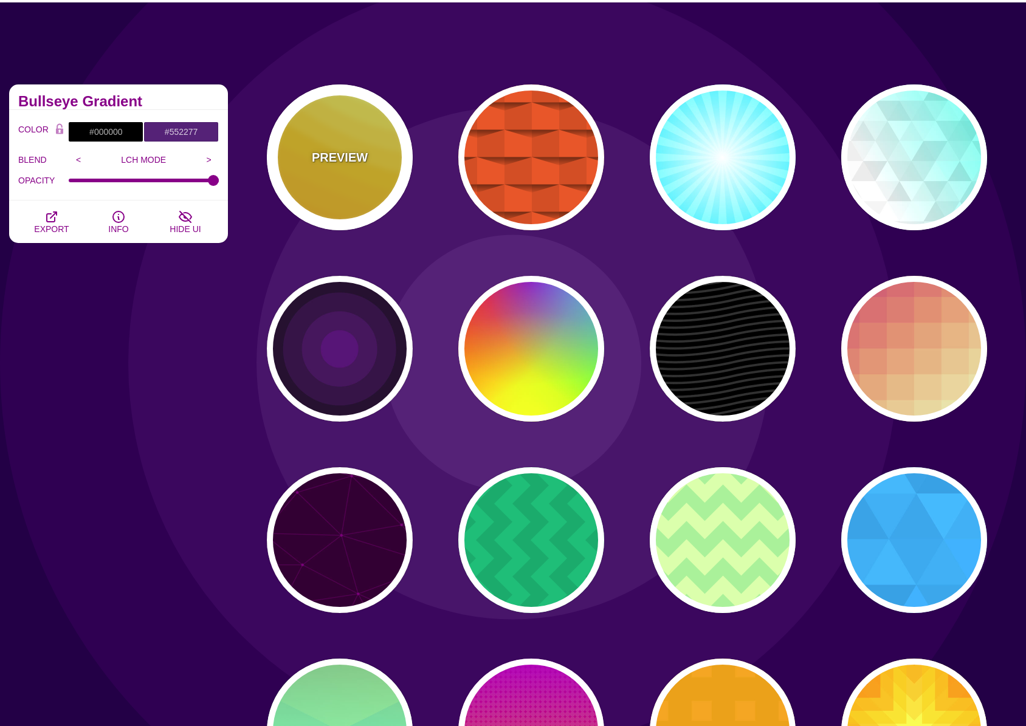
click at [323, 100] on div "PREVIEW" at bounding box center [340, 157] width 146 height 146
type input "#FFAA00"
type input "#FFCC00"
type input "#FFFF66"
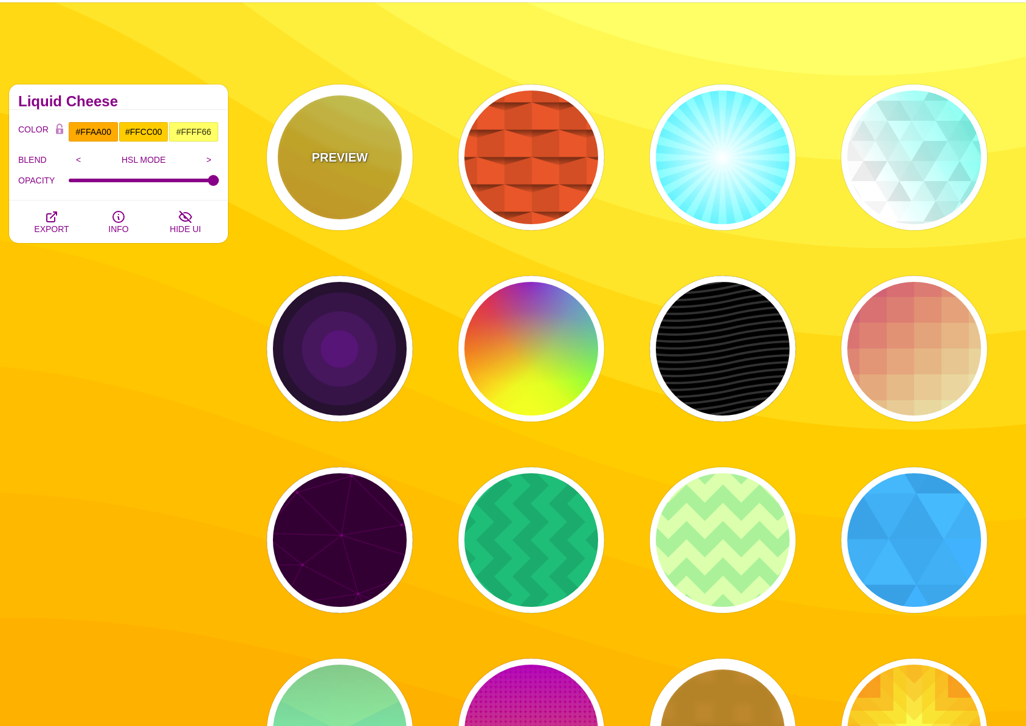
scroll to position [261, 0]
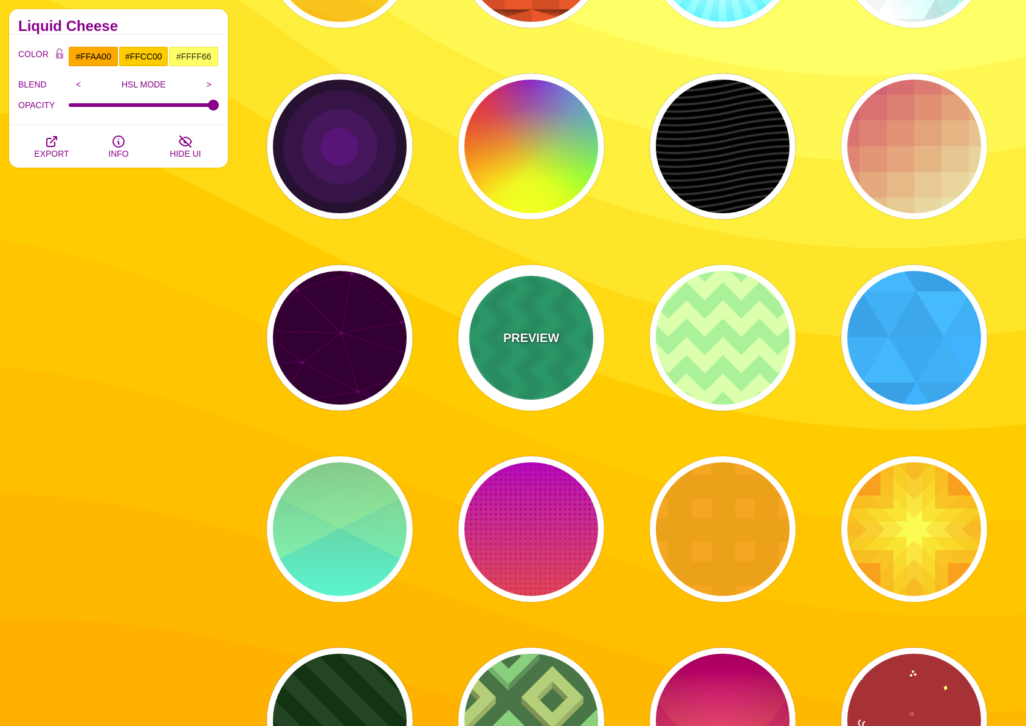
click at [572, 329] on div "PREVIEW" at bounding box center [531, 338] width 146 height 146
type input "#00BB77"
type input "#000000"
type input "120"
type input "0.1"
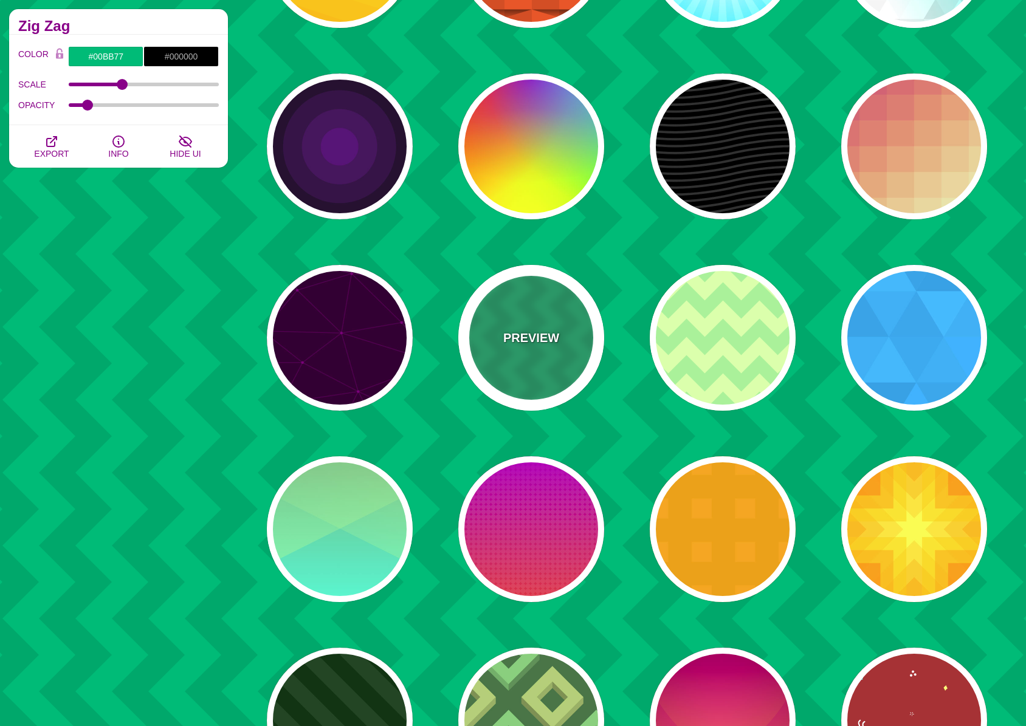
scroll to position [47, 0]
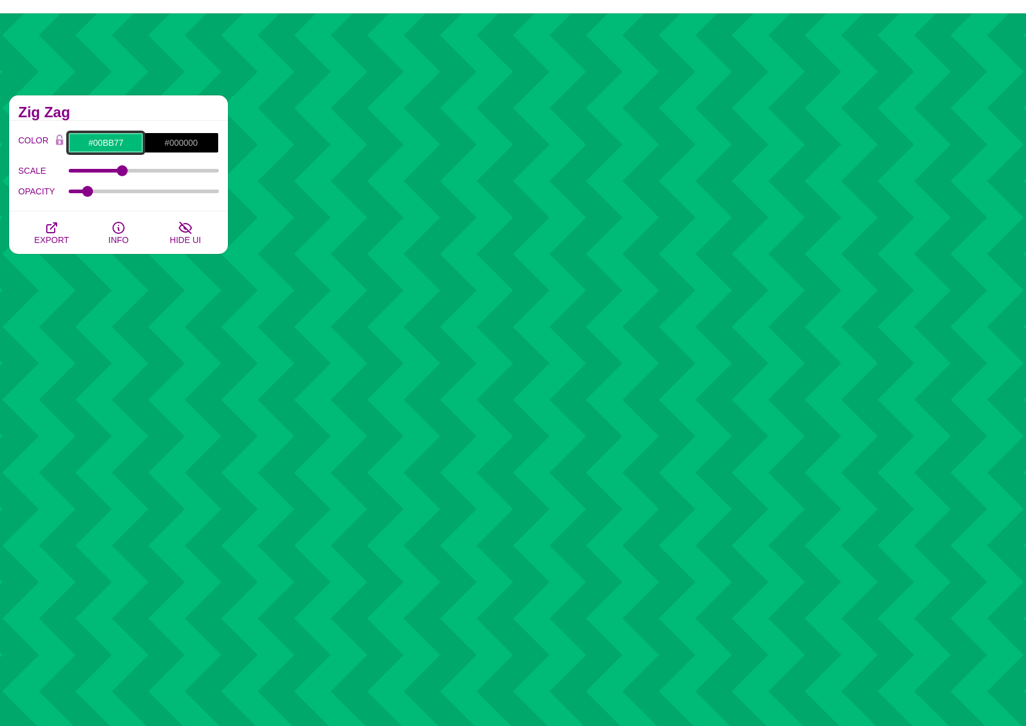
click at [95, 146] on input "#00BB77" at bounding box center [105, 142] width 75 height 21
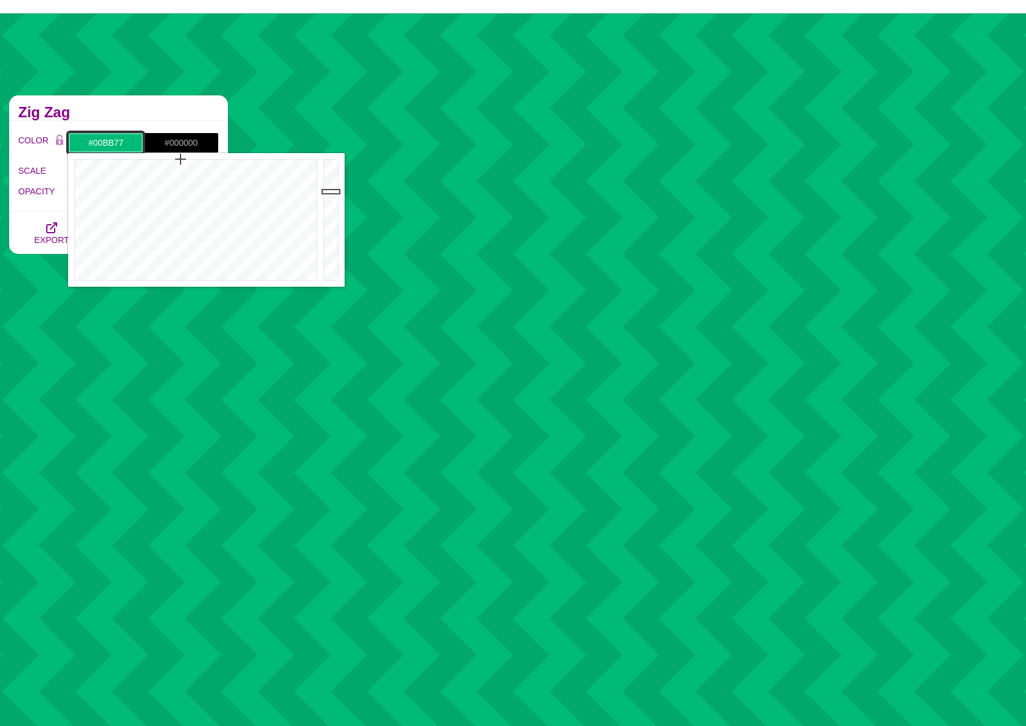
click at [95, 146] on input "#00BB77" at bounding box center [105, 142] width 75 height 21
paste input "2E643"
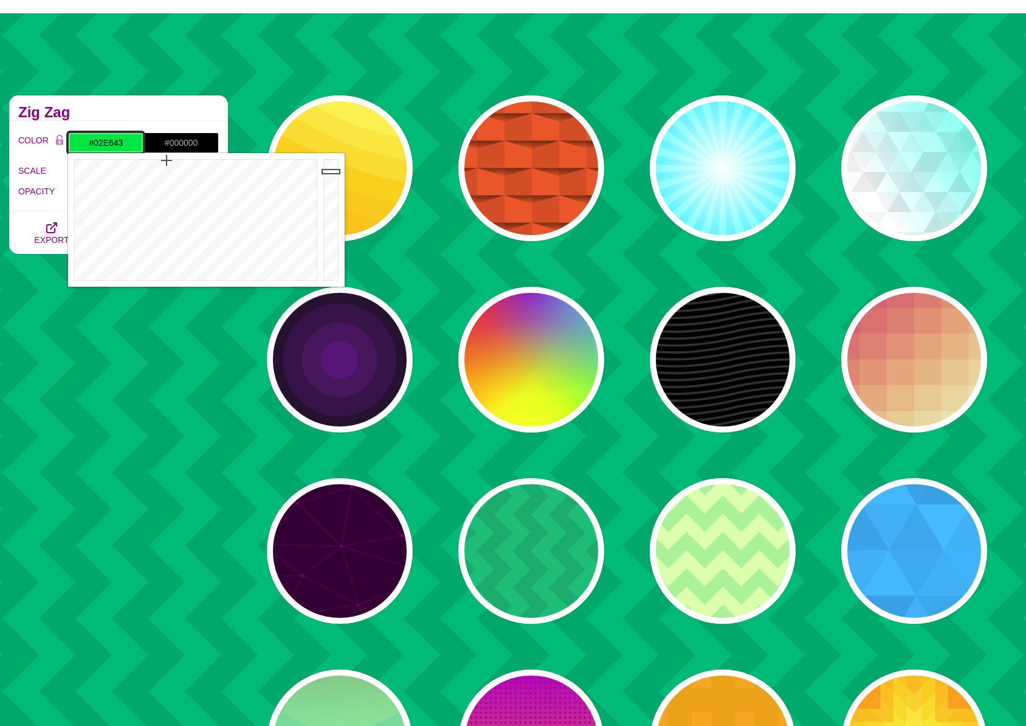
type input "#02E643"
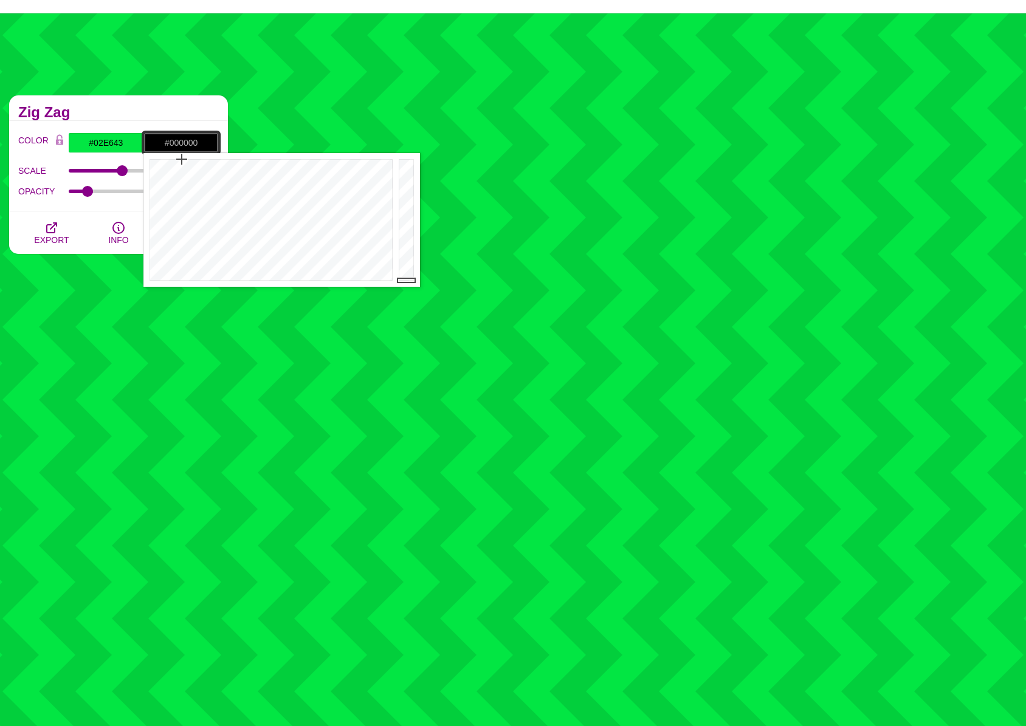
click at [182, 145] on input "#000000" at bounding box center [180, 142] width 75 height 21
paste input "66F48C"
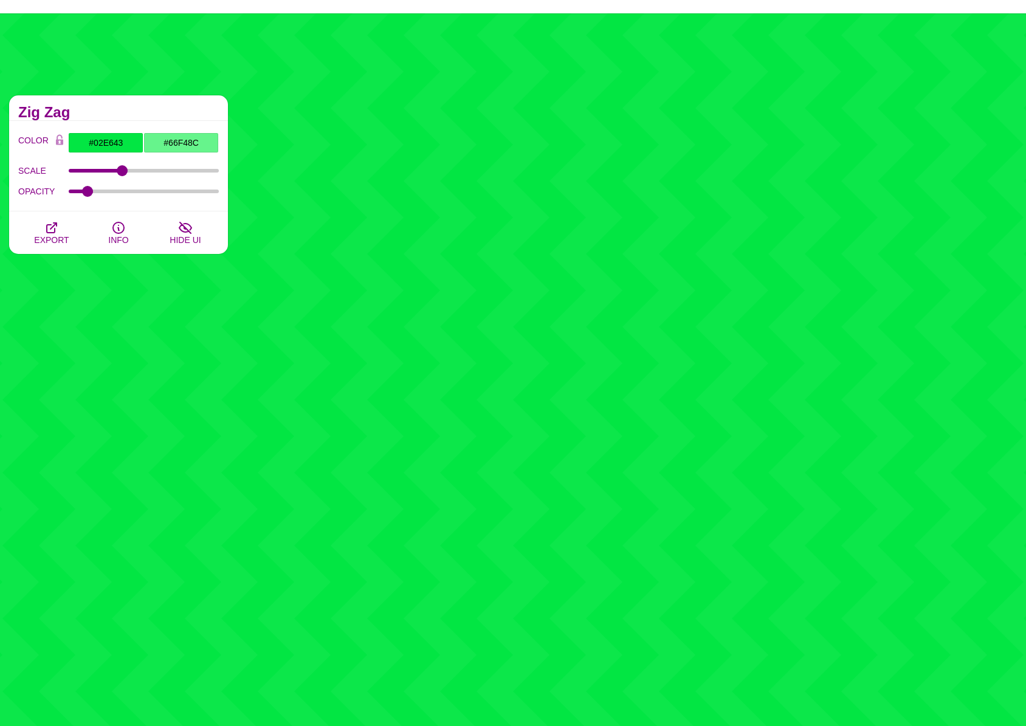
click at [184, 119] on div "Zig Zag" at bounding box center [118, 108] width 219 height 26
click at [184, 142] on input "#66F48C" at bounding box center [180, 142] width 75 height 21
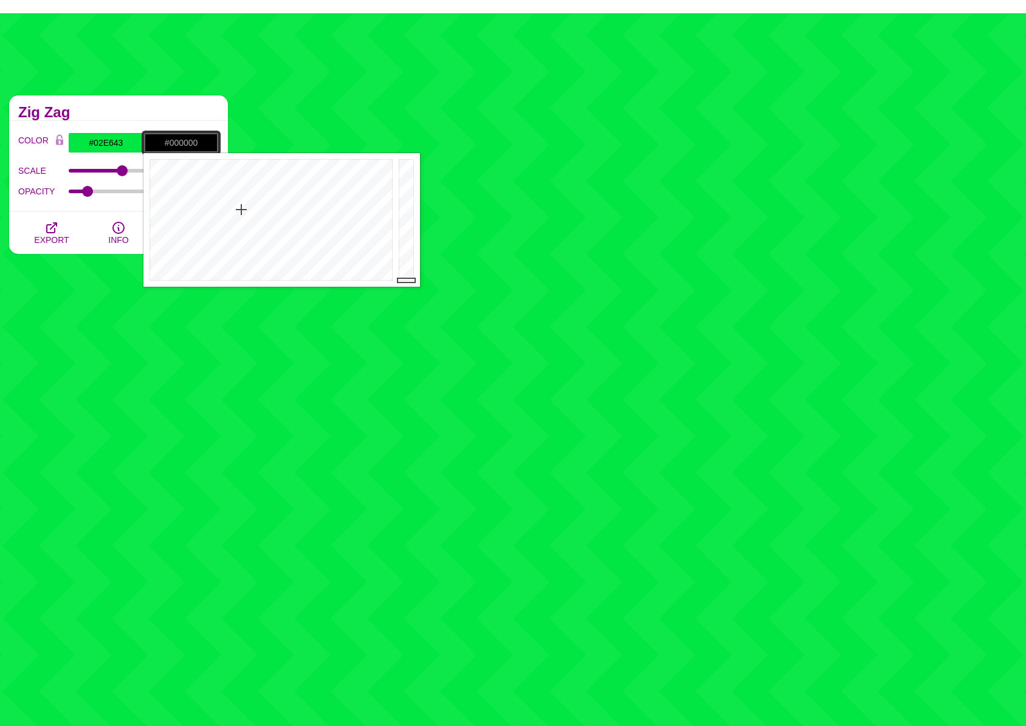
type input "#000000"
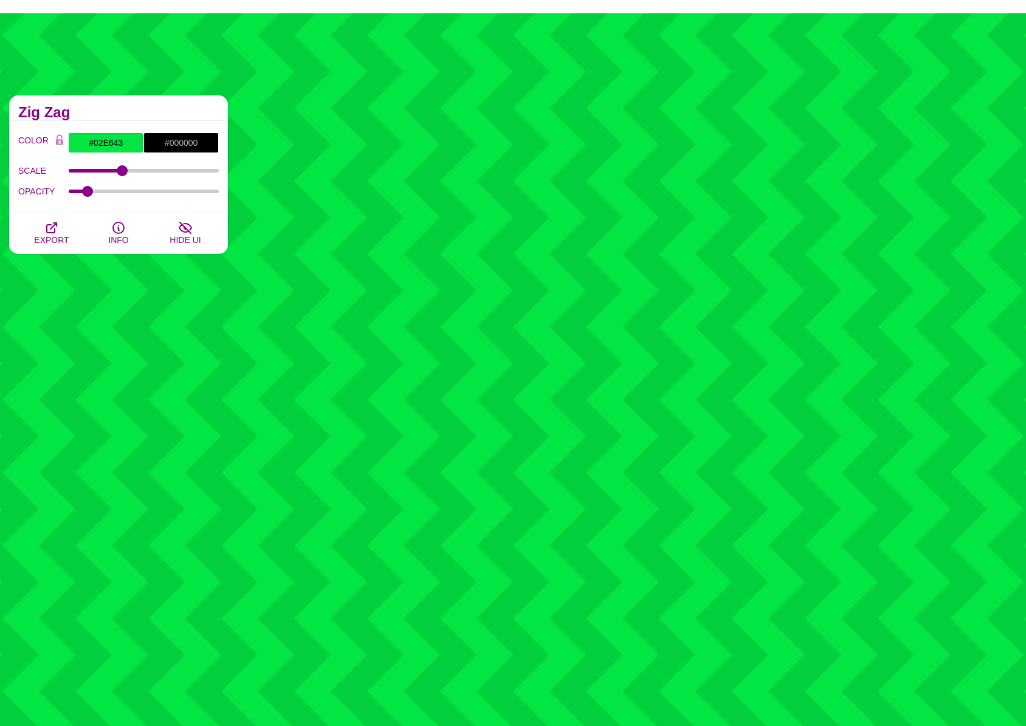
click at [105, 112] on h2 "Zig Zag" at bounding box center [118, 113] width 201 height 10
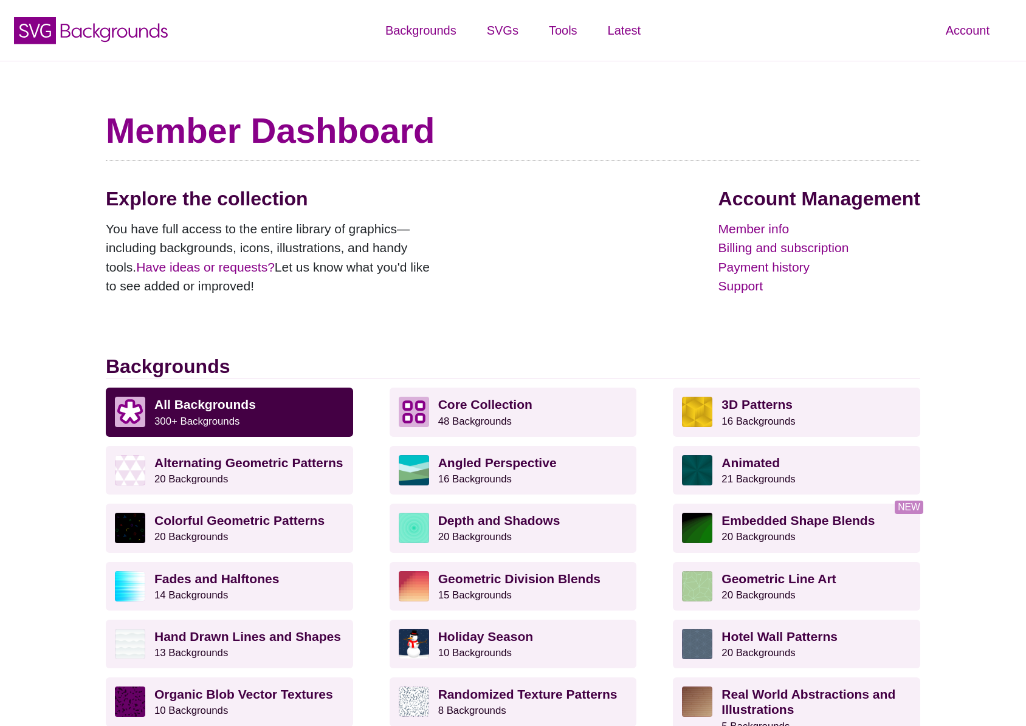
scroll to position [64, 0]
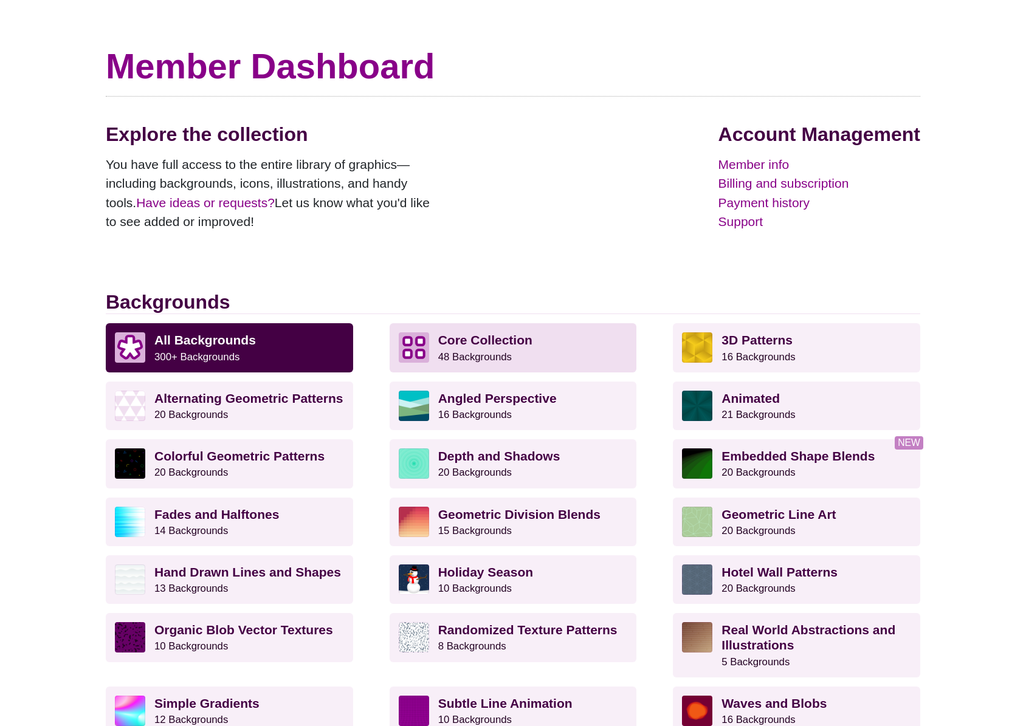
click at [521, 354] on p "Core Collection 48 Backgrounds" at bounding box center [533, 347] width 190 height 30
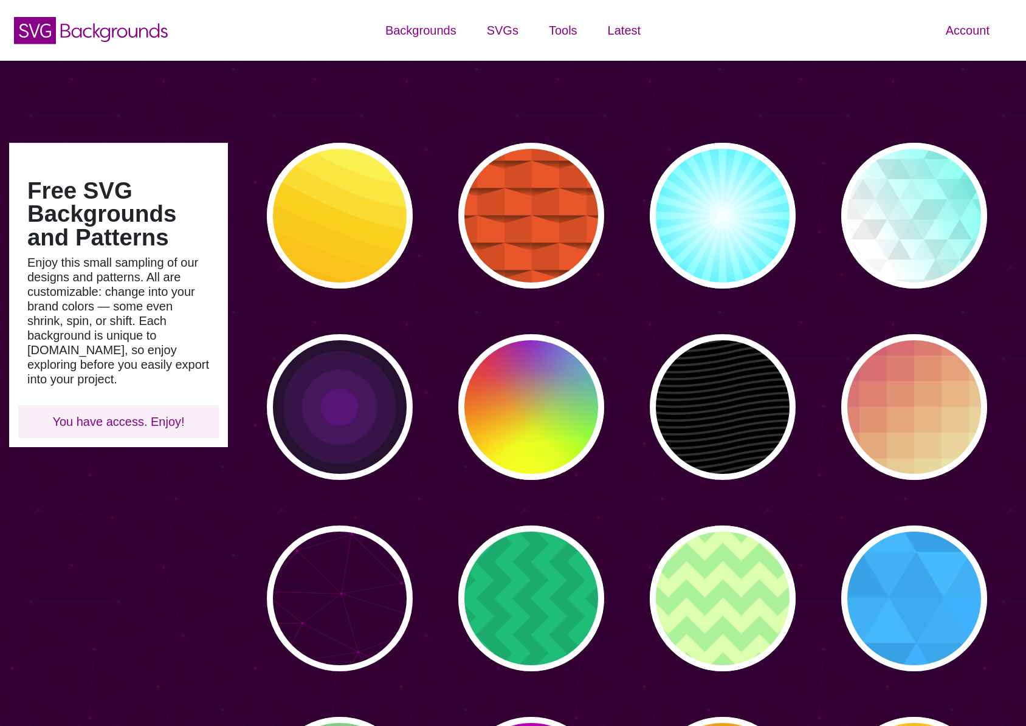
type input "#450057"
type input "#FFFFFF"
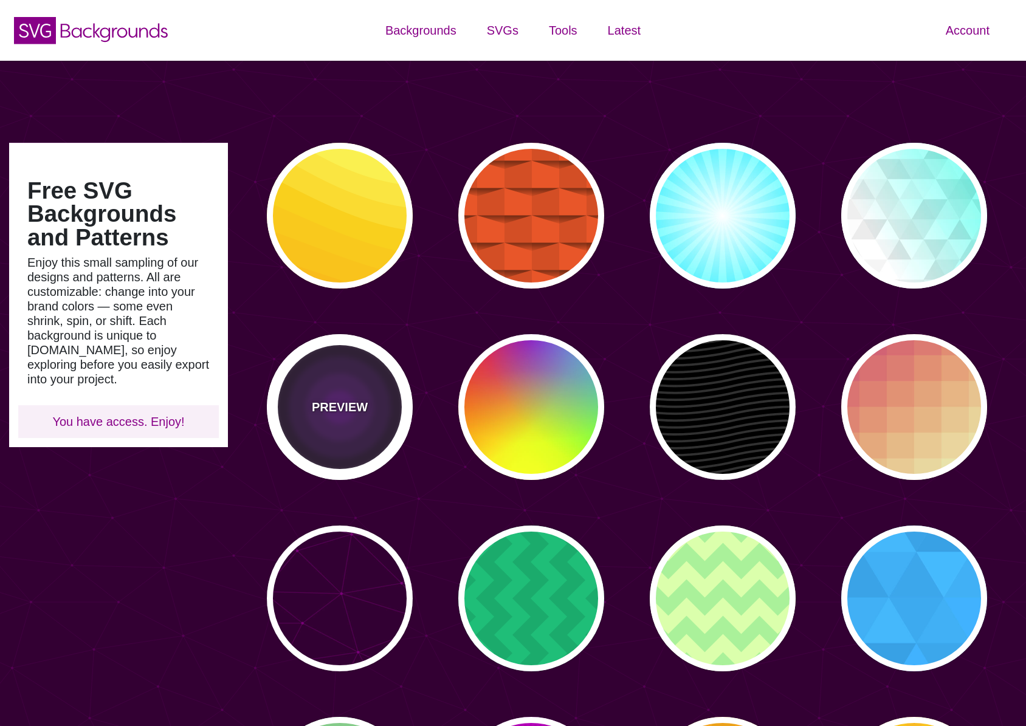
click at [350, 417] on div "PREVIEW" at bounding box center [340, 407] width 146 height 146
type input "#000000"
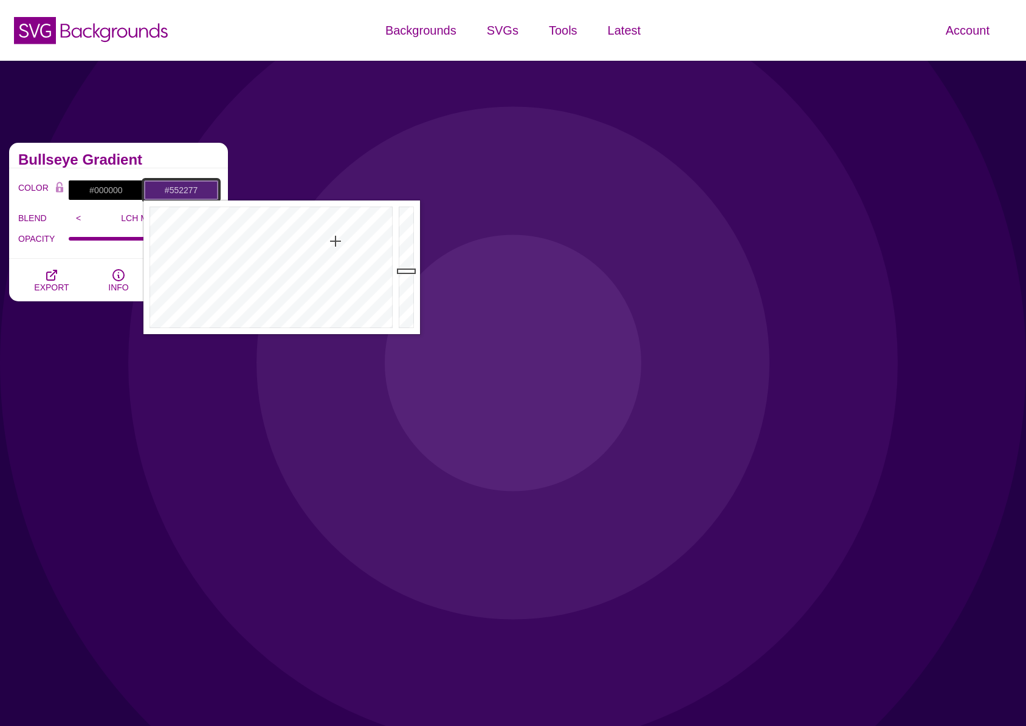
click at [180, 193] on input "#552277" at bounding box center [180, 190] width 75 height 21
paste input "02E643"
type input "#02E643"
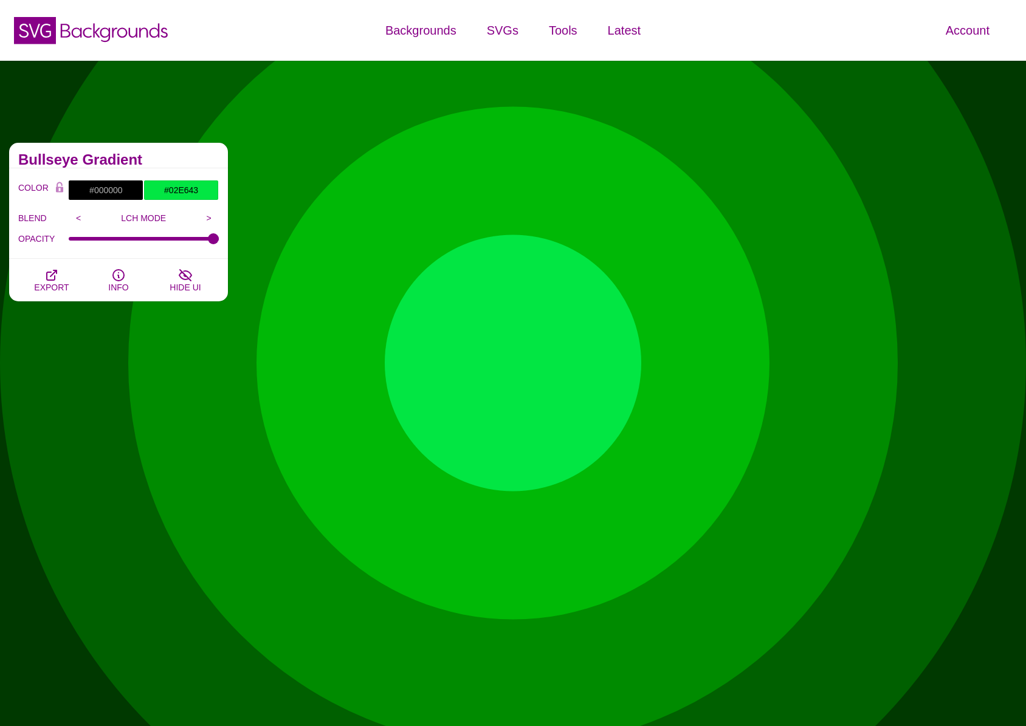
click at [182, 157] on h2 "Bullseye Gradient" at bounding box center [118, 160] width 201 height 10
click at [117, 192] on input "#000000" at bounding box center [105, 190] width 75 height 21
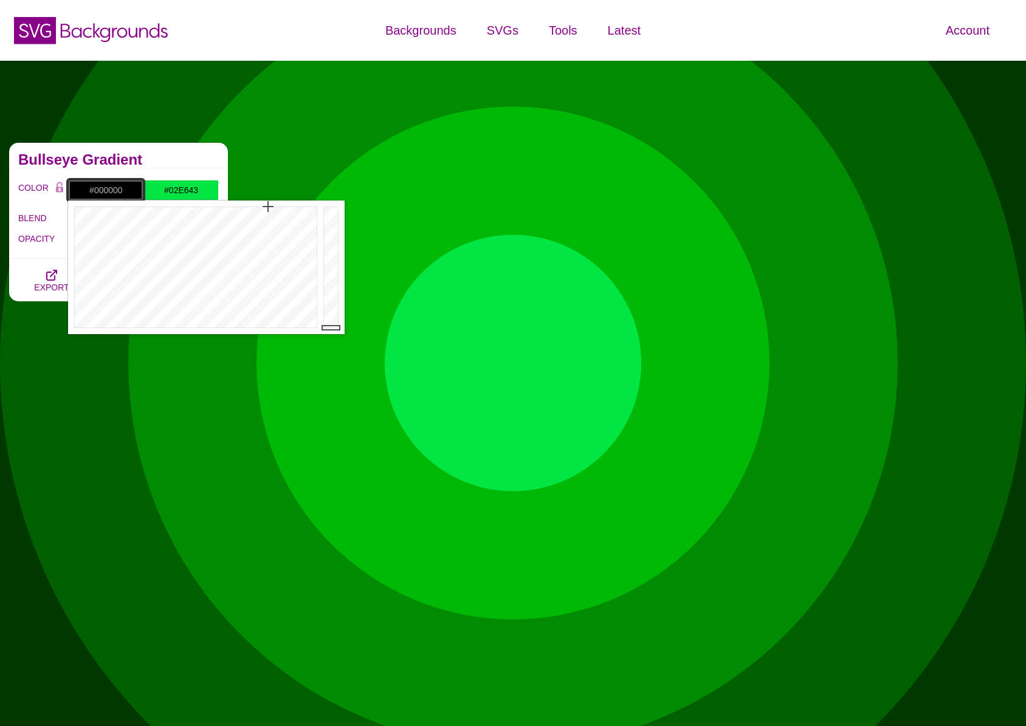
click at [115, 190] on input "#000000" at bounding box center [105, 190] width 75 height 21
click at [116, 189] on input "#000000" at bounding box center [105, 190] width 75 height 21
paste input "66F48C"
type input "#66F48C"
click at [180, 170] on div "COLOR #66F48C #02E643 #000000 #444444 #555555 #666666 #777777 #888888 #999999 B…" at bounding box center [118, 213] width 219 height 91
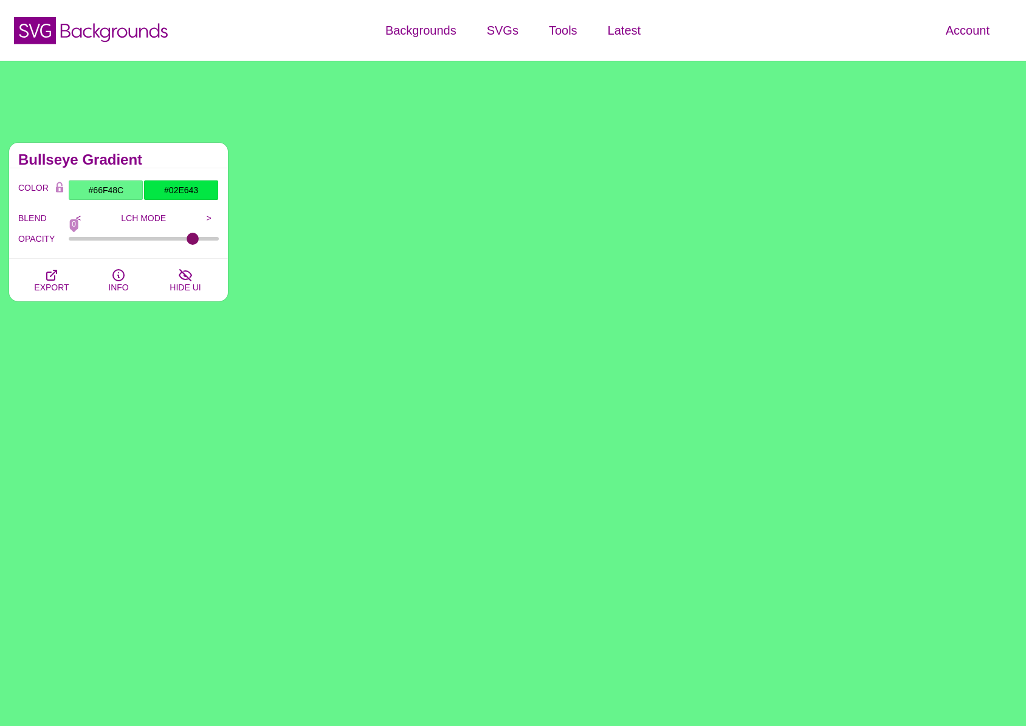
type input "1"
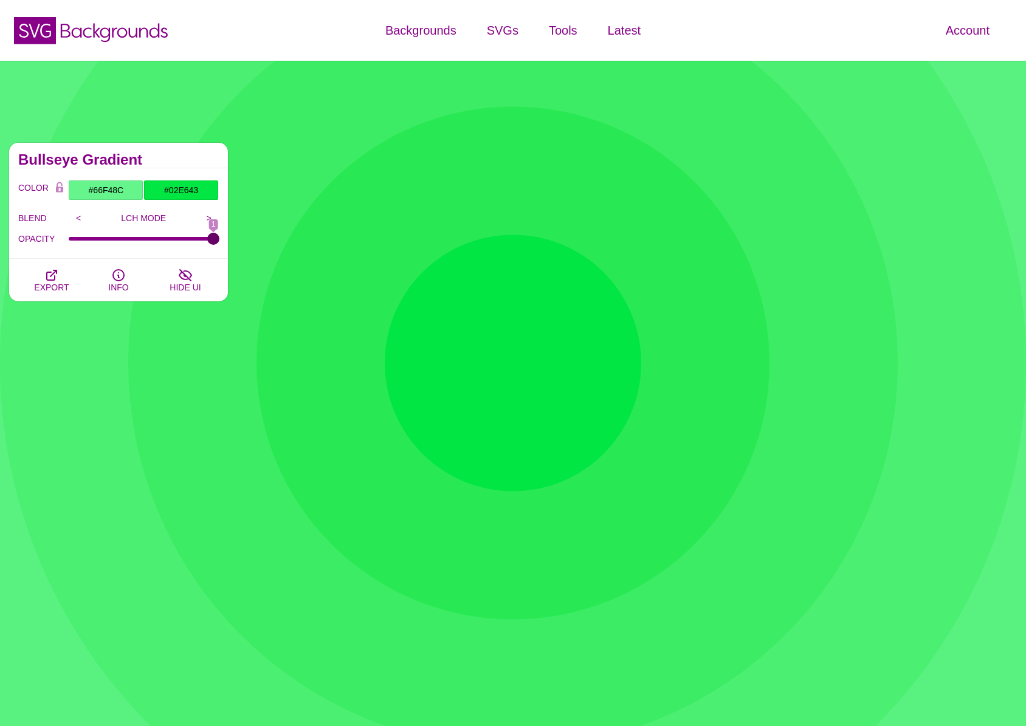
drag, startPoint x: 211, startPoint y: 236, endPoint x: 359, endPoint y: 238, distance: 147.7
click at [219, 236] on input "OPACITY" at bounding box center [144, 238] width 151 height 5
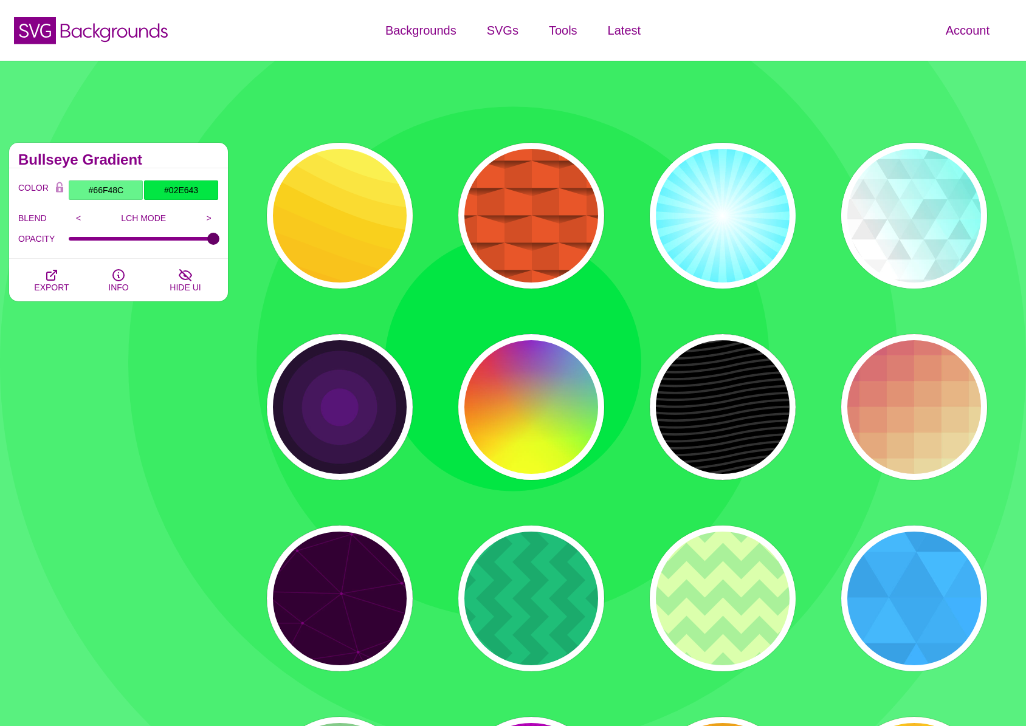
scroll to position [16, 0]
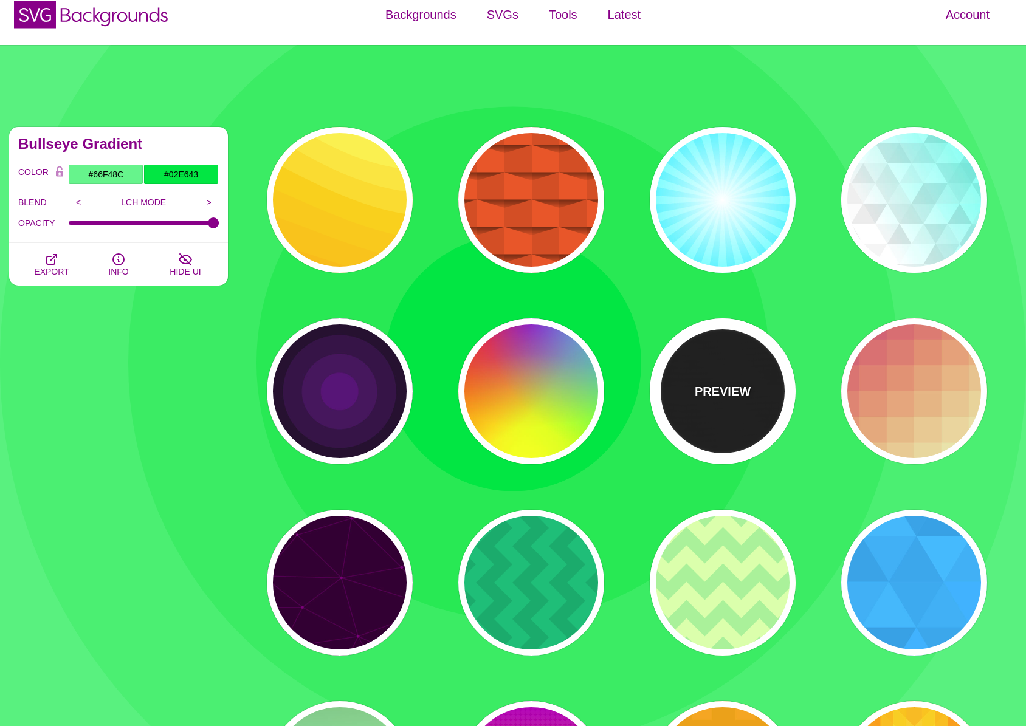
click at [698, 438] on div "PREVIEW" at bounding box center [723, 391] width 146 height 146
type input "#000000"
type input "#222222"
type input "250"
type input "10"
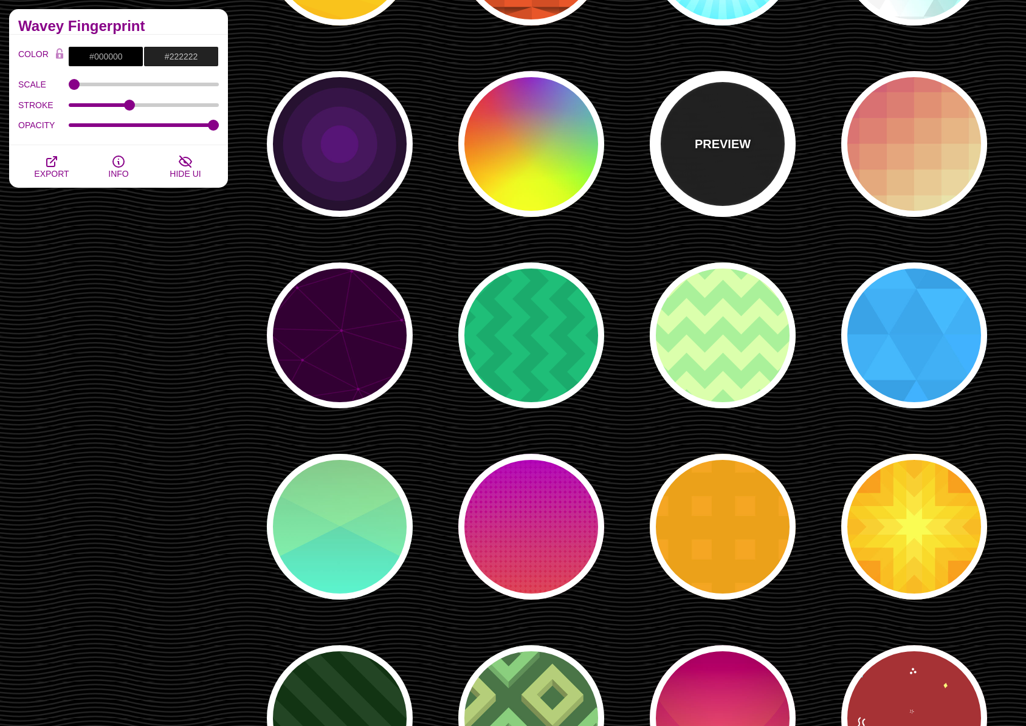
scroll to position [114, 0]
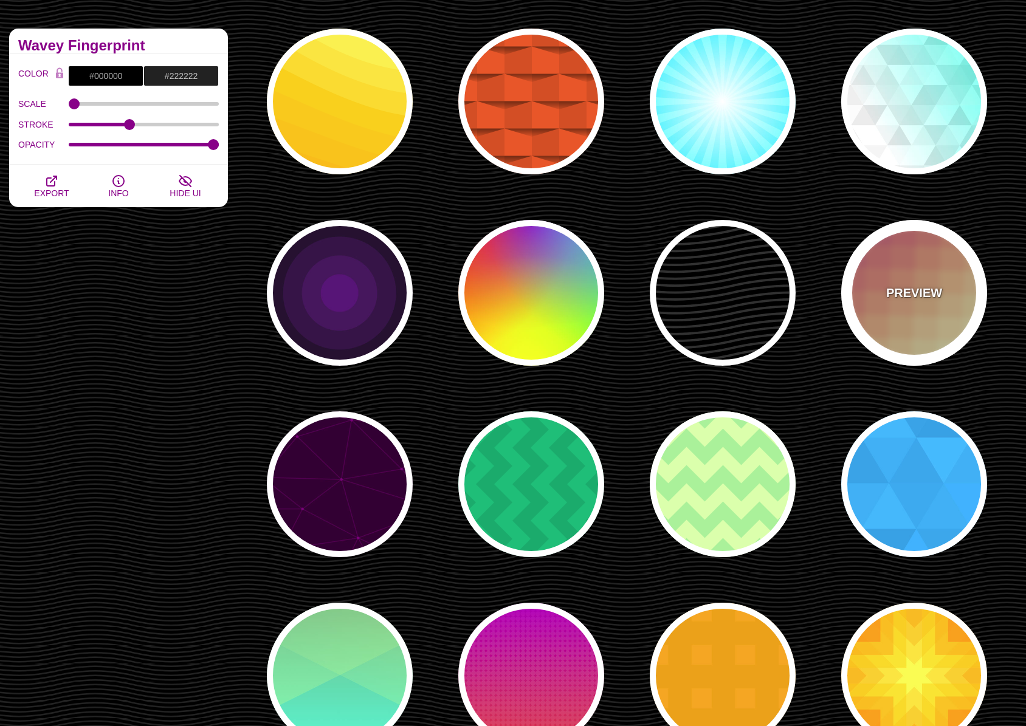
click at [949, 312] on div "PREVIEW" at bounding box center [914, 293] width 146 height 146
type input "#CC5577"
type input "#EEEEBB"
type input "1"
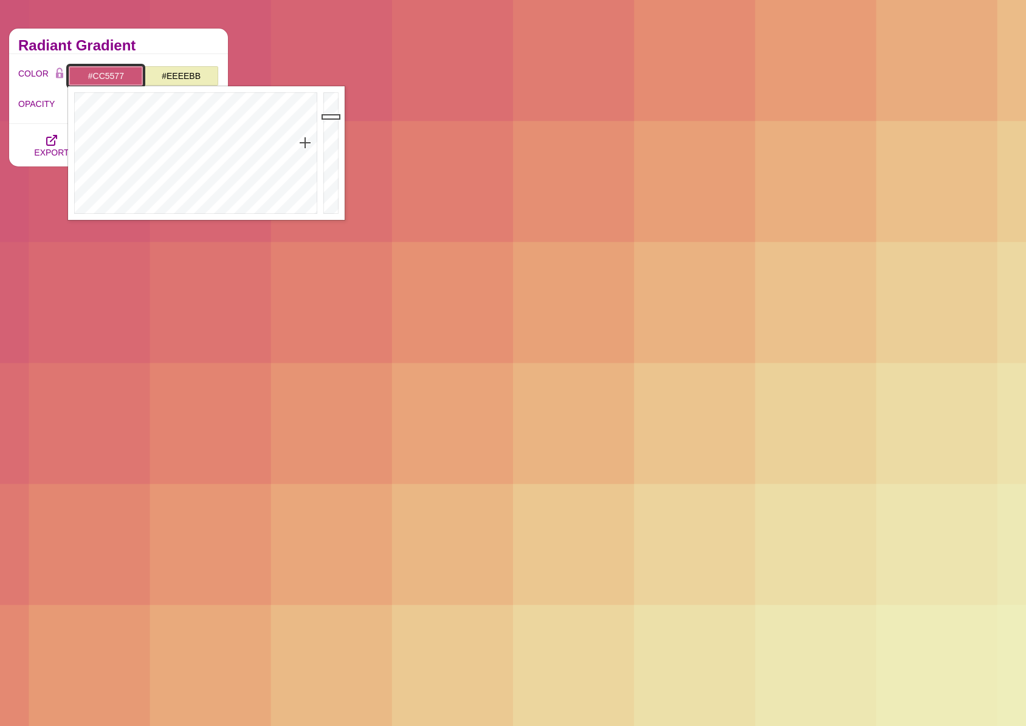
click at [122, 80] on input "#CC5577" at bounding box center [105, 76] width 75 height 21
paste input "02E643"
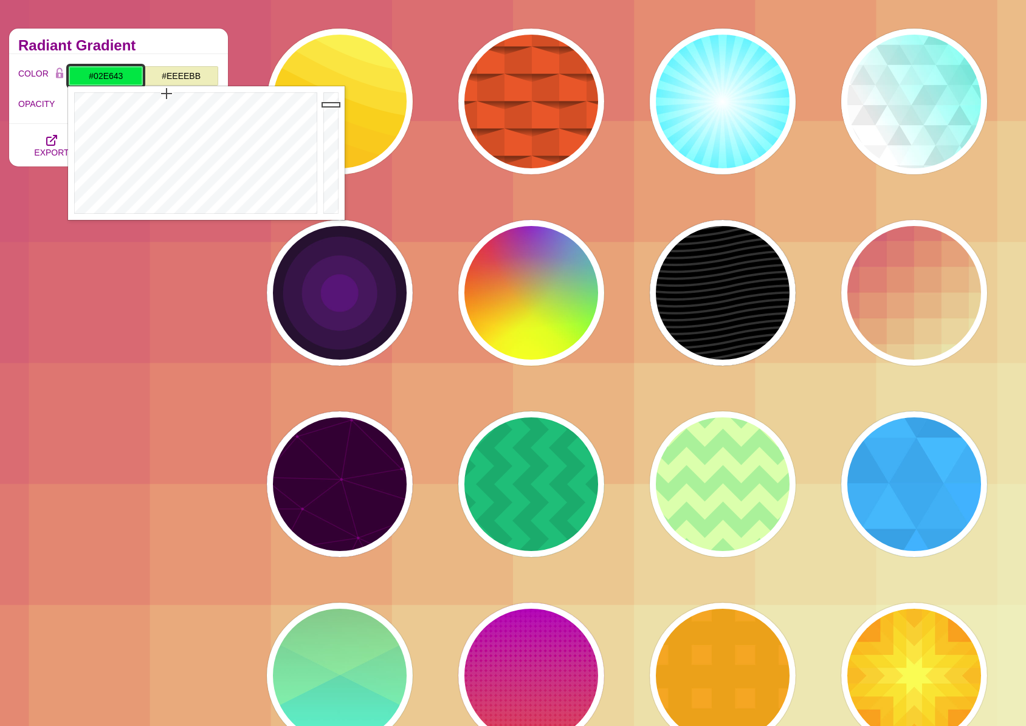
type input "#02E643"
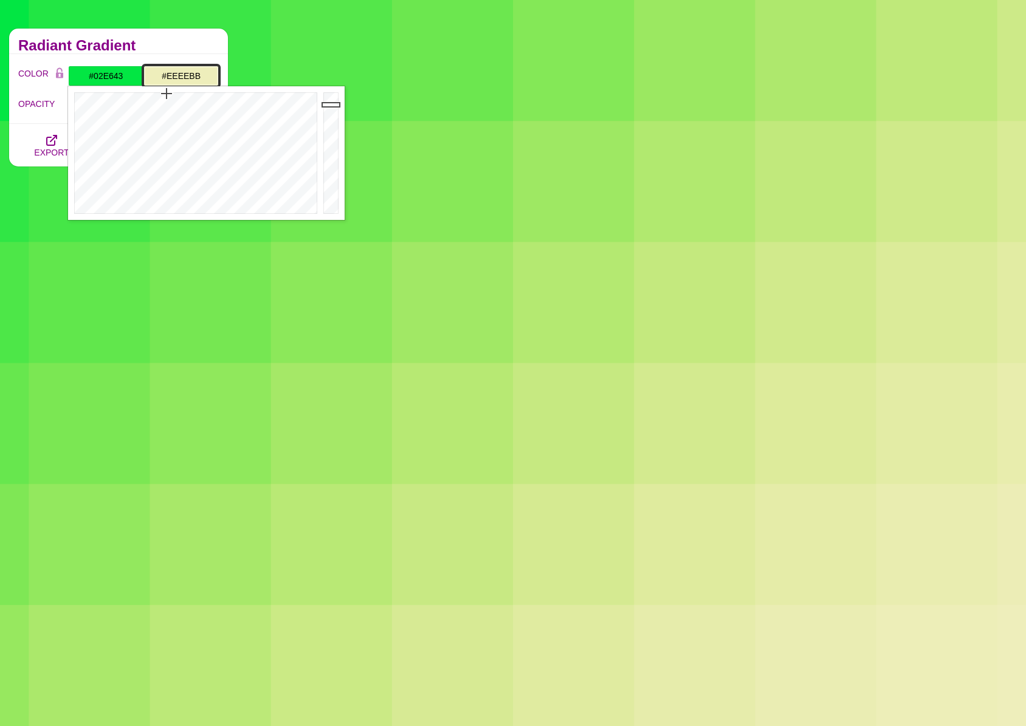
click at [190, 78] on input "#EEEEBB" at bounding box center [180, 76] width 75 height 21
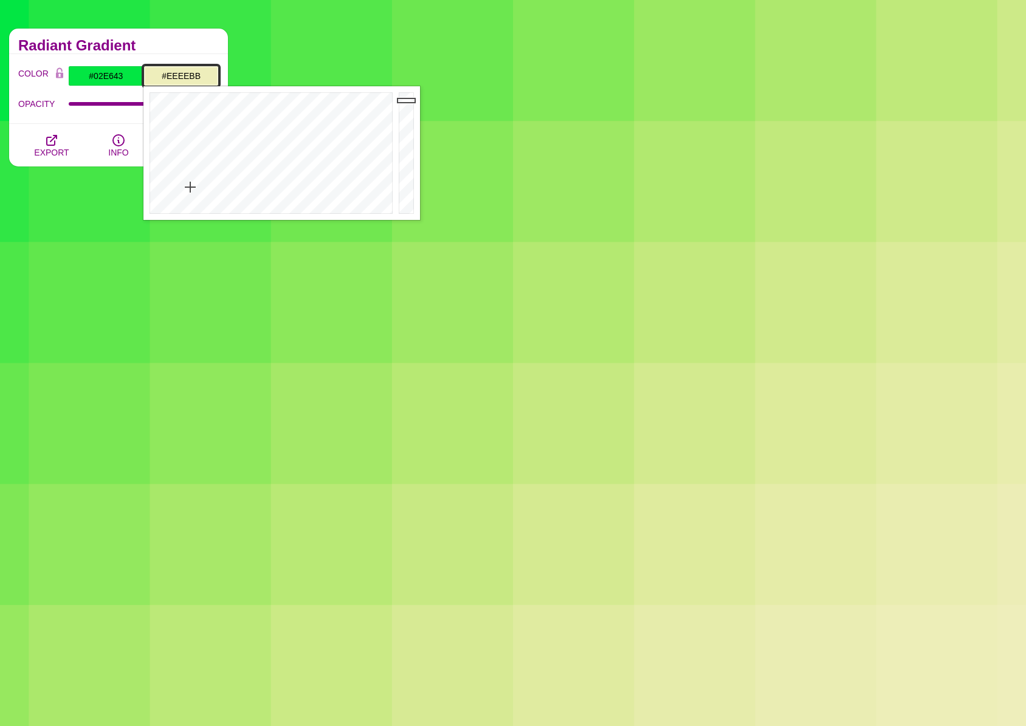
click at [190, 78] on input "#EEEEBB" at bounding box center [180, 76] width 75 height 21
paste input "33F066"
click at [184, 52] on div "Radiant Gradient" at bounding box center [118, 42] width 219 height 26
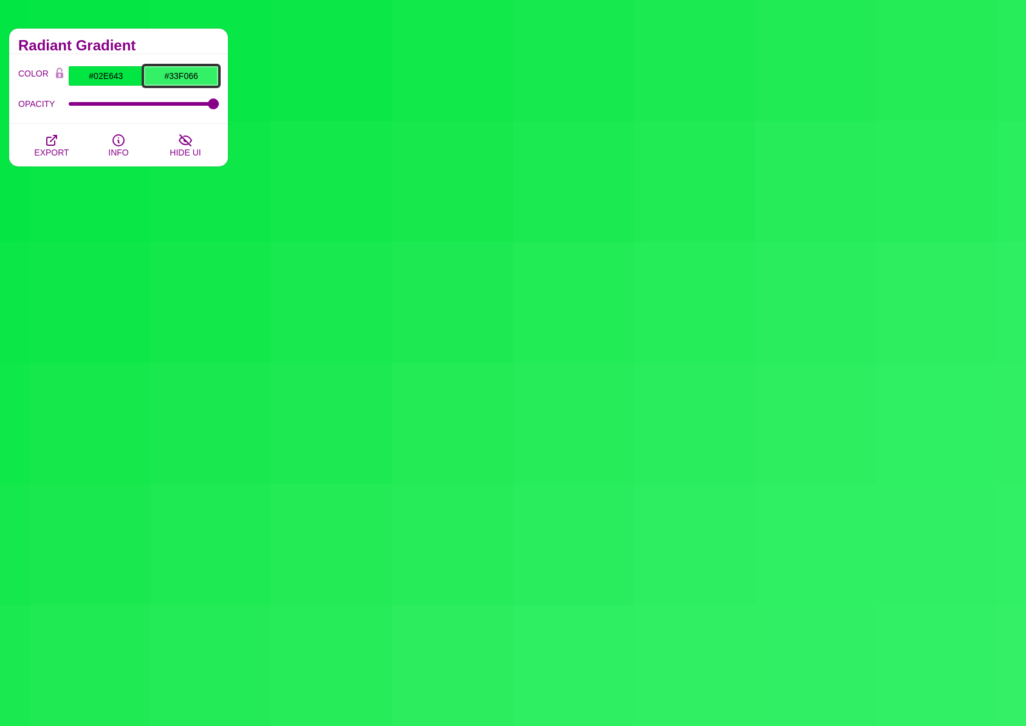
click at [187, 75] on input "#33F066" at bounding box center [180, 76] width 75 height 21
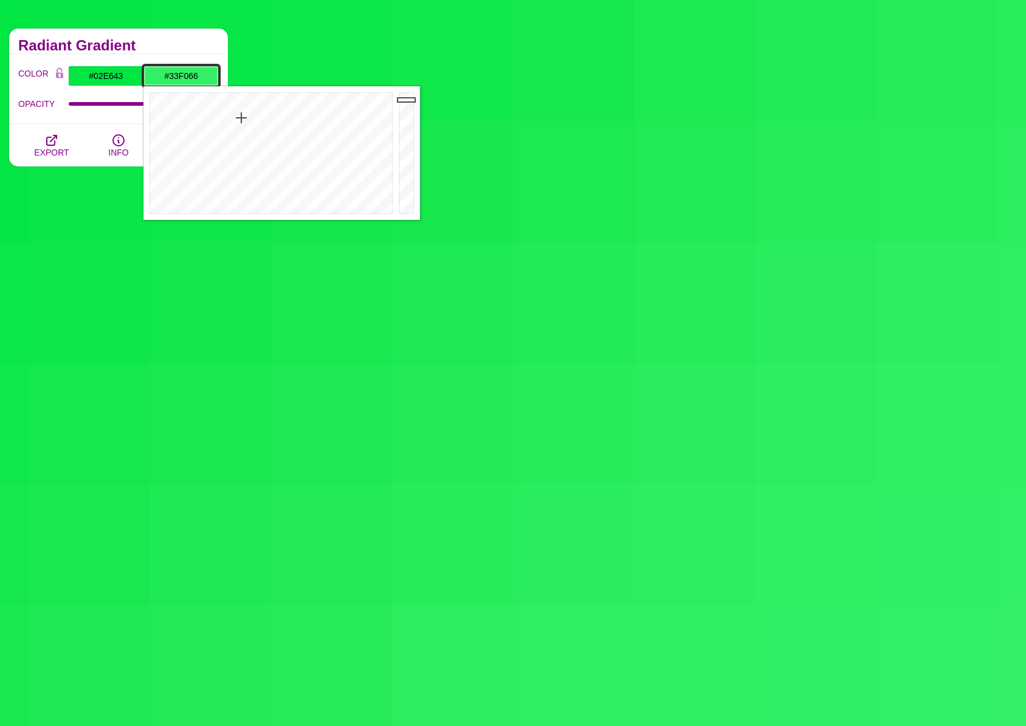
click at [187, 75] on input "#33F066" at bounding box center [180, 76] width 75 height 21
click at [179, 53] on div "Radiant Gradient" at bounding box center [118, 42] width 219 height 26
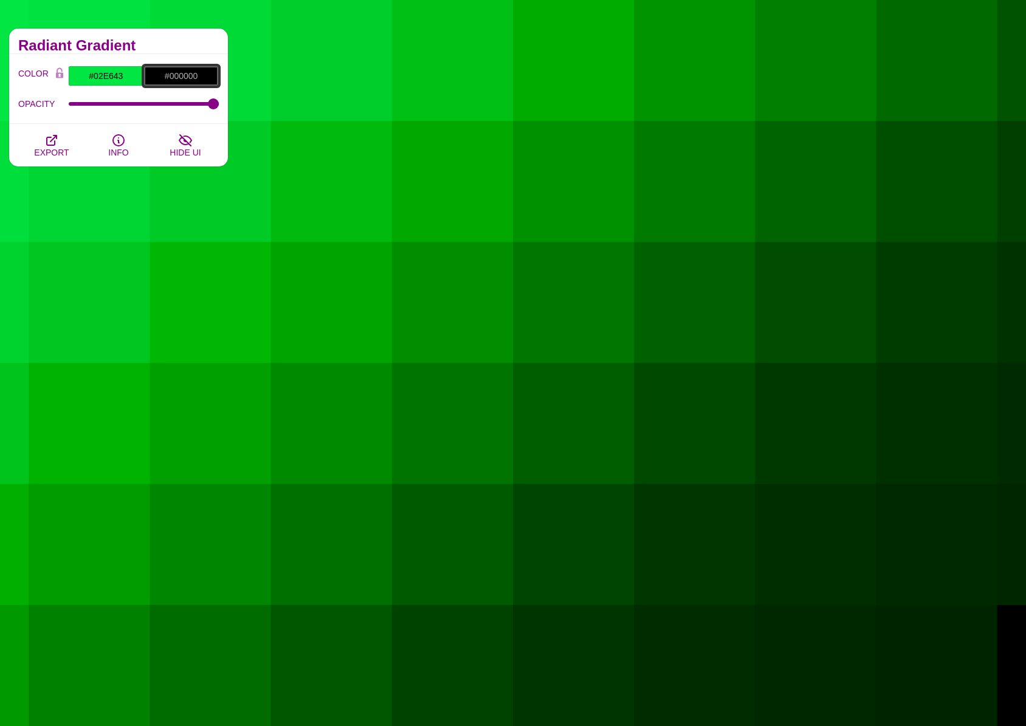
click at [176, 76] on input "#000000" at bounding box center [180, 76] width 75 height 21
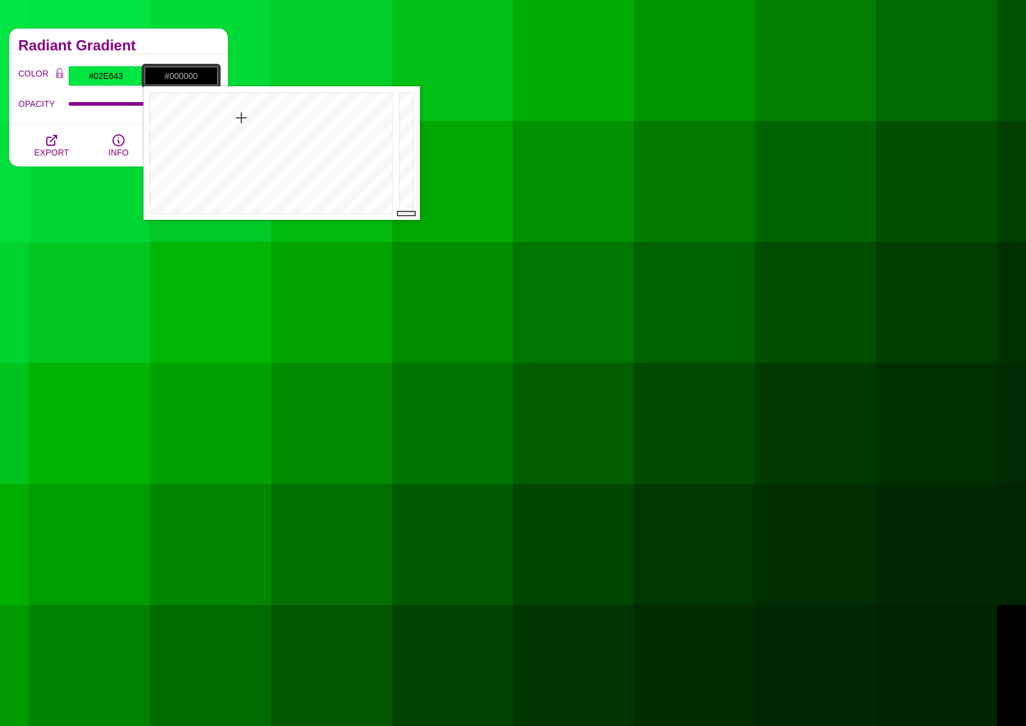
click at [176, 76] on input "#000000" at bounding box center [180, 76] width 75 height 21
paste input "66F48C"
type input "#66F48C"
click at [188, 53] on div "Radiant Gradient" at bounding box center [118, 42] width 219 height 26
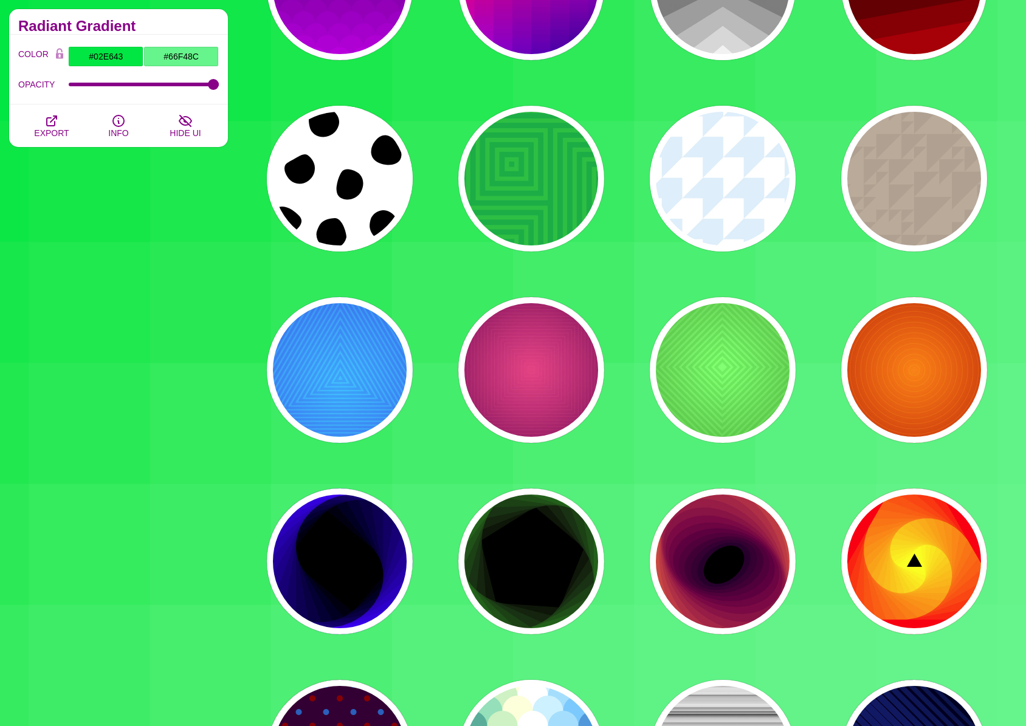
scroll to position [1034, 0]
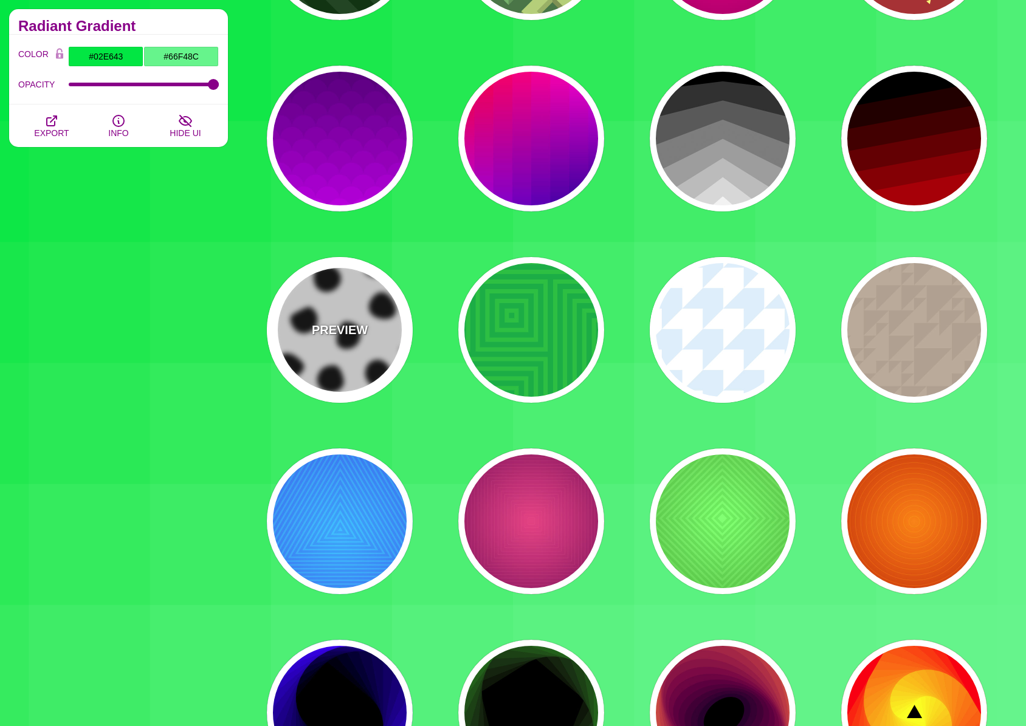
click at [308, 355] on div "PREVIEW" at bounding box center [340, 330] width 146 height 146
type input "#FFFFFF"
type input "#000000"
type input "900"
type input "1"
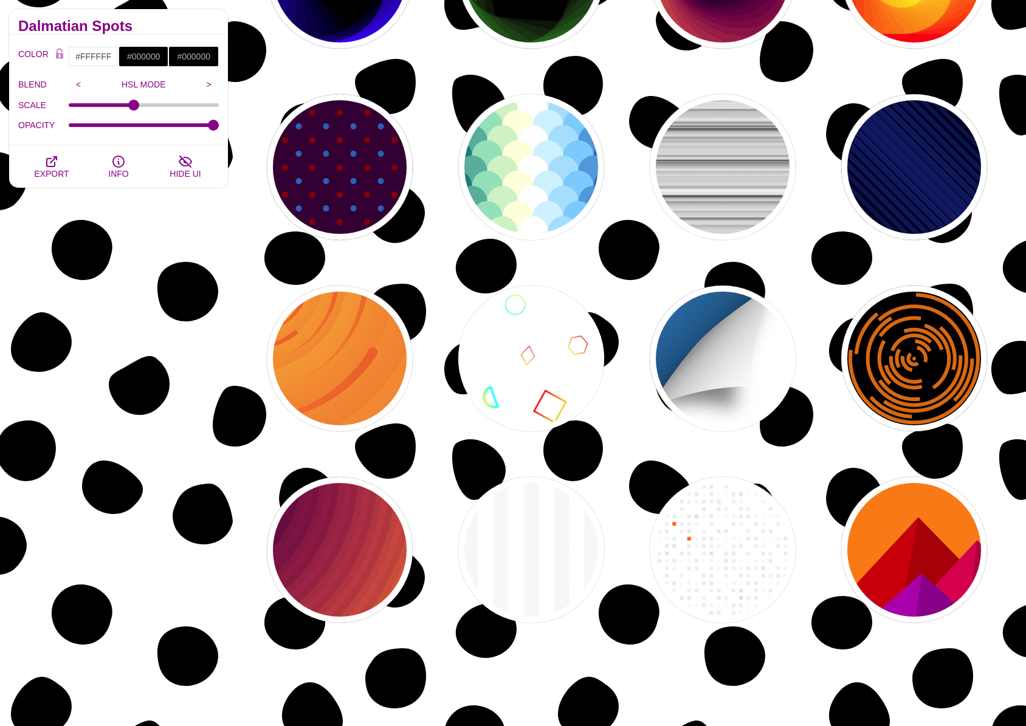
scroll to position [1833, 0]
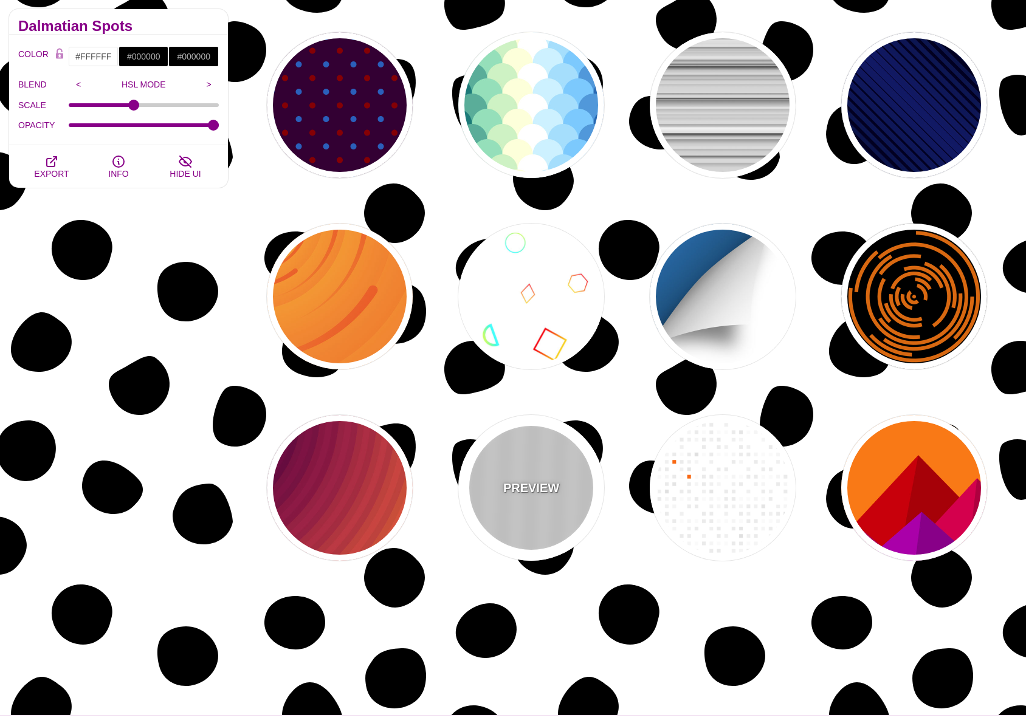
click at [538, 521] on div "PREVIEW" at bounding box center [531, 488] width 146 height 146
type input "#F5F5F5"
type input "#CCCCCC"
type input "20"
type input "100"
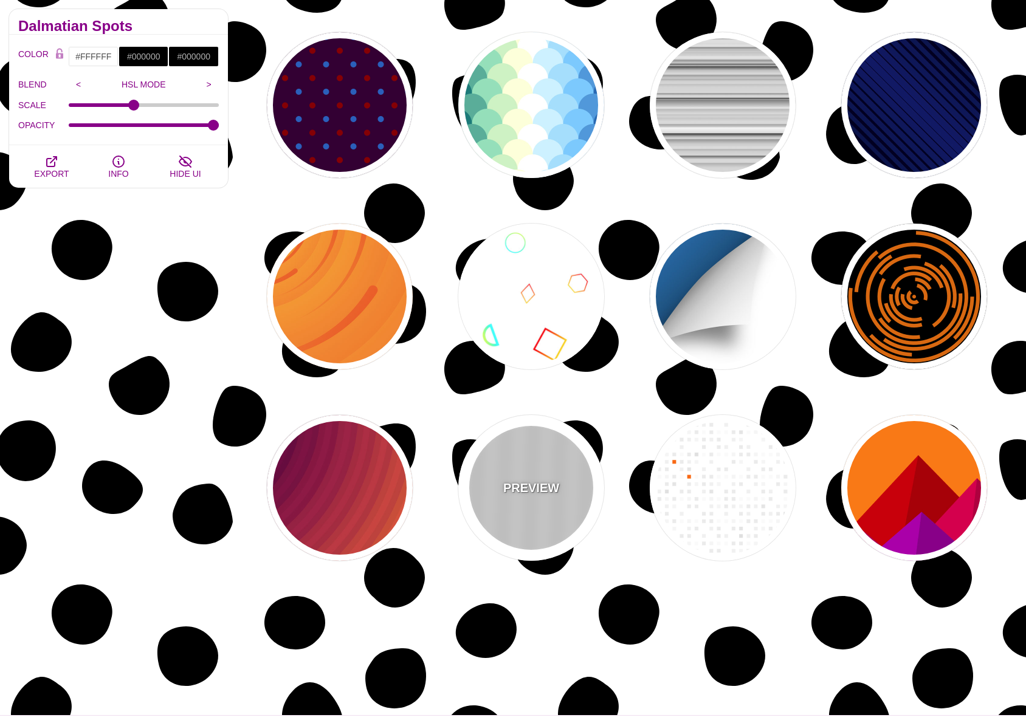
type input "0"
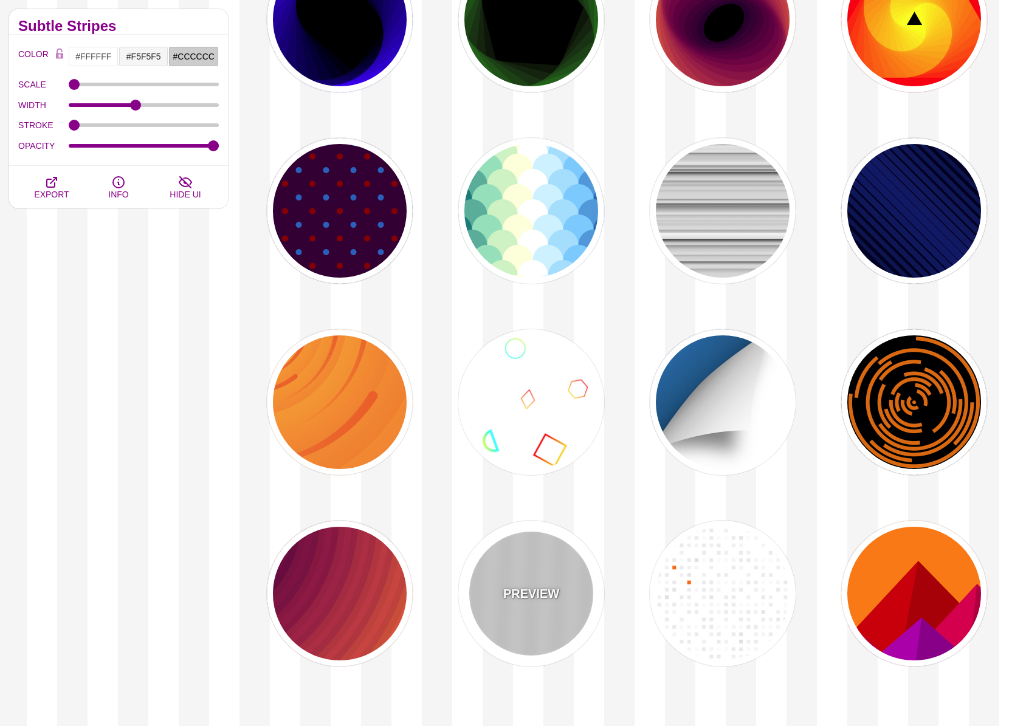
scroll to position [1665, 0]
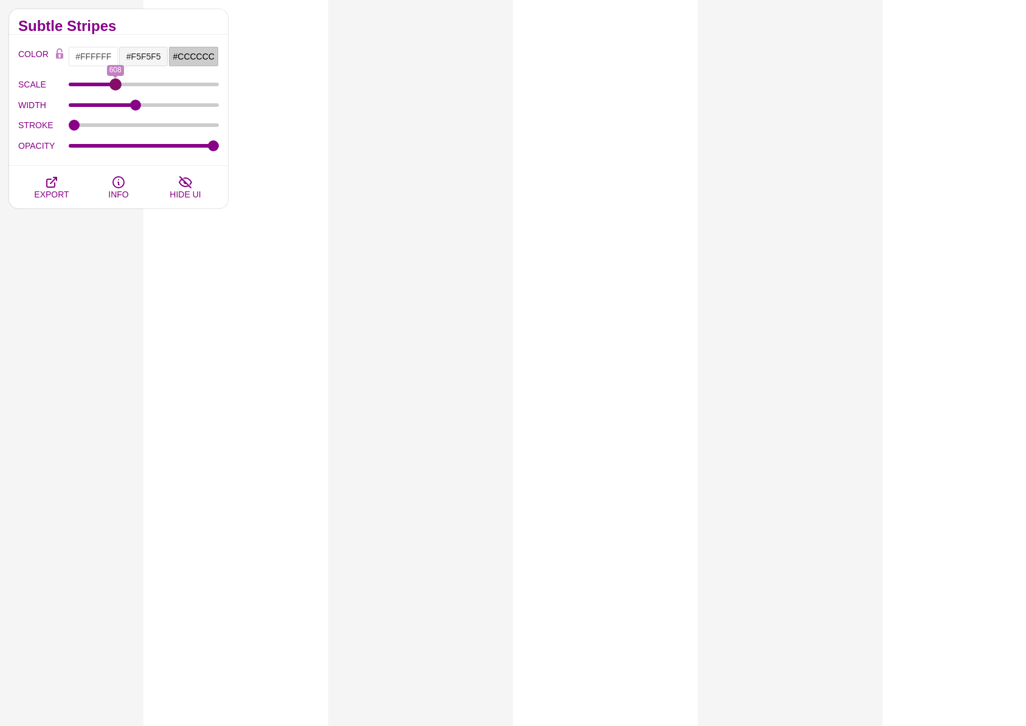
drag, startPoint x: 78, startPoint y: 83, endPoint x: 115, endPoint y: 94, distance: 38.5
type input "608"
click at [115, 87] on input "SCALE" at bounding box center [144, 84] width 151 height 5
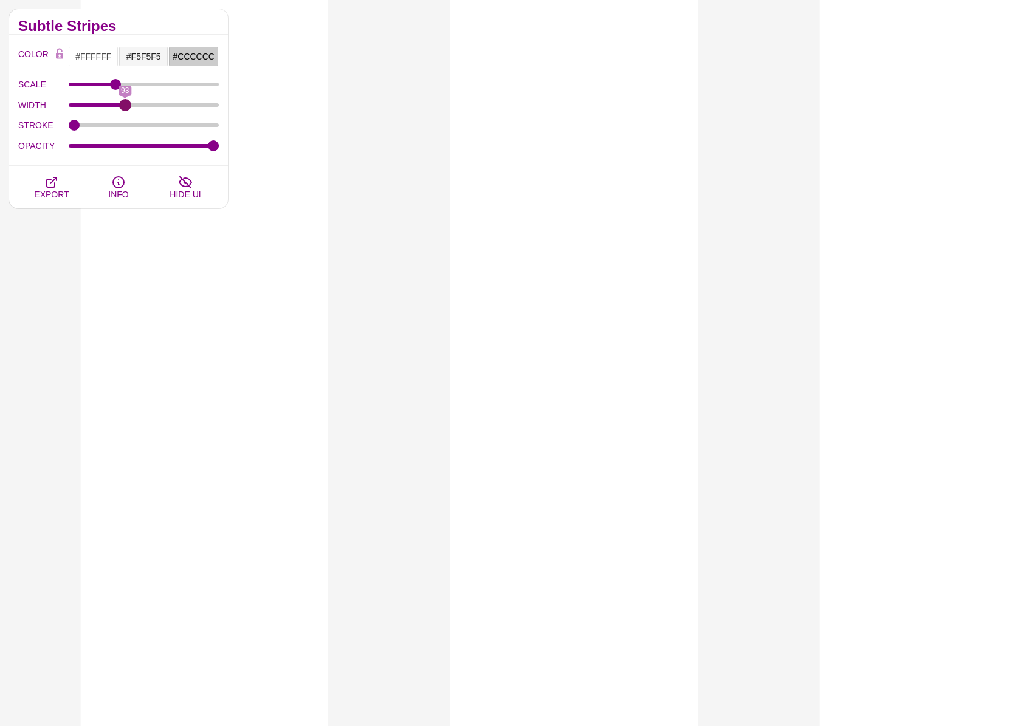
drag, startPoint x: 138, startPoint y: 103, endPoint x: 124, endPoint y: 105, distance: 14.0
type input "93"
click at [124, 105] on input "WIDTH" at bounding box center [144, 105] width 151 height 5
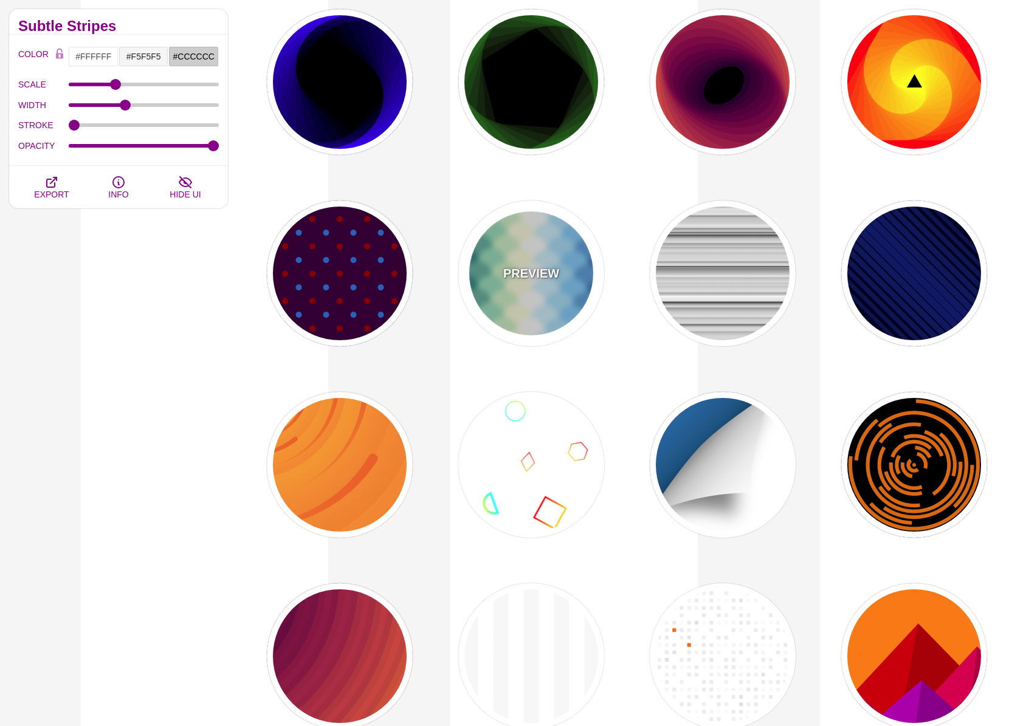
click at [486, 295] on div "PREVIEW" at bounding box center [531, 274] width 146 height 146
type input "#037B79"
type input "#92DEBA"
type input "#FFFFD8"
type input "#CAF2FF"
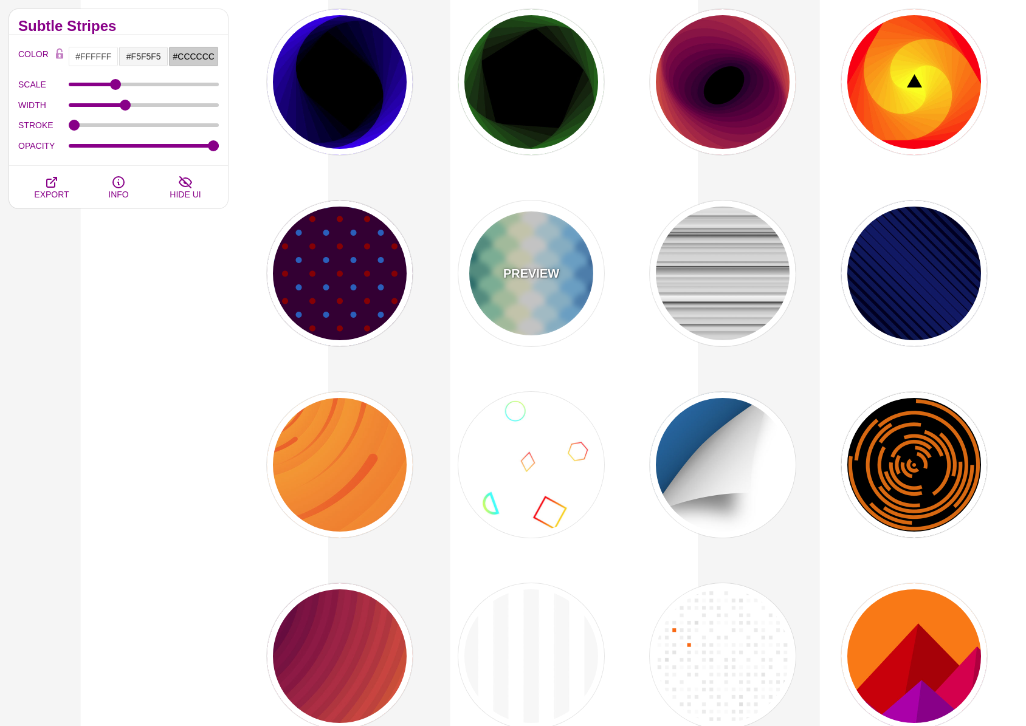
type input "#6FCCFF"
type input "#006EB4"
type input "#FFFFFF"
type input "600"
type input "0"
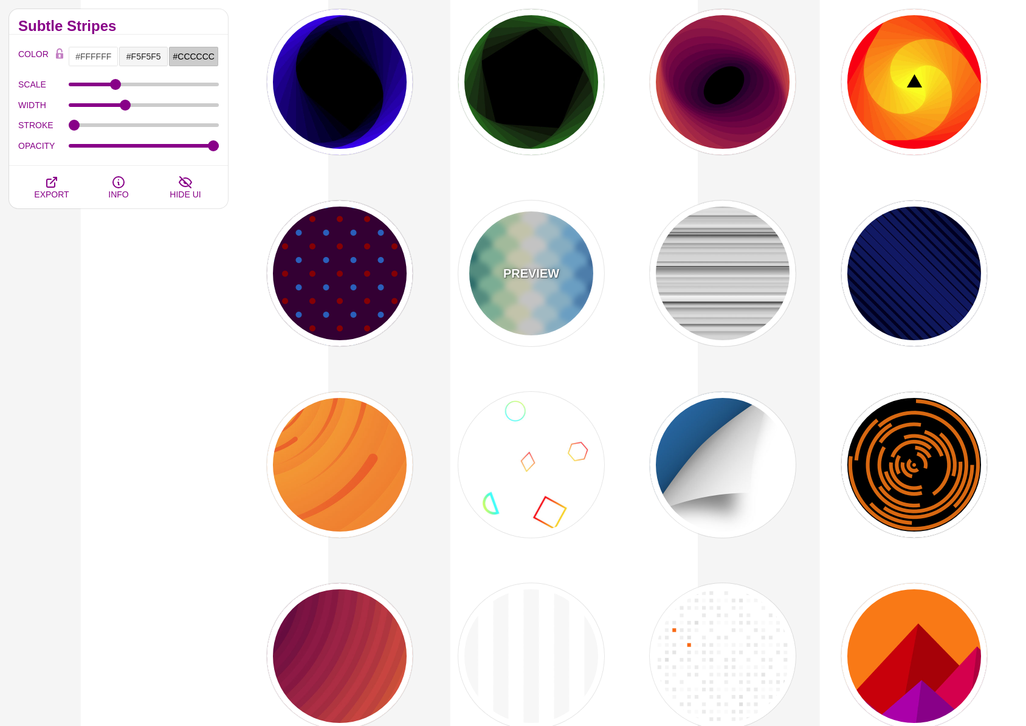
type input "1"
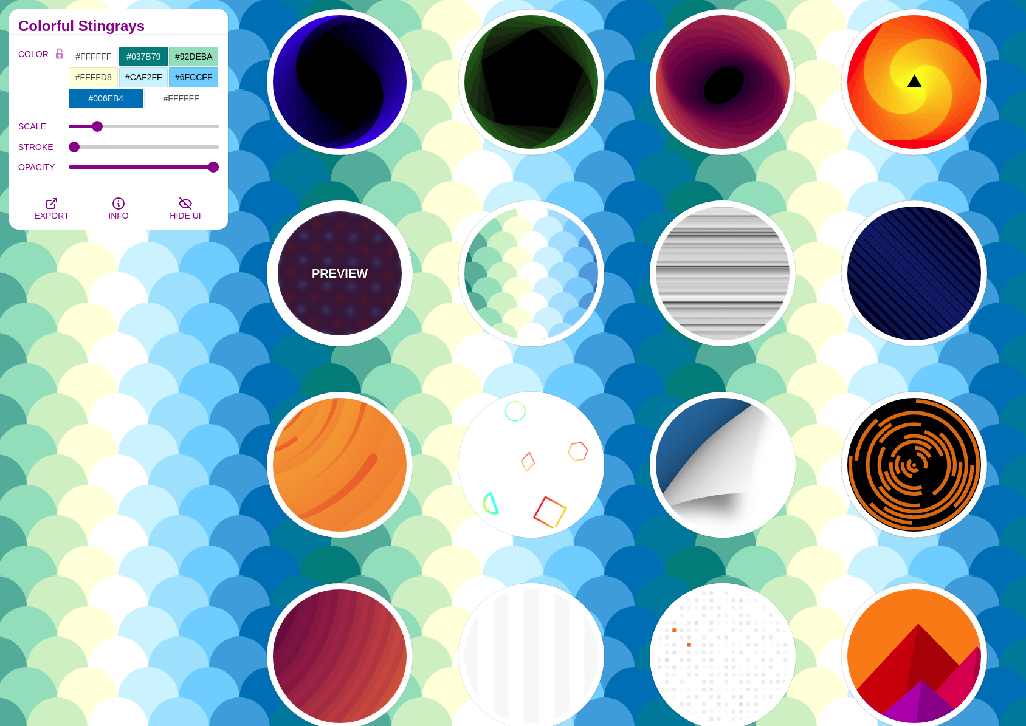
click at [311, 301] on div "PREVIEW" at bounding box center [340, 274] width 146 height 146
type input "#330033"
type input "#0066BB"
type input "#880000"
type input "90"
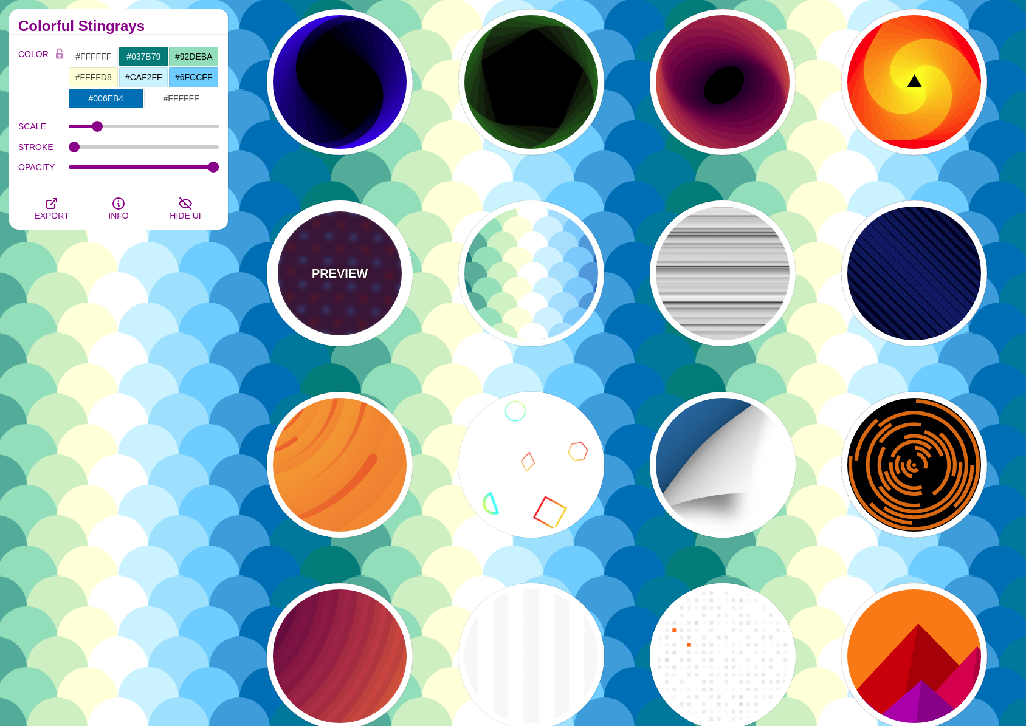
type input "10"
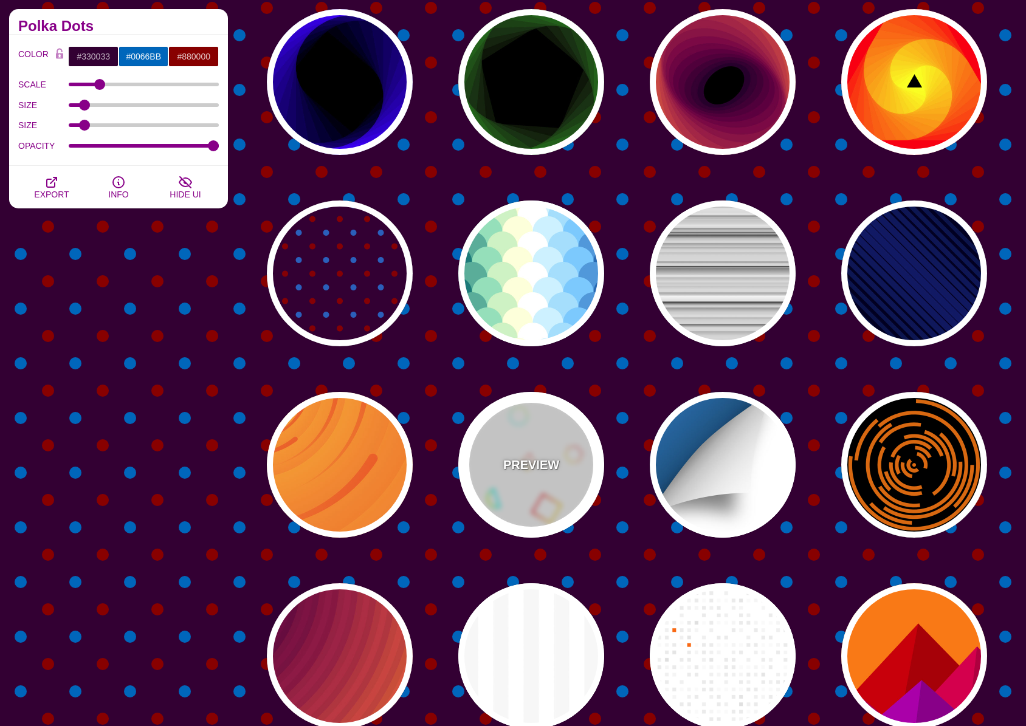
click at [474, 491] on div "PREVIEW" at bounding box center [531, 465] width 146 height 146
type input "#FFFFFF"
type input "#00FFFF"
type input "#CCFF66"
type input "#FF0000"
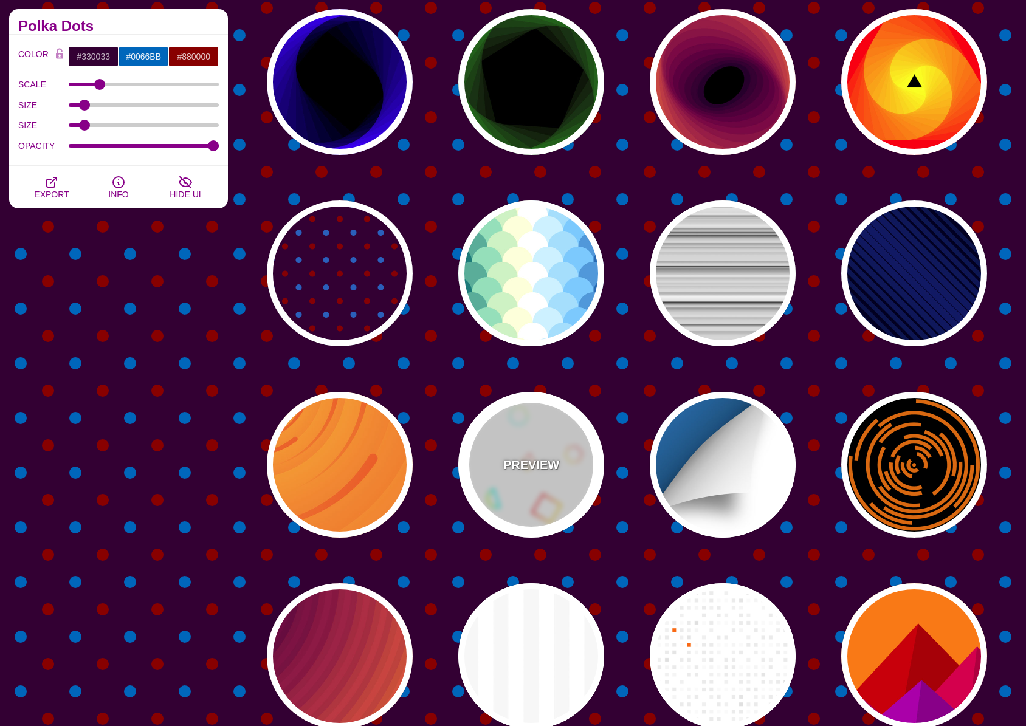
type input "#FFCC00"
type input "0"
type input "1"
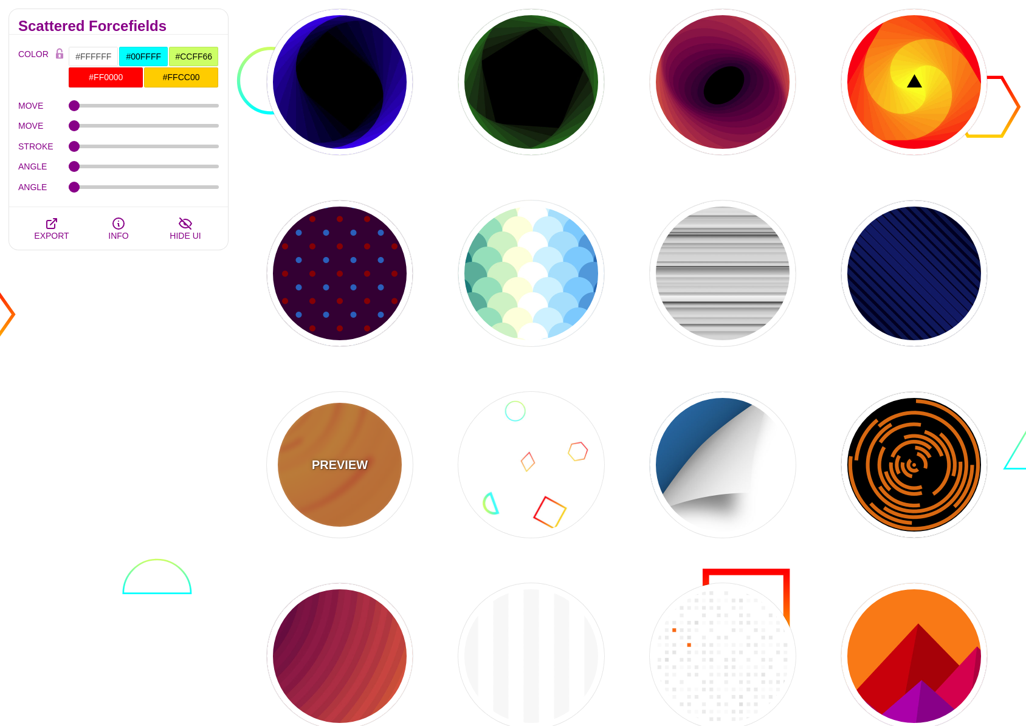
click at [322, 480] on div "PREVIEW" at bounding box center [340, 465] width 146 height 146
type input "#EE5522"
type input "#FFBB33"
type input "0"
type input "0.1"
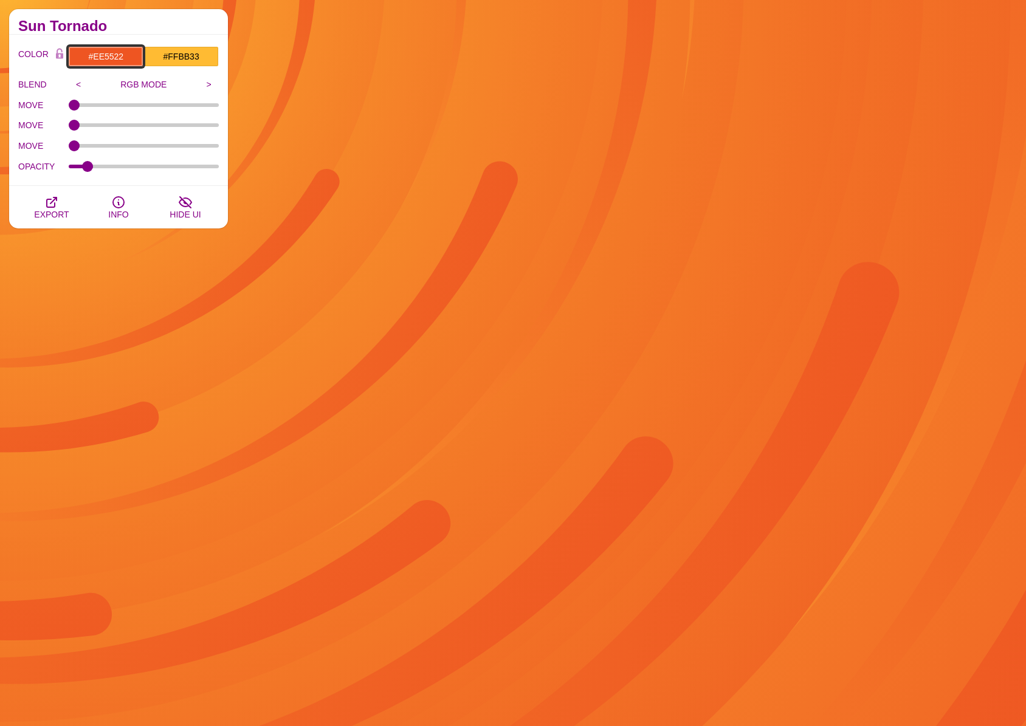
click at [121, 58] on input "#EE5522" at bounding box center [105, 56] width 75 height 21
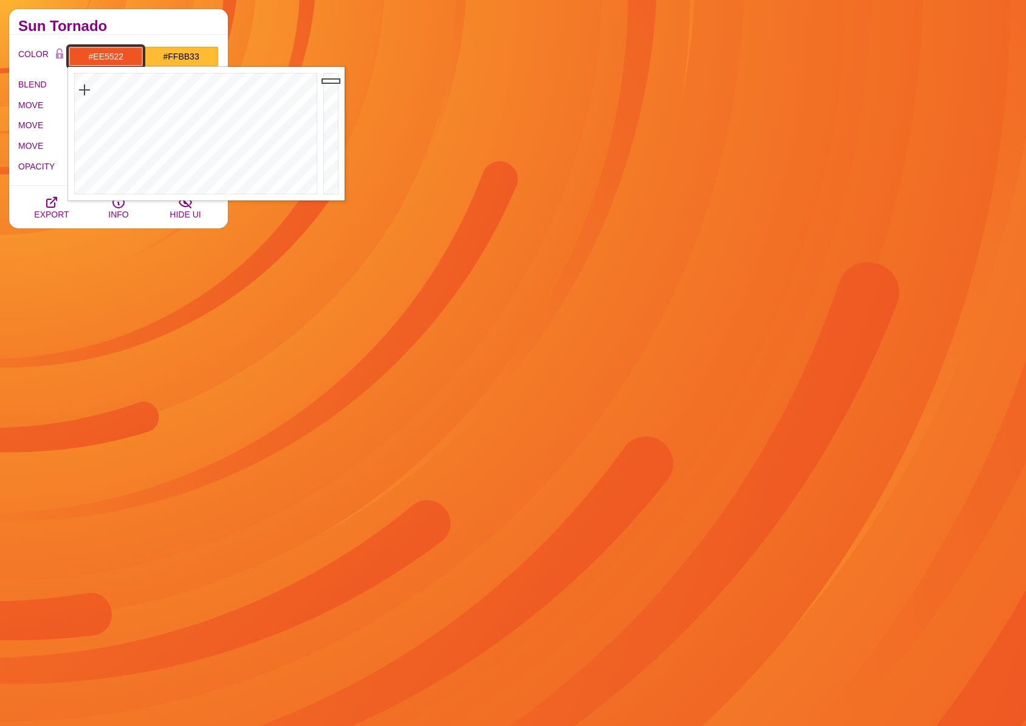
click at [121, 58] on input "#EE5522" at bounding box center [105, 56] width 75 height 21
paste input "02E643"
type input "#02E643"
click at [159, 35] on div "COLOR #02E643 #FFBB33 #CCFF66 #FF0000 #FFCC00 #6FCCFF #006EB4 #FFFFFF #999999 B…" at bounding box center [118, 110] width 219 height 151
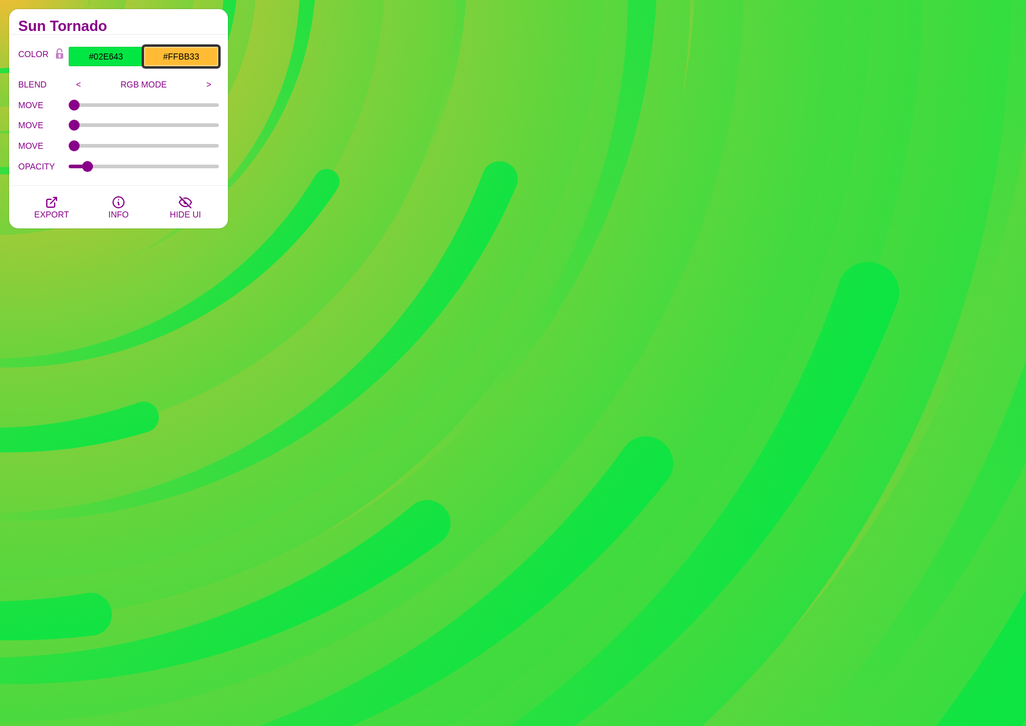
click at [177, 61] on input "#FFBB33" at bounding box center [180, 56] width 75 height 21
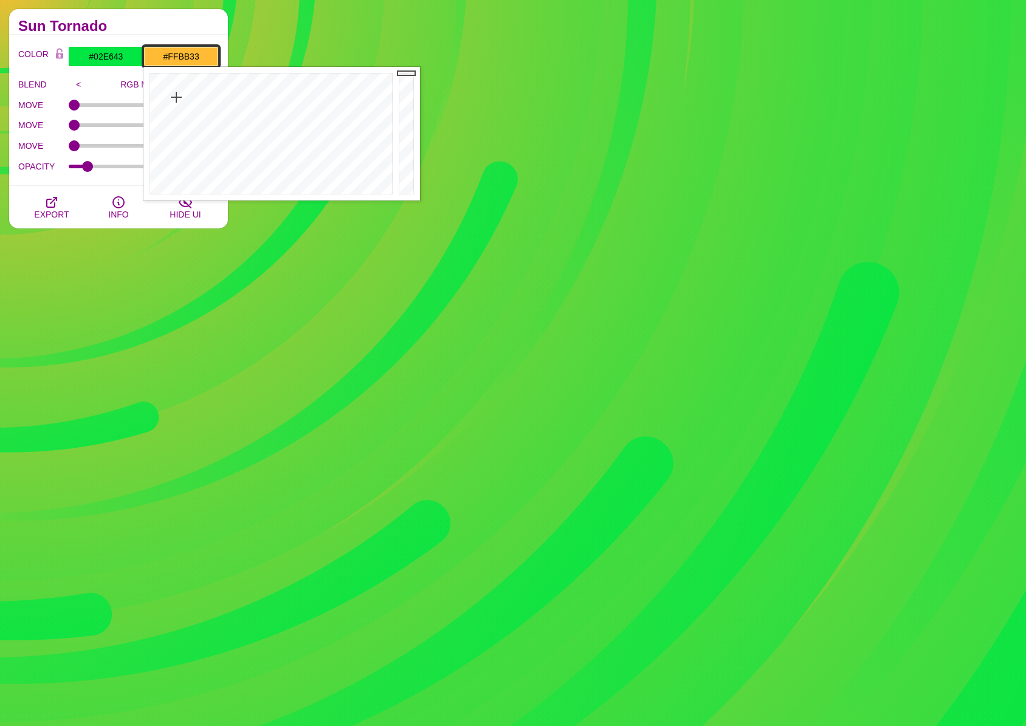
paste input "66F48C"
type input "#66F48C"
click at [179, 28] on h2 "Sun Tornado" at bounding box center [118, 26] width 201 height 10
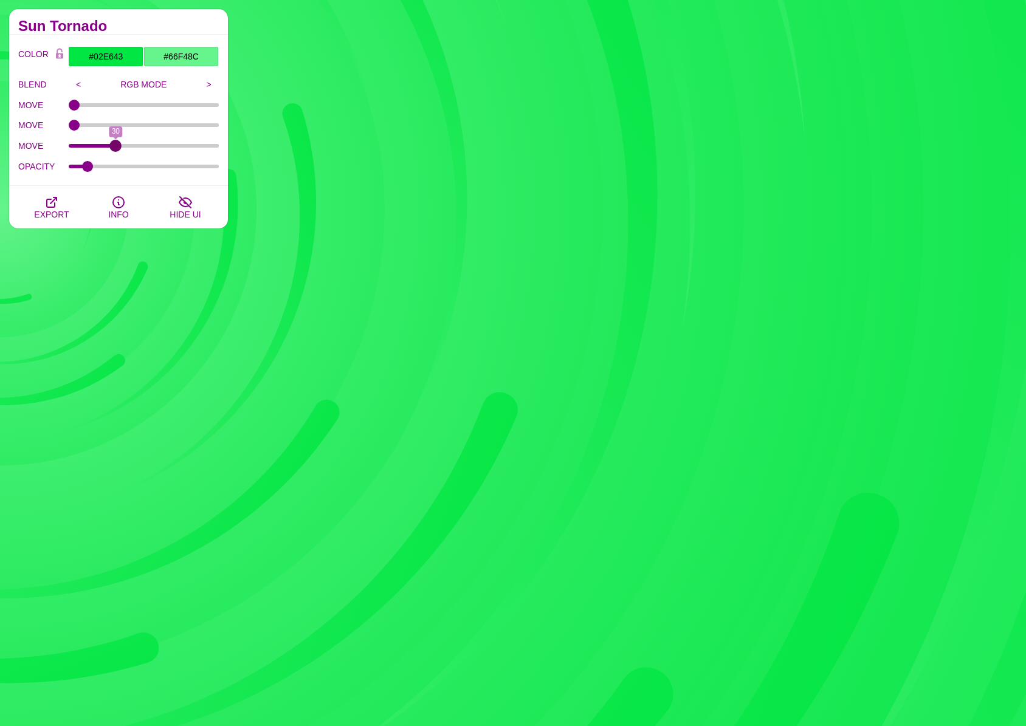
drag, startPoint x: 72, startPoint y: 148, endPoint x: 116, endPoint y: 145, distance: 44.5
type input "30"
click at [116, 145] on input "MOVE" at bounding box center [144, 145] width 151 height 5
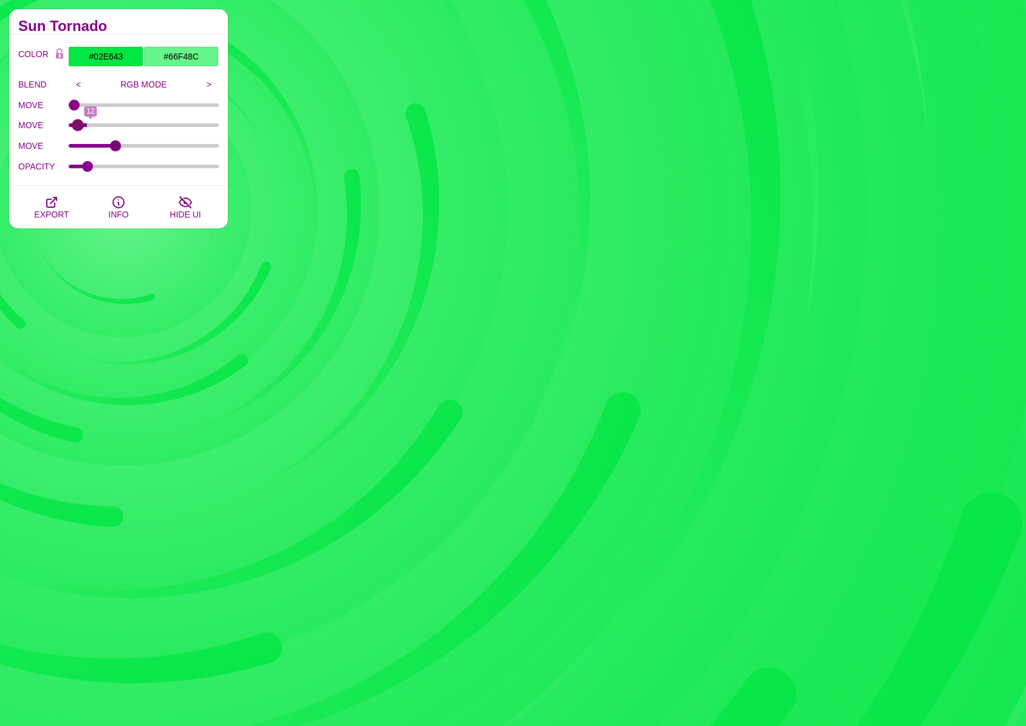
type input "0"
drag, startPoint x: 80, startPoint y: 123, endPoint x: 50, endPoint y: 129, distance: 31.0
click at [69, 128] on input "MOVE" at bounding box center [144, 125] width 151 height 5
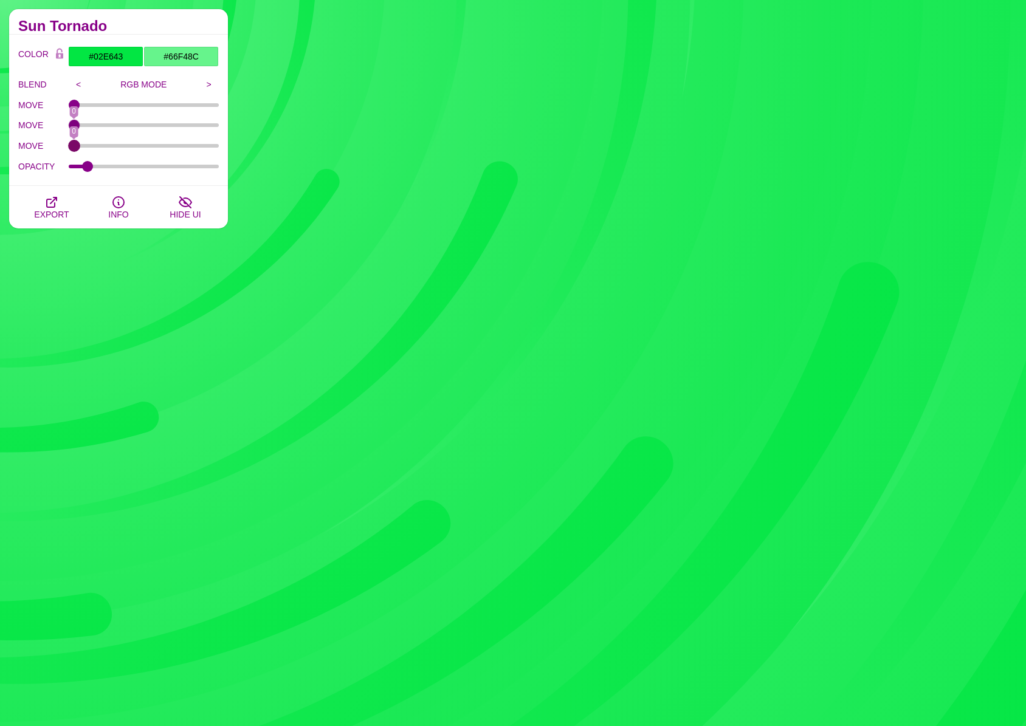
drag, startPoint x: 111, startPoint y: 143, endPoint x: 37, endPoint y: 146, distance: 73.6
type input "0"
click at [69, 146] on input "MOVE" at bounding box center [144, 145] width 151 height 5
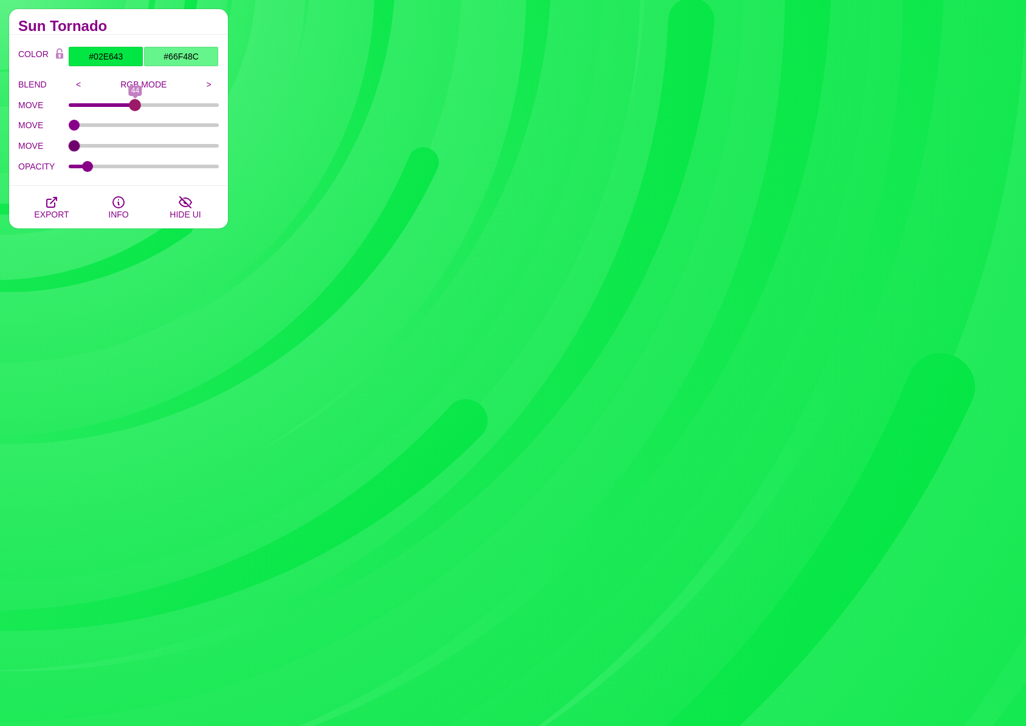
drag, startPoint x: 75, startPoint y: 108, endPoint x: 134, endPoint y: 119, distance: 60.6
type input "44"
click at [134, 108] on input "MOVE" at bounding box center [144, 105] width 151 height 5
drag, startPoint x: 93, startPoint y: 167, endPoint x: 35, endPoint y: 168, distance: 58.3
type input "0"
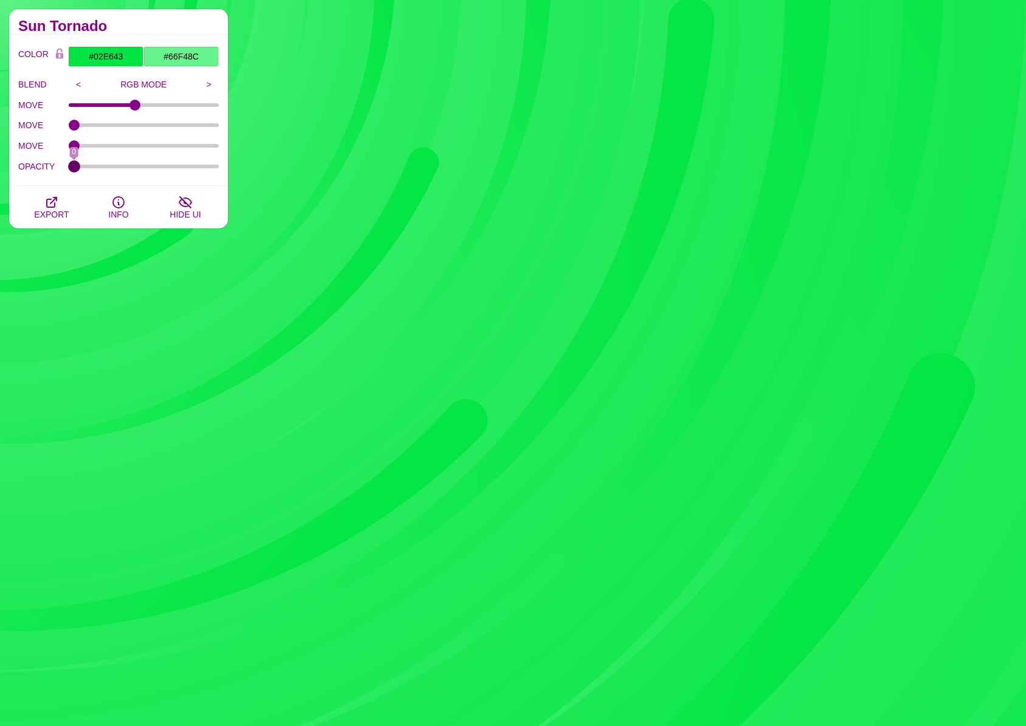
click at [69, 168] on input "OPACITY" at bounding box center [144, 166] width 151 height 5
click at [47, 221] on button "EXPORT" at bounding box center [51, 207] width 67 height 43
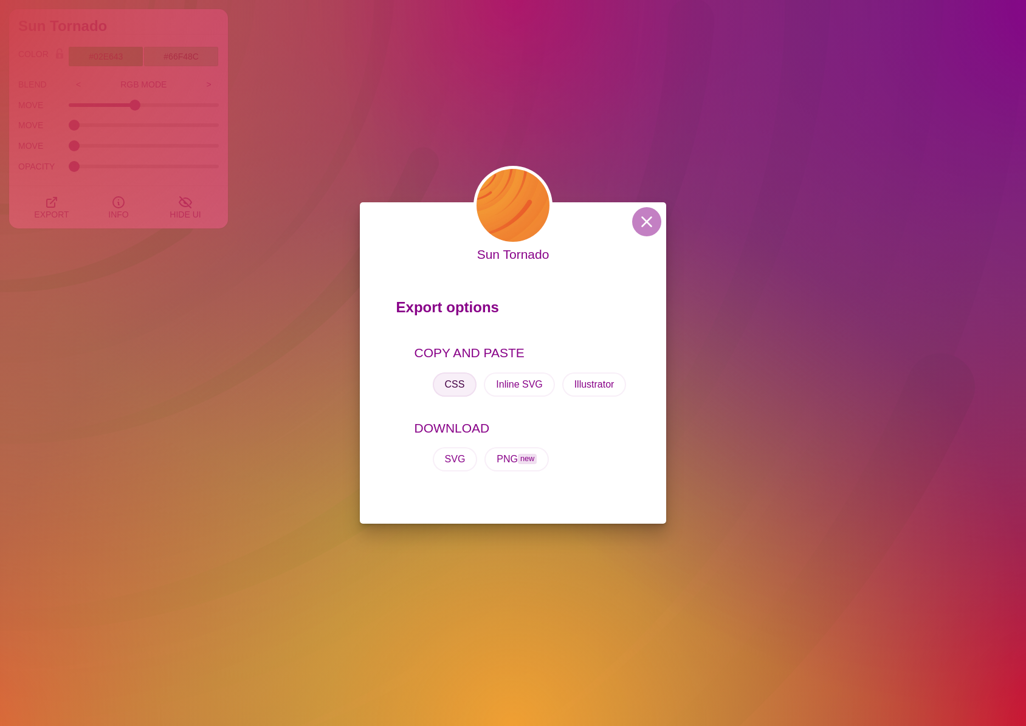
click at [447, 390] on button "CSS" at bounding box center [455, 385] width 44 height 24
drag, startPoint x: 650, startPoint y: 228, endPoint x: 635, endPoint y: 263, distance: 37.3
click at [650, 228] on button at bounding box center [646, 221] width 29 height 29
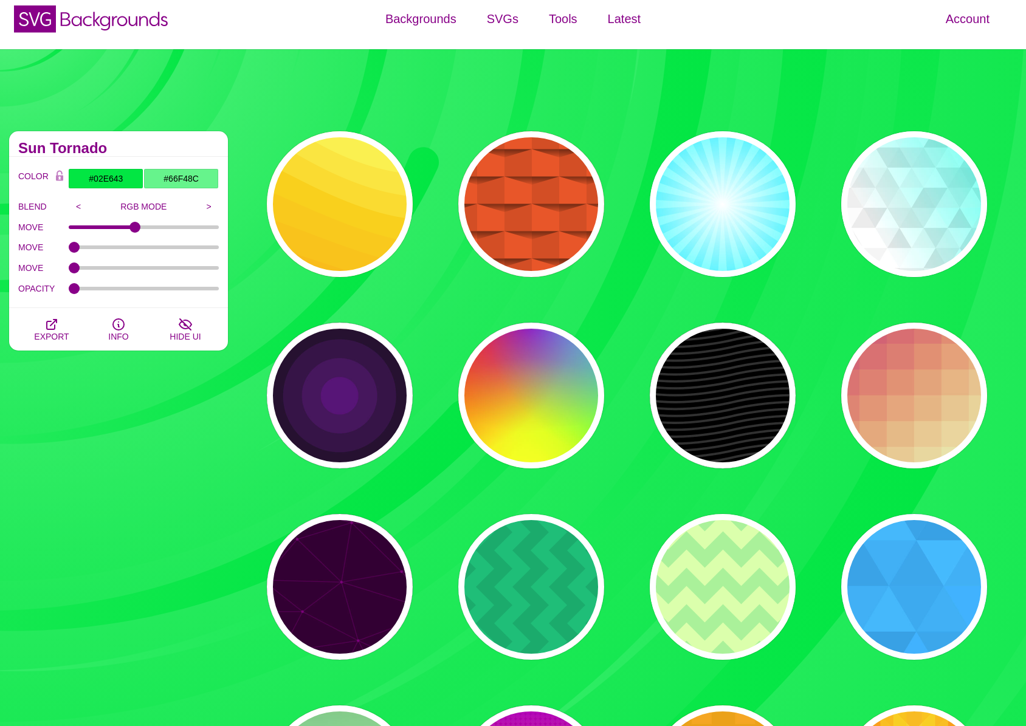
scroll to position [0, 0]
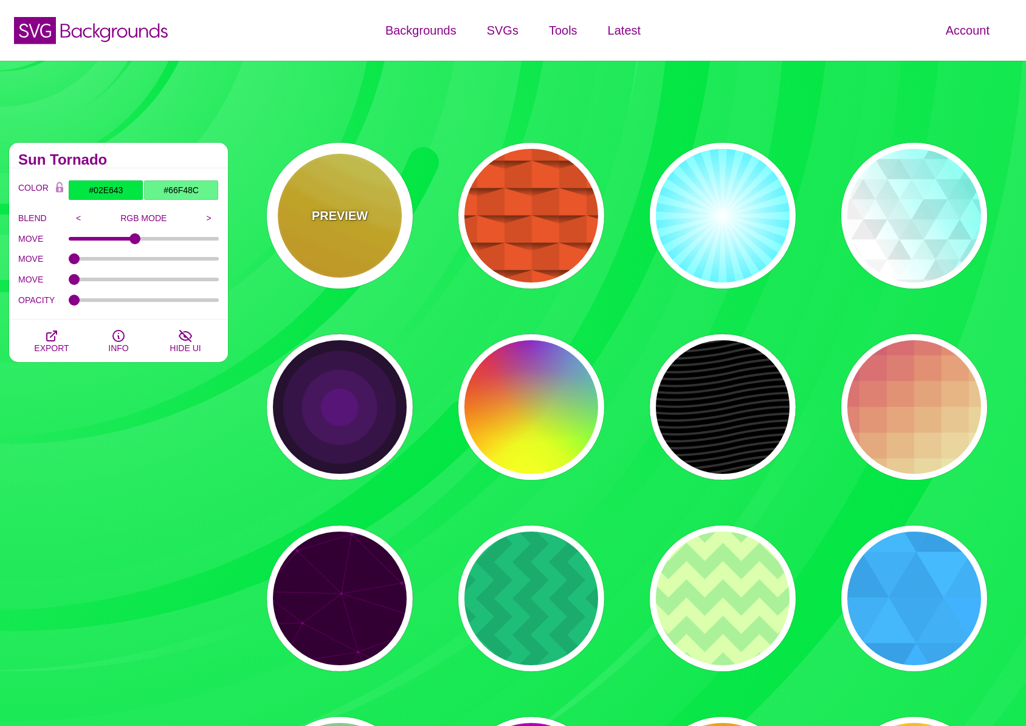
click at [348, 236] on div "PREVIEW" at bounding box center [340, 216] width 146 height 146
type input "#FFAA00"
type input "#FFCC00"
type input "#FFFF66"
type input "1"
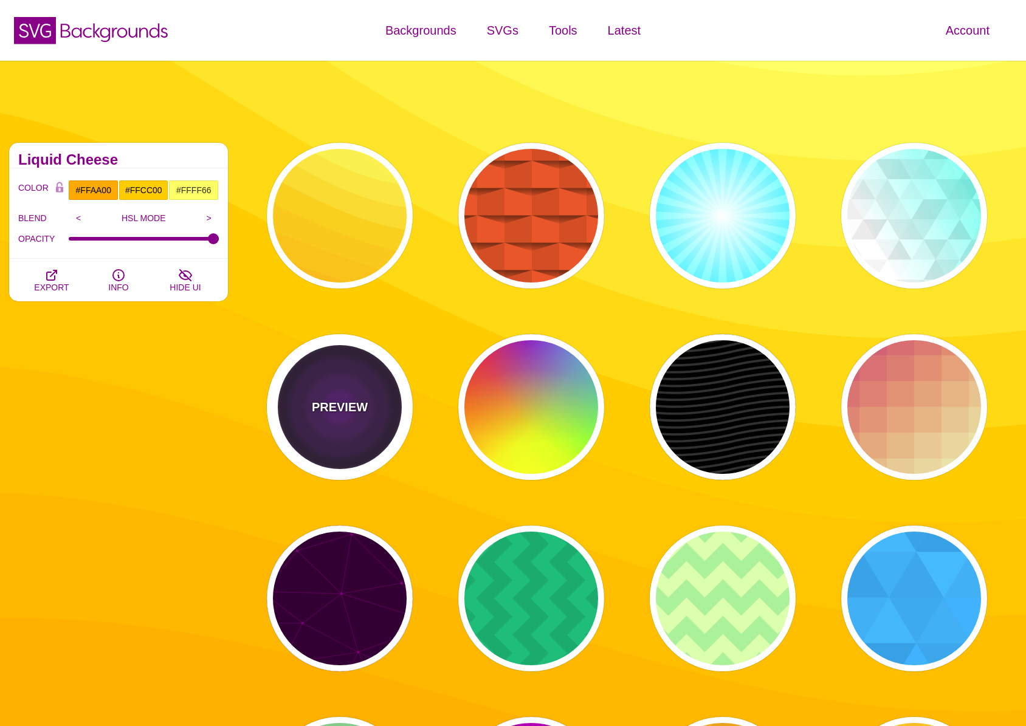
click at [297, 410] on div "PREVIEW" at bounding box center [340, 407] width 146 height 146
type input "#000000"
type input "#552277"
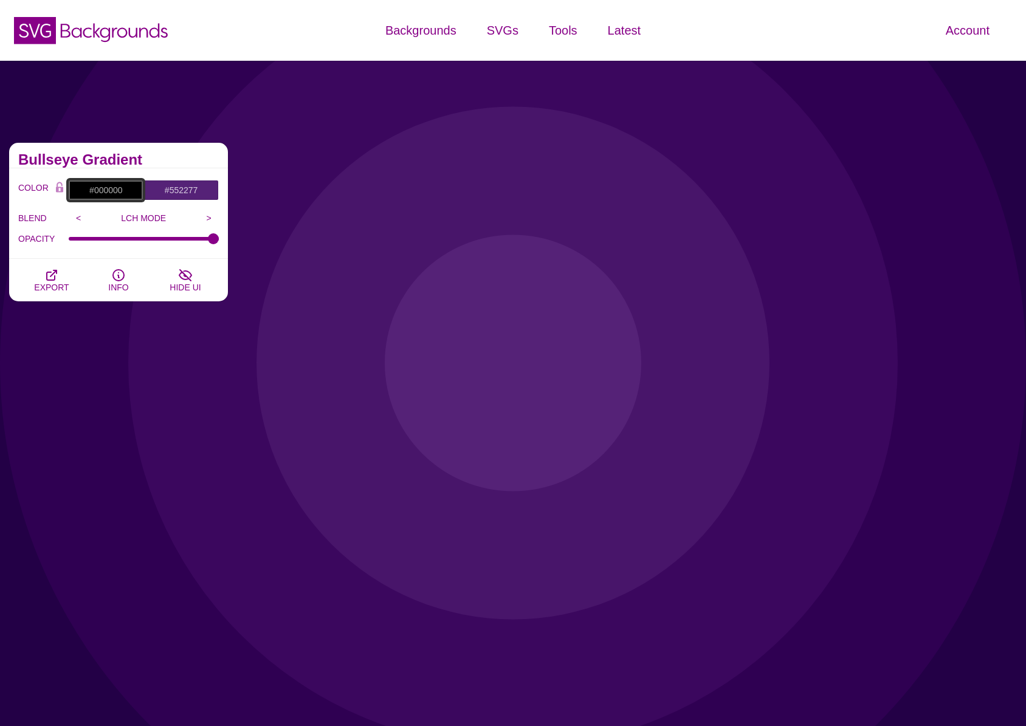
click at [109, 193] on input "#000000" at bounding box center [105, 190] width 75 height 21
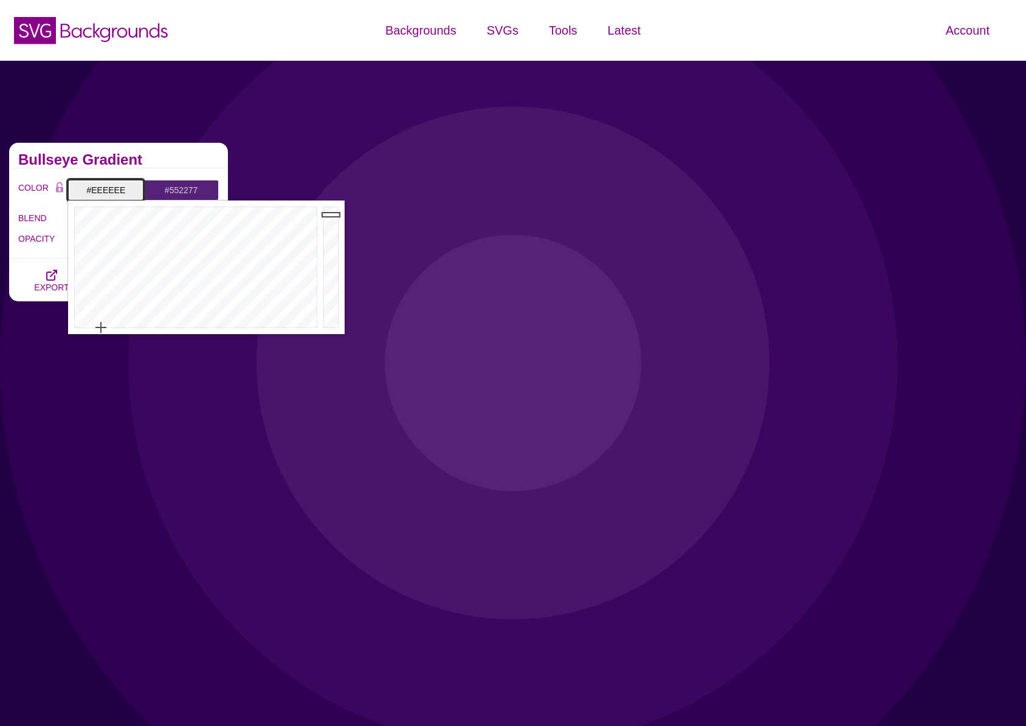
click at [111, 190] on input "#eeeeee" at bounding box center [105, 190] width 75 height 21
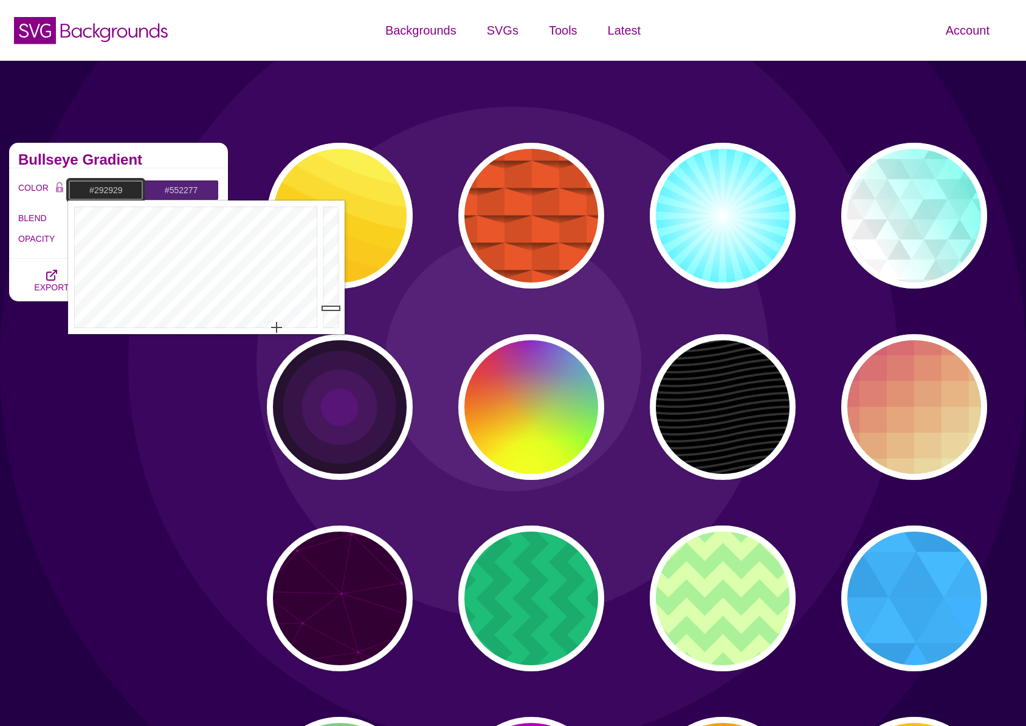
drag, startPoint x: 329, startPoint y: 224, endPoint x: 325, endPoint y: 308, distance: 84.0
click at [325, 308] on div at bounding box center [332, 268] width 24 height 134
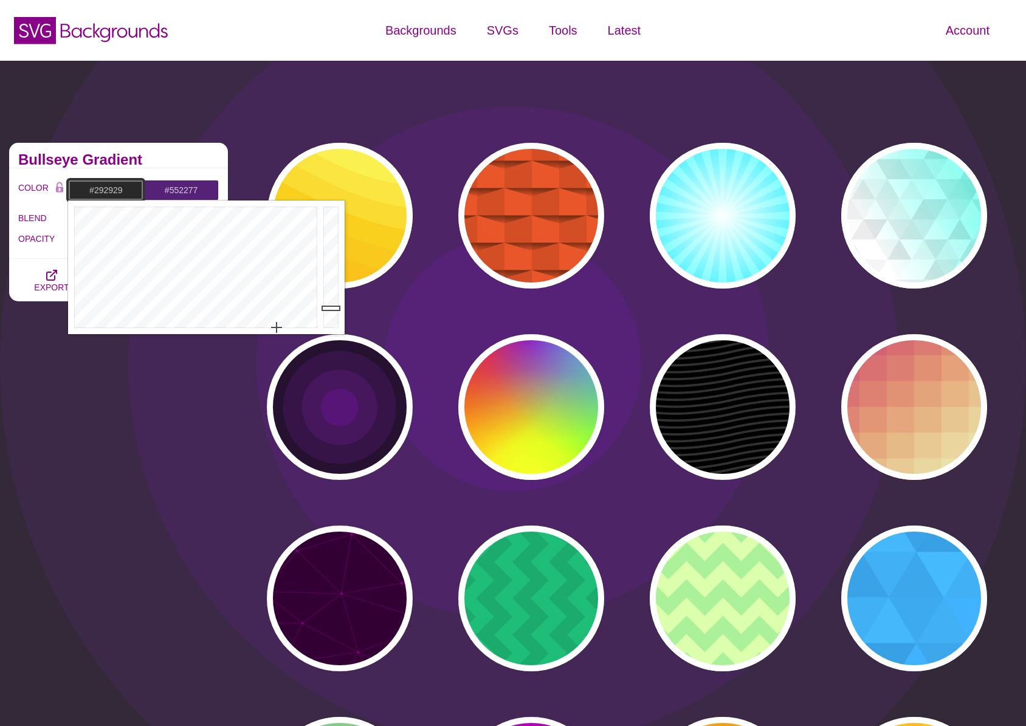
type input "#292929"
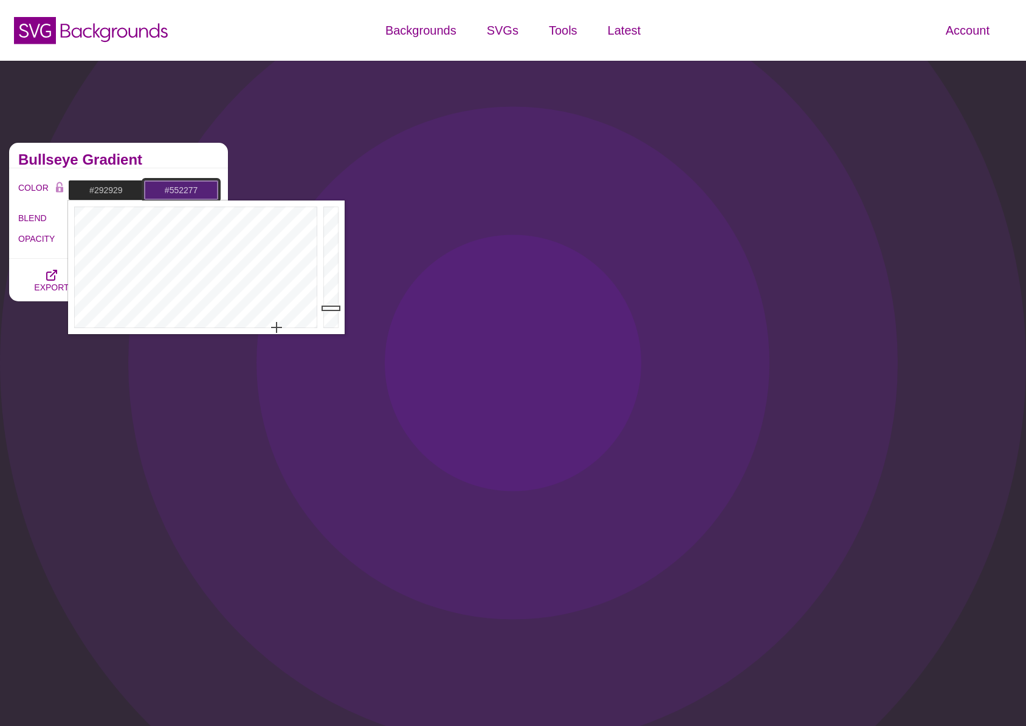
click at [188, 193] on input "#552277" at bounding box center [180, 190] width 75 height 21
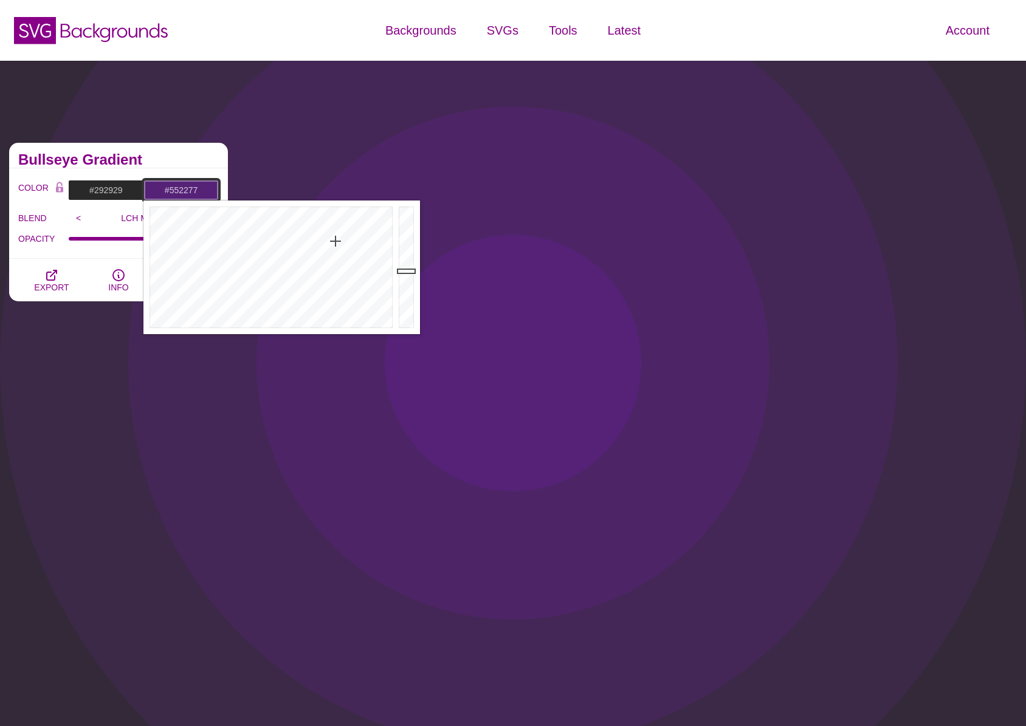
click at [188, 192] on input "#552277" at bounding box center [180, 190] width 75 height 21
paste input "02E643"
type input "#02E643"
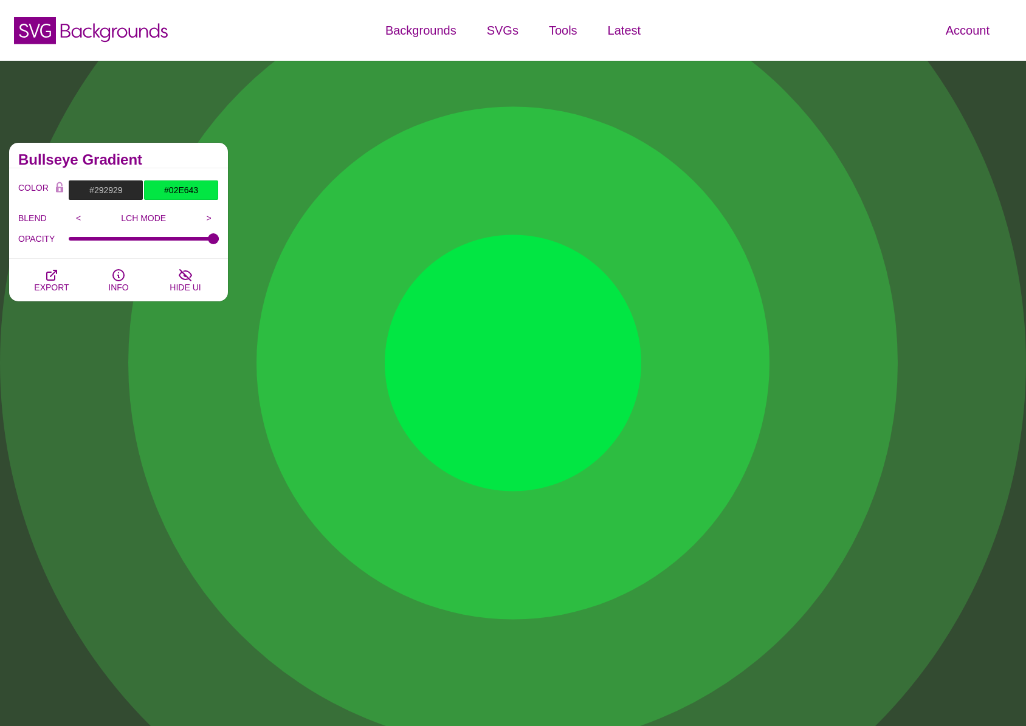
click at [187, 168] on div "COLOR #292929 #02E643 #FFFF66 #FF0000 #FFCC00 #6FCCFF #006EB4 #FFFFFF #999999 B…" at bounding box center [118, 213] width 219 height 91
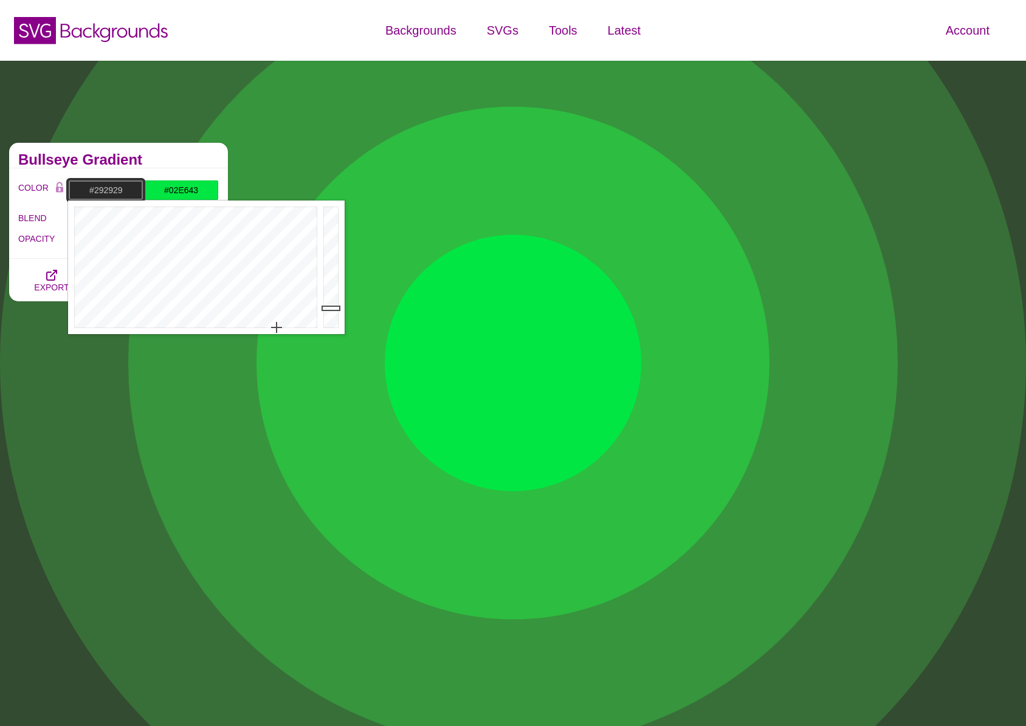
click at [122, 187] on input "#292929" at bounding box center [105, 190] width 75 height 21
drag, startPoint x: 331, startPoint y: 309, endPoint x: 326, endPoint y: 274, distance: 34.9
click at [326, 274] on div at bounding box center [332, 268] width 24 height 134
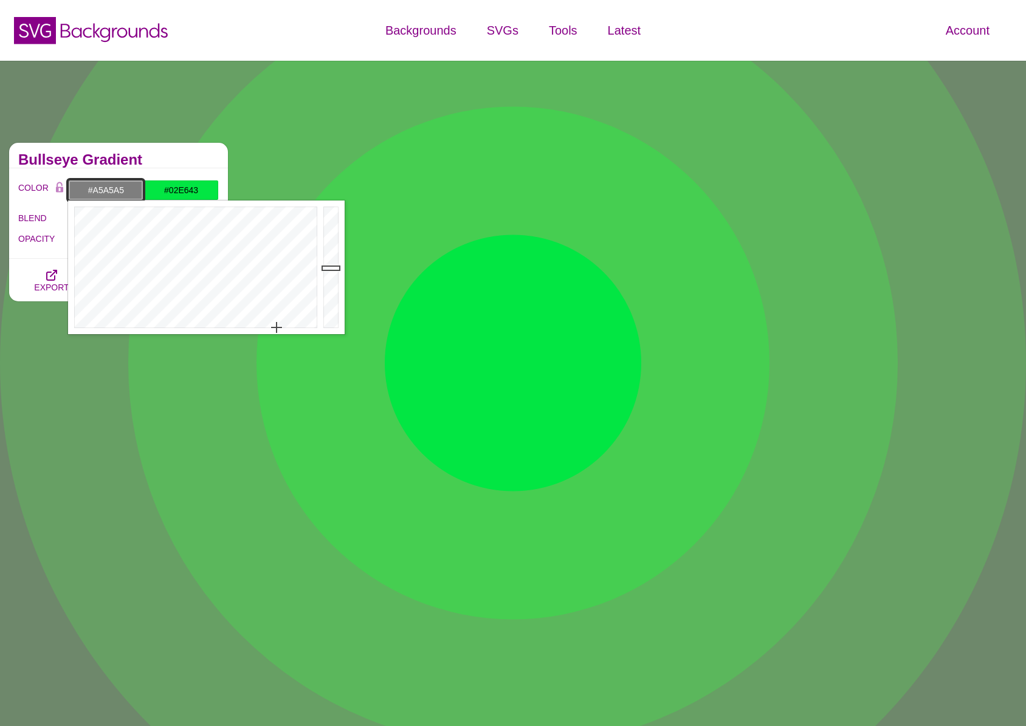
drag, startPoint x: 327, startPoint y: 274, endPoint x: 329, endPoint y: 249, distance: 25.0
click at [329, 249] on div at bounding box center [332, 268] width 24 height 134
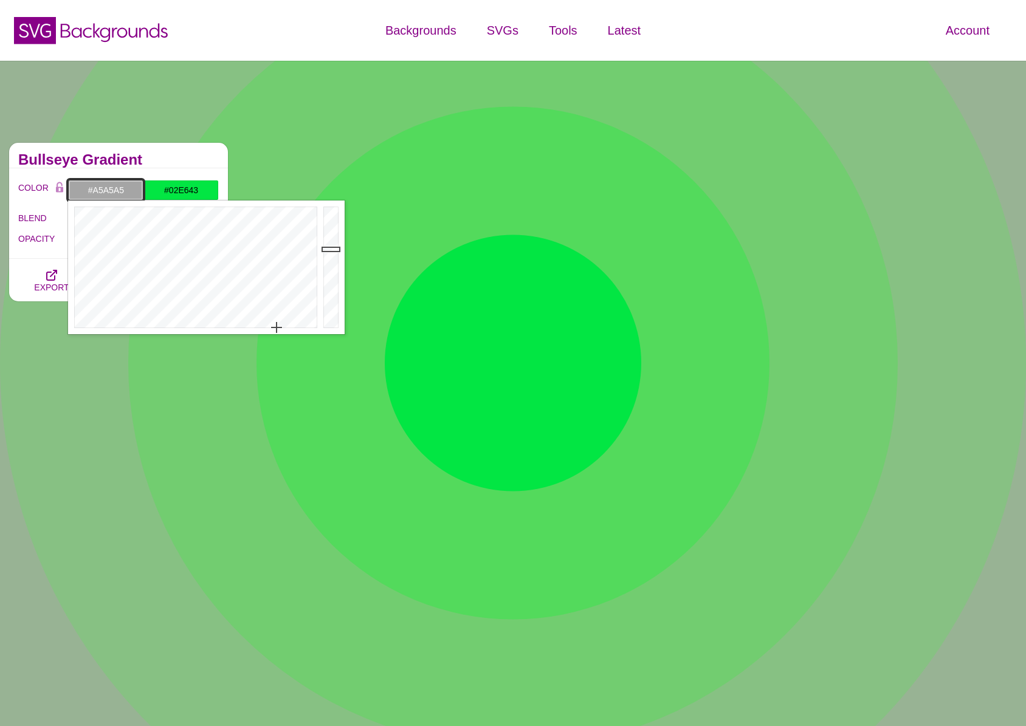
click at [102, 192] on input "#A5A5A5" at bounding box center [105, 190] width 75 height 21
paste input "66F48C"
click at [183, 166] on div "Bullseye Gradient" at bounding box center [118, 156] width 219 height 26
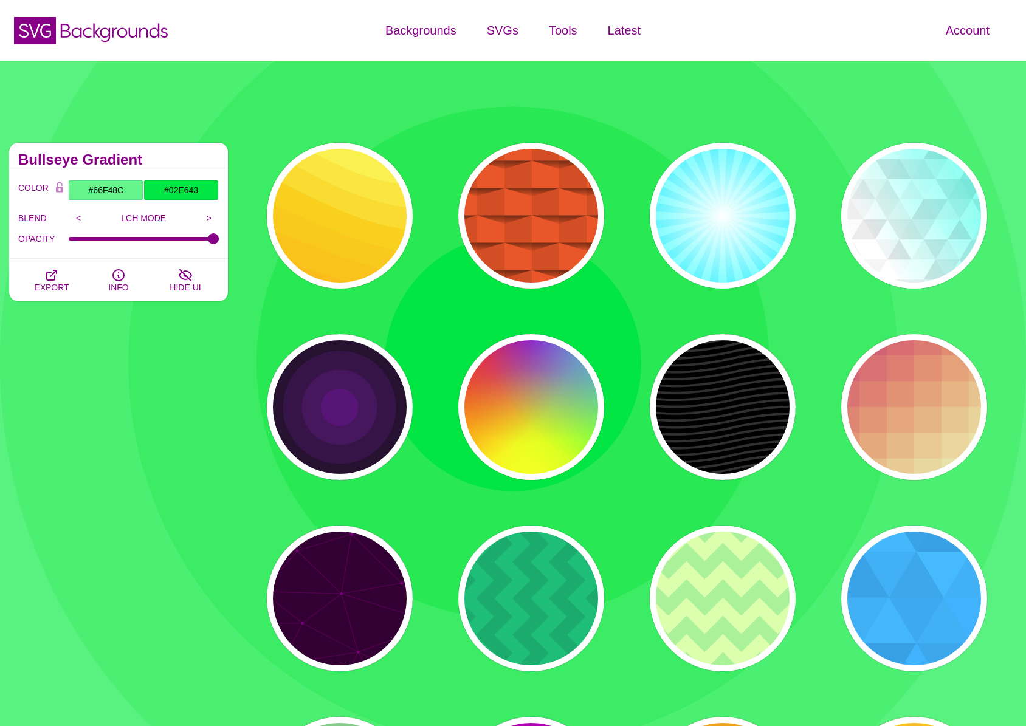
scroll to position [391, 0]
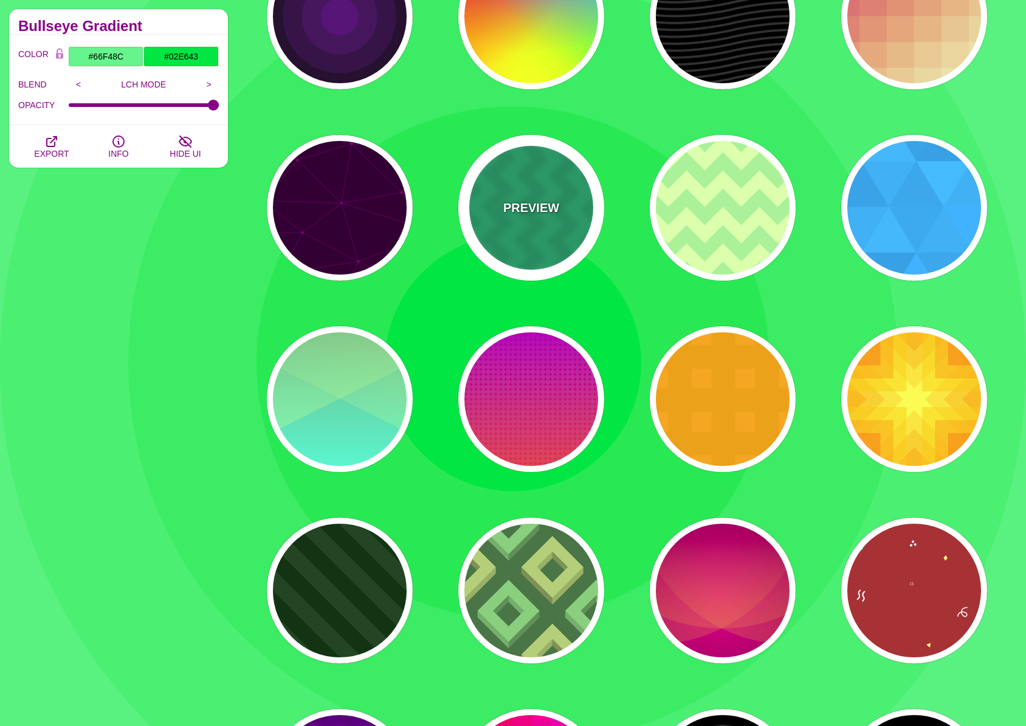
click at [541, 203] on p "PREVIEW" at bounding box center [531, 208] width 56 height 18
type input "#00BB77"
type input "#000000"
type input "120"
type input "0.1"
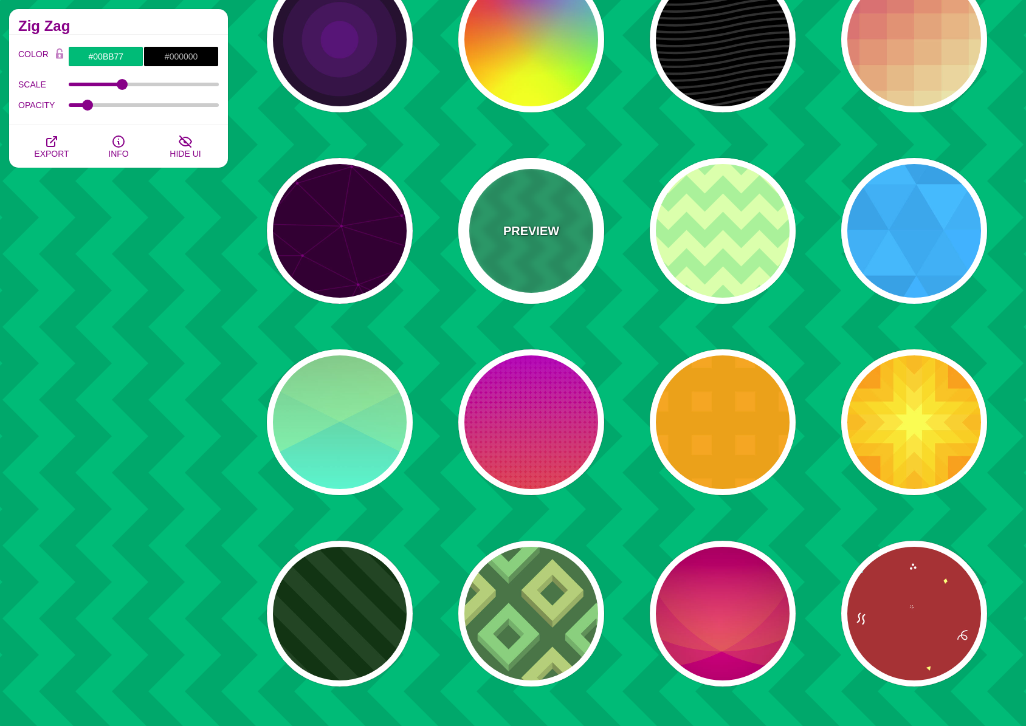
scroll to position [360, 0]
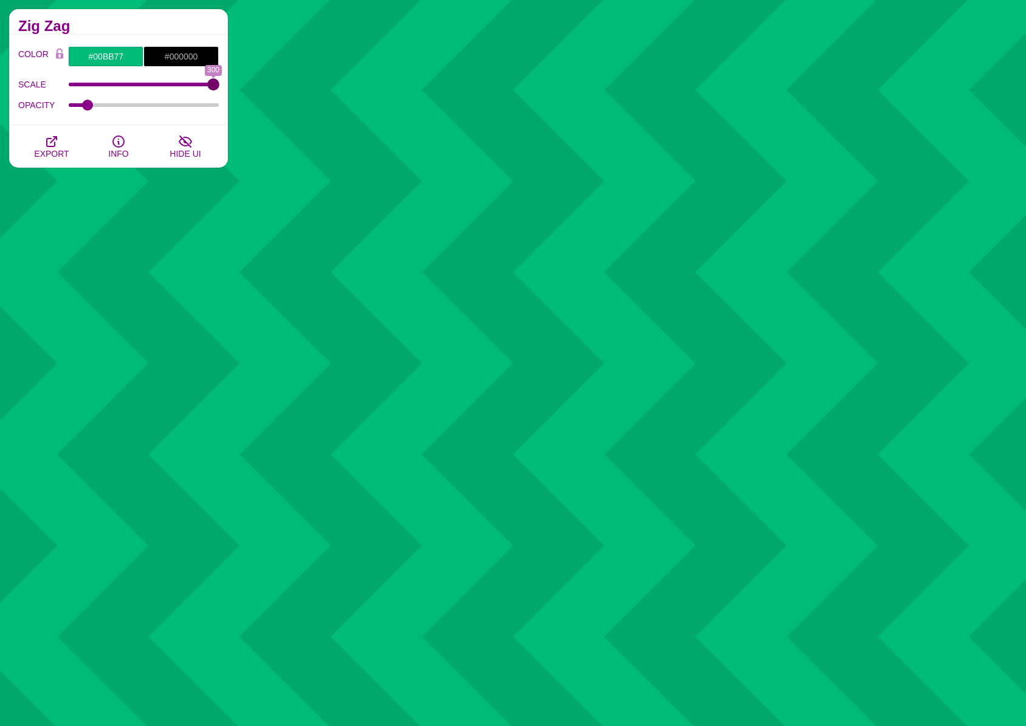
drag, startPoint x: 130, startPoint y: 81, endPoint x: 264, endPoint y: 89, distance: 133.9
type input "300"
click at [219, 87] on input "SCALE" at bounding box center [144, 84] width 151 height 5
click at [108, 58] on input "#00BB77" at bounding box center [105, 56] width 75 height 21
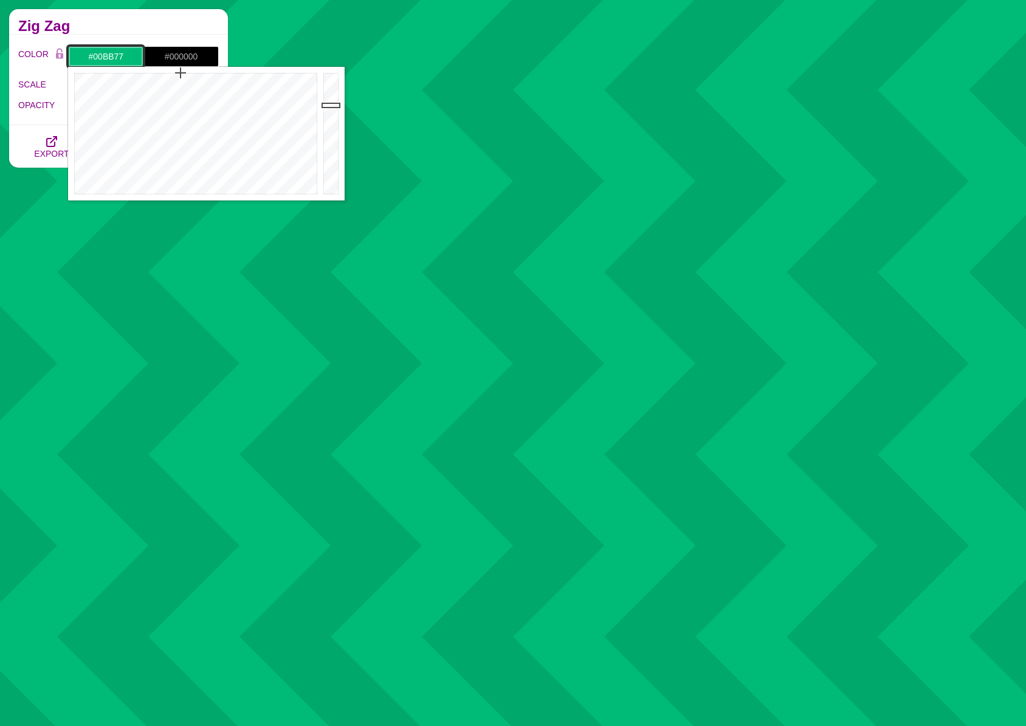
click at [108, 58] on input "#00BB77" at bounding box center [105, 56] width 75 height 21
paste input "2e643"
type input "#02E643"
click at [155, 35] on div "COLOR #02E643 #000000 #FFFF66 #FF0000 #FFCC00 #6FCCFF #006EB4 #FFFFFF #999999 B…" at bounding box center [118, 80] width 219 height 91
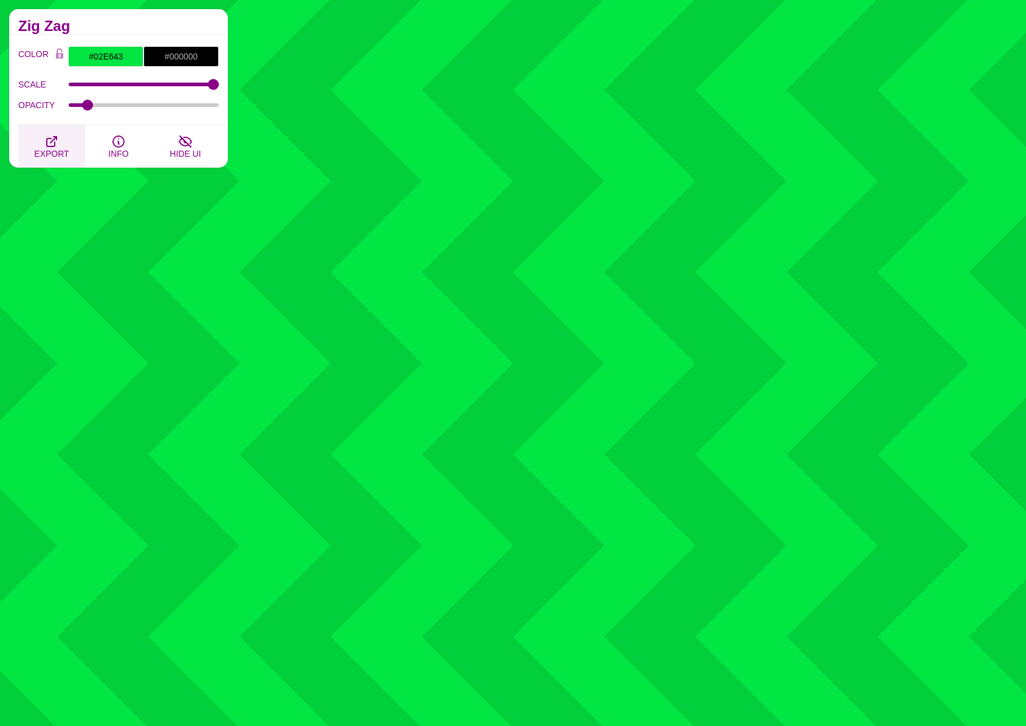
click at [56, 154] on span "EXPORT" at bounding box center [51, 154] width 35 height 10
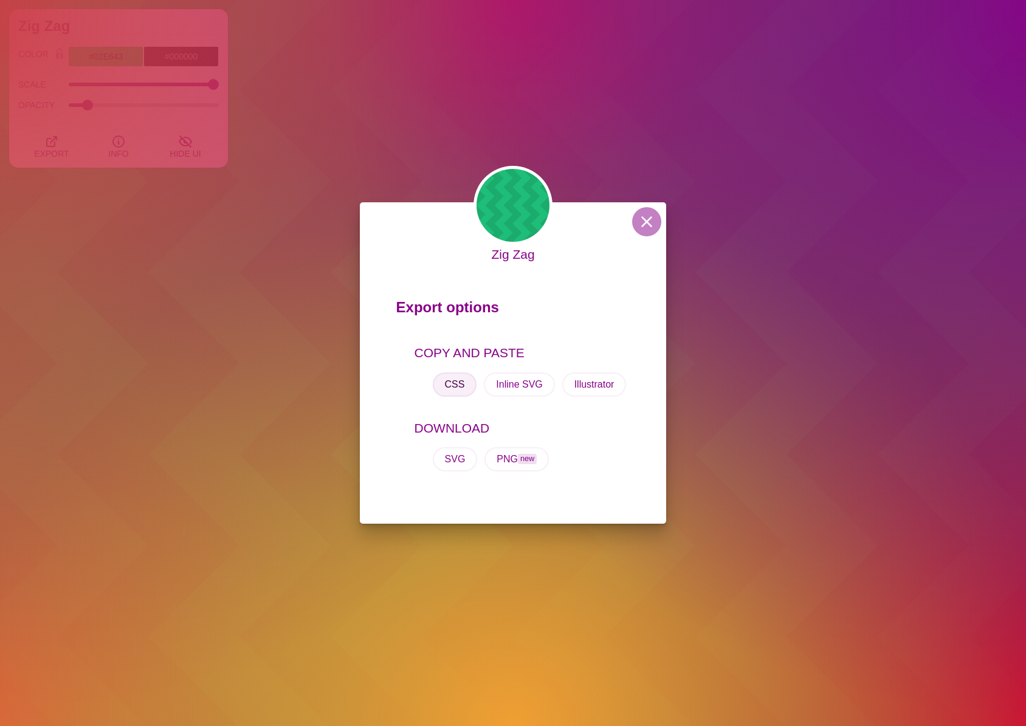
click at [462, 385] on button "CSS" at bounding box center [455, 385] width 44 height 24
click at [455, 390] on button "CSS" at bounding box center [455, 385] width 44 height 24
click at [637, 215] on button at bounding box center [646, 221] width 29 height 29
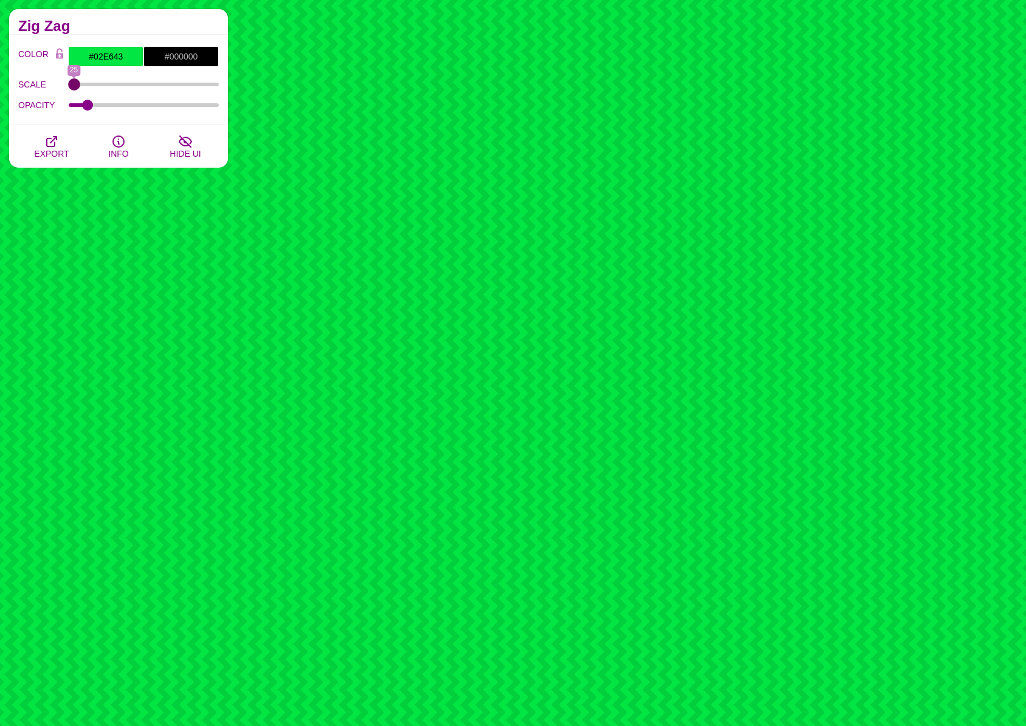
drag, startPoint x: 176, startPoint y: 86, endPoint x: -12, endPoint y: 86, distance: 187.2
type input "25"
click at [69, 86] on input "SCALE" at bounding box center [144, 84] width 151 height 5
click at [38, 153] on span "EXPORT" at bounding box center [51, 154] width 35 height 10
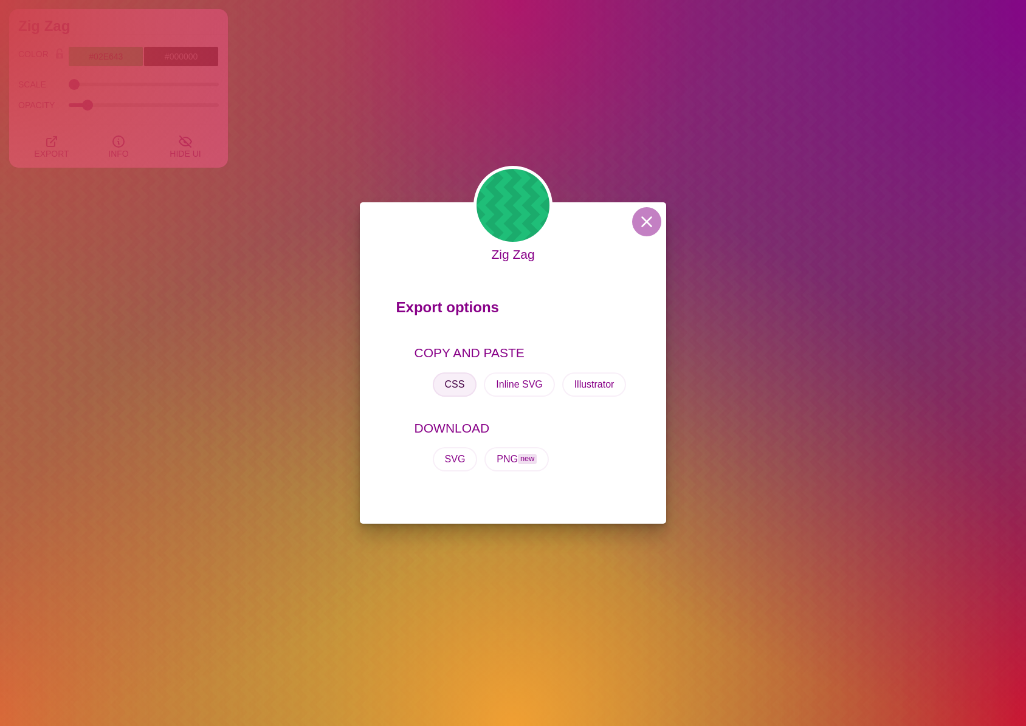
click at [459, 377] on button "CSS" at bounding box center [455, 385] width 44 height 24
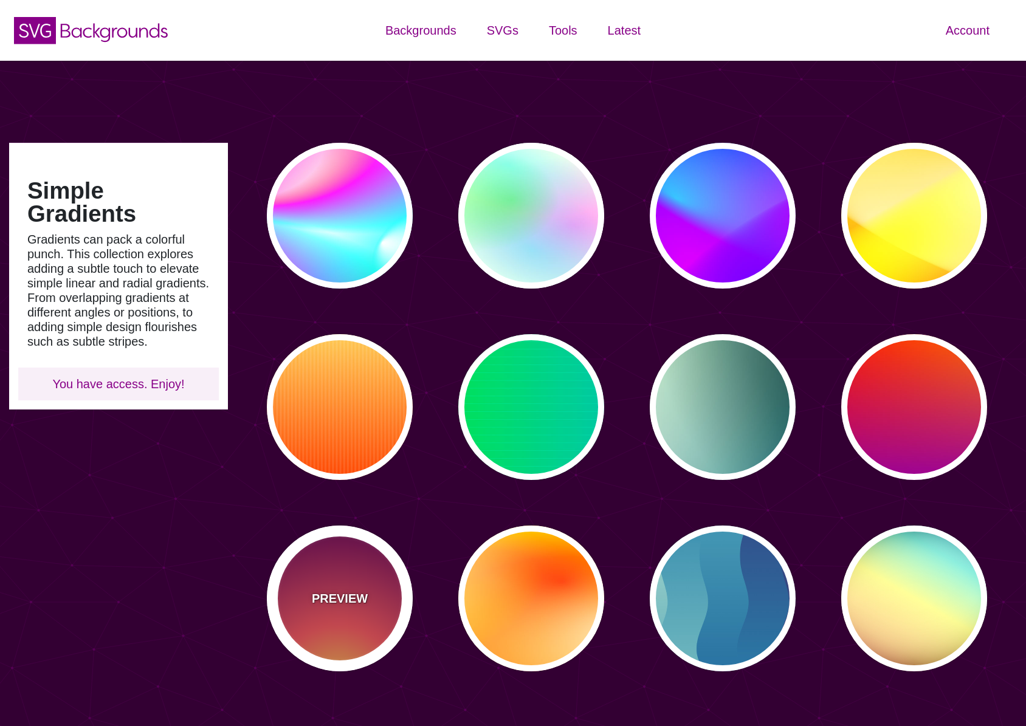
click at [329, 590] on p "PREVIEW" at bounding box center [340, 598] width 56 height 18
type input "#FFCC40"
type input "#FE4A54"
type input "#7F004F"
type input "#33003E"
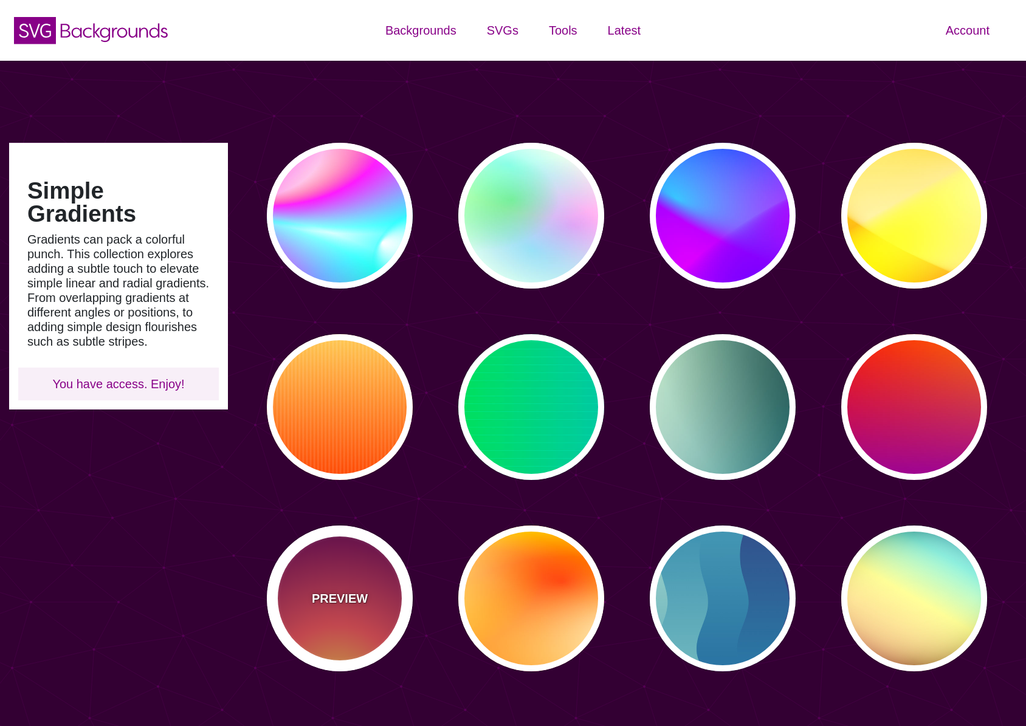
type input "100"
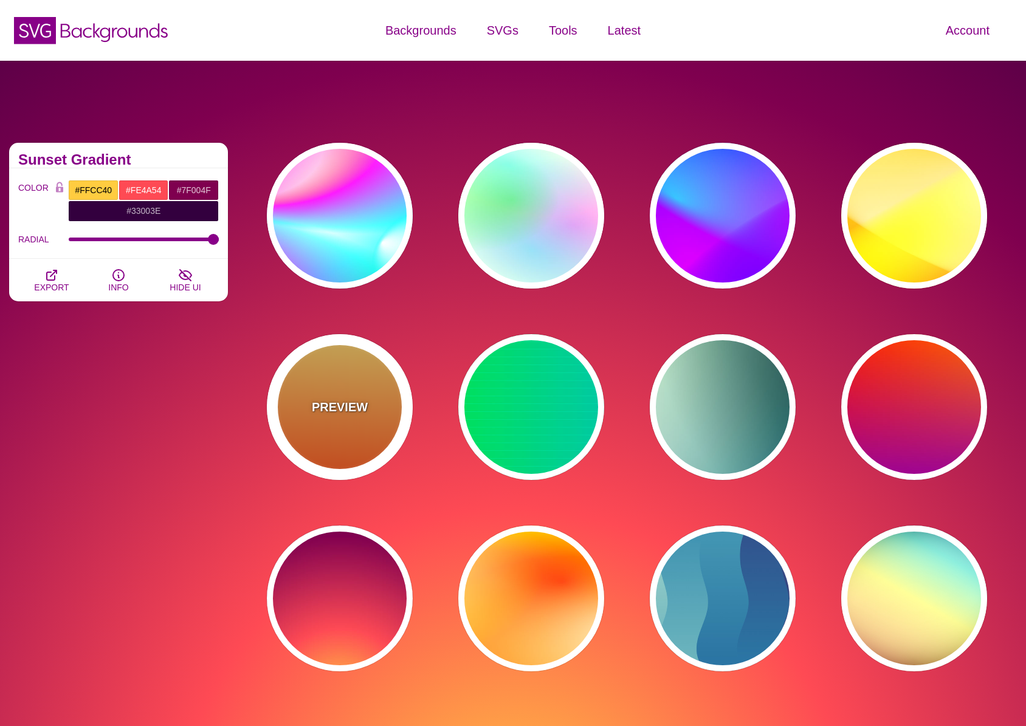
click at [342, 373] on div "PREVIEW" at bounding box center [340, 407] width 146 height 146
type input "#FFFFFF"
type input "#FFCC55"
type input "#FF4400"
type input "0"
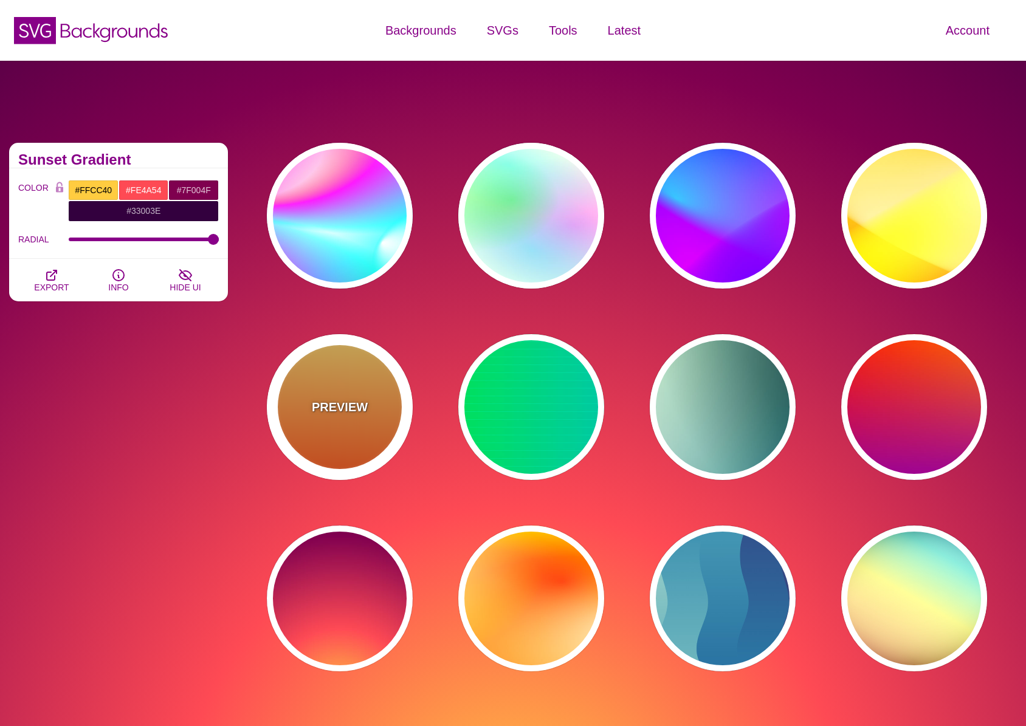
type input "10"
type input "0.1"
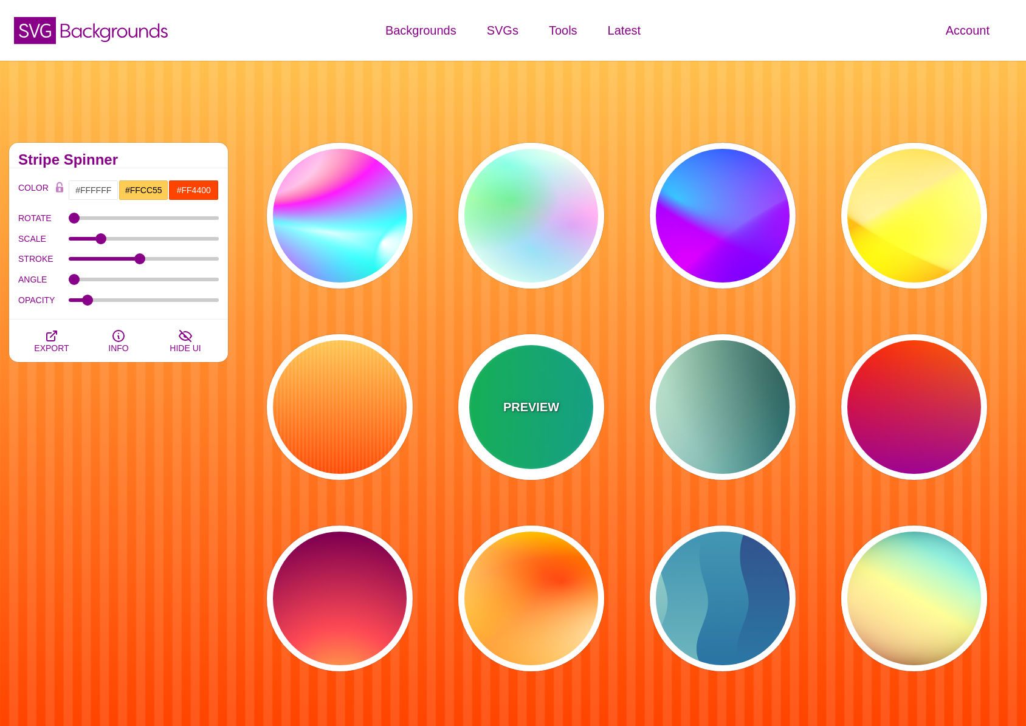
click at [532, 390] on div "PREVIEW" at bounding box center [531, 407] width 146 height 146
type input "#00FFCC"
type input "#00FF00"
type input "#00AAFF"
type input "0"
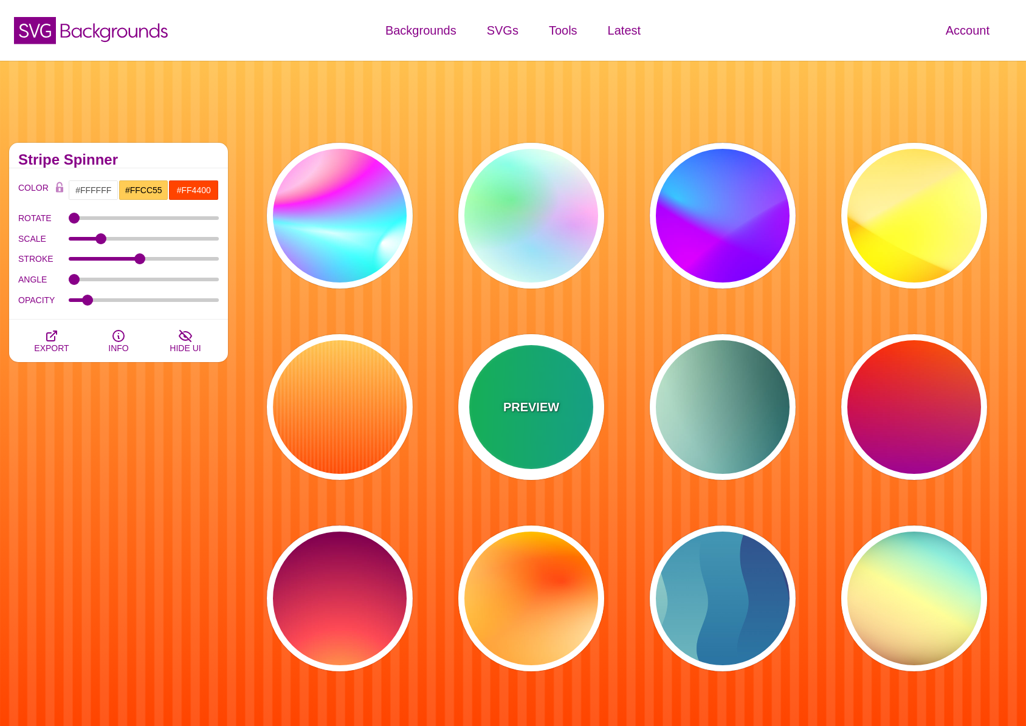
type input "5"
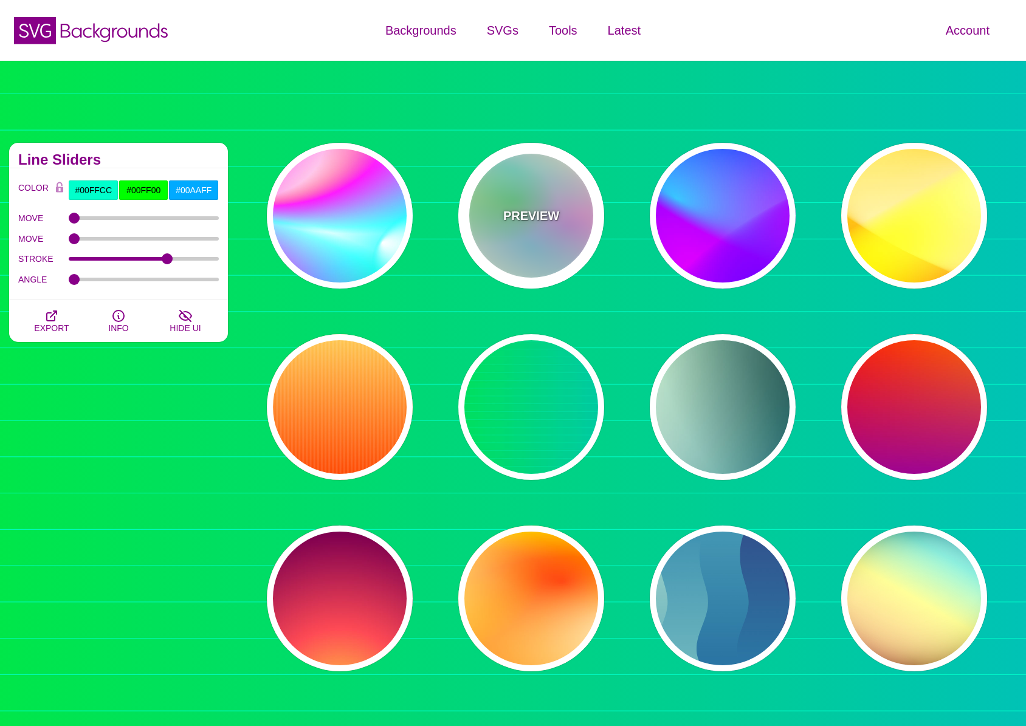
click at [531, 249] on div "PREVIEW" at bounding box center [531, 216] width 146 height 146
type input "#FFFFEE"
type input "#00FFFF"
type input "#00FF00"
type input "#FF00FF"
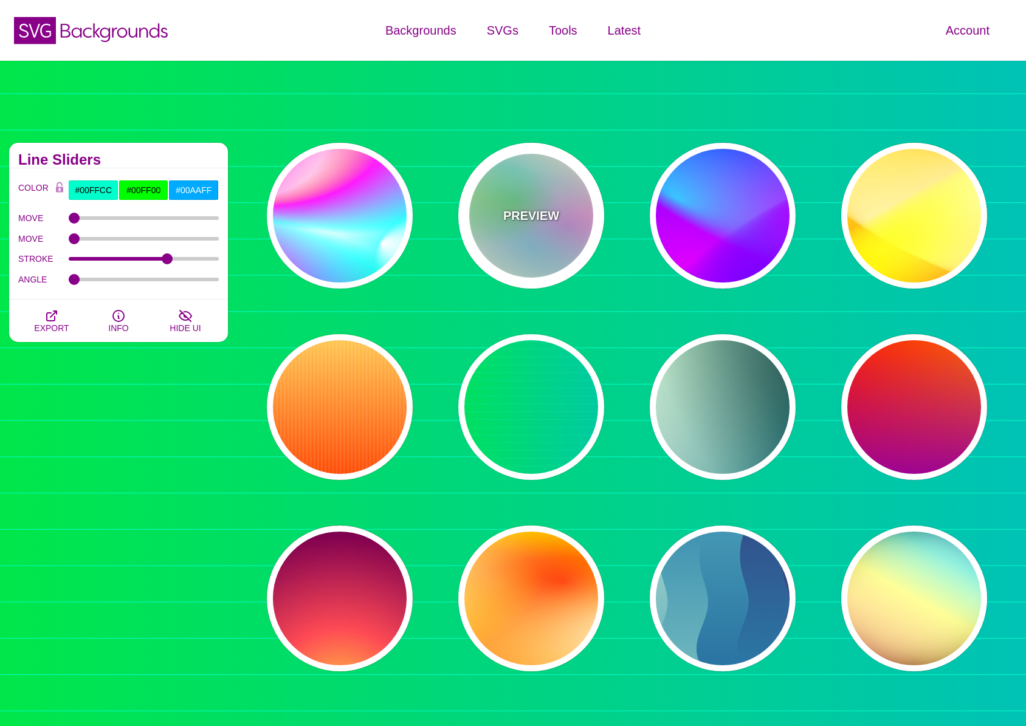
type input "40"
type input "30"
type input "40"
type input "0.4"
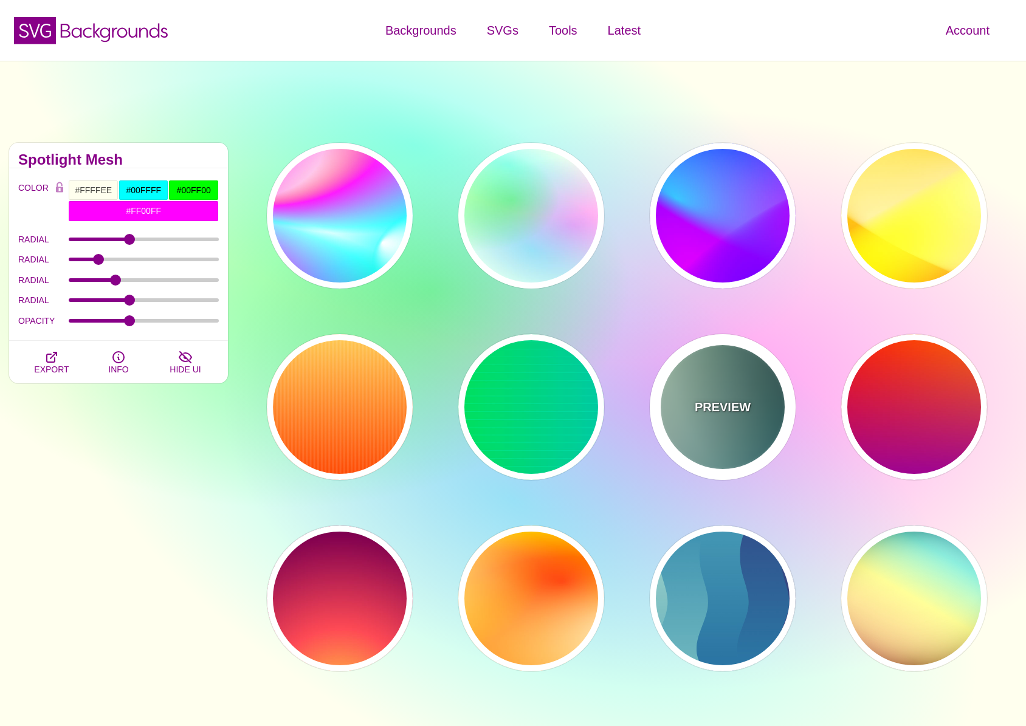
click at [732, 402] on p "PREVIEW" at bounding box center [723, 407] width 56 height 18
type input "#DDFFCC"
type input "#006677"
type input "#FFFFFF"
type input "#000000"
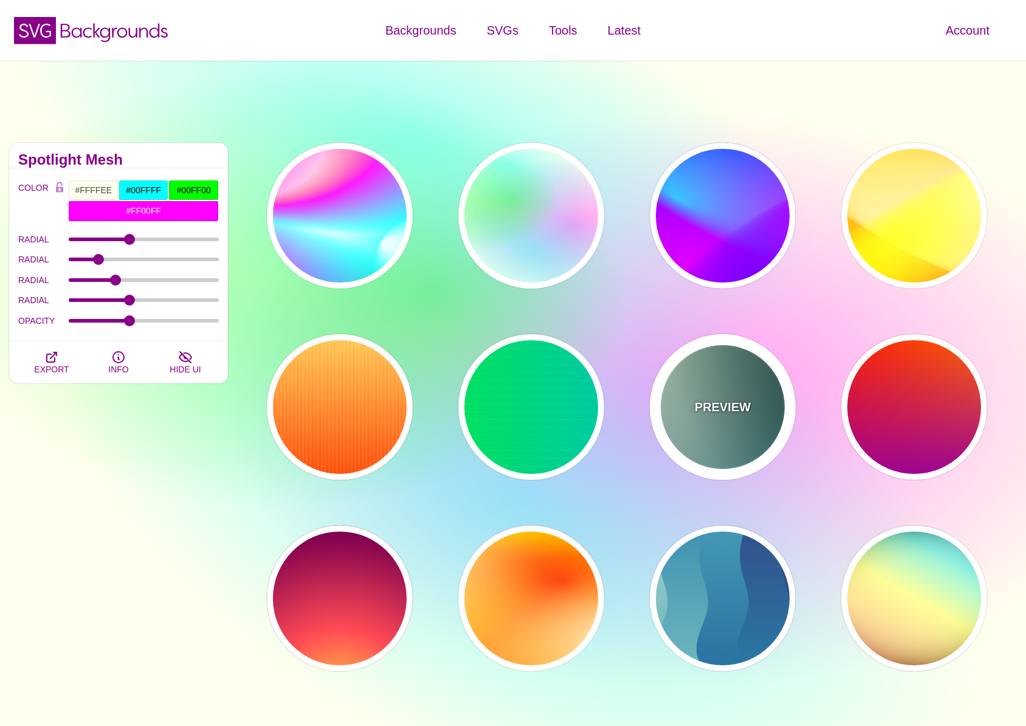
type input "100"
type input "1"
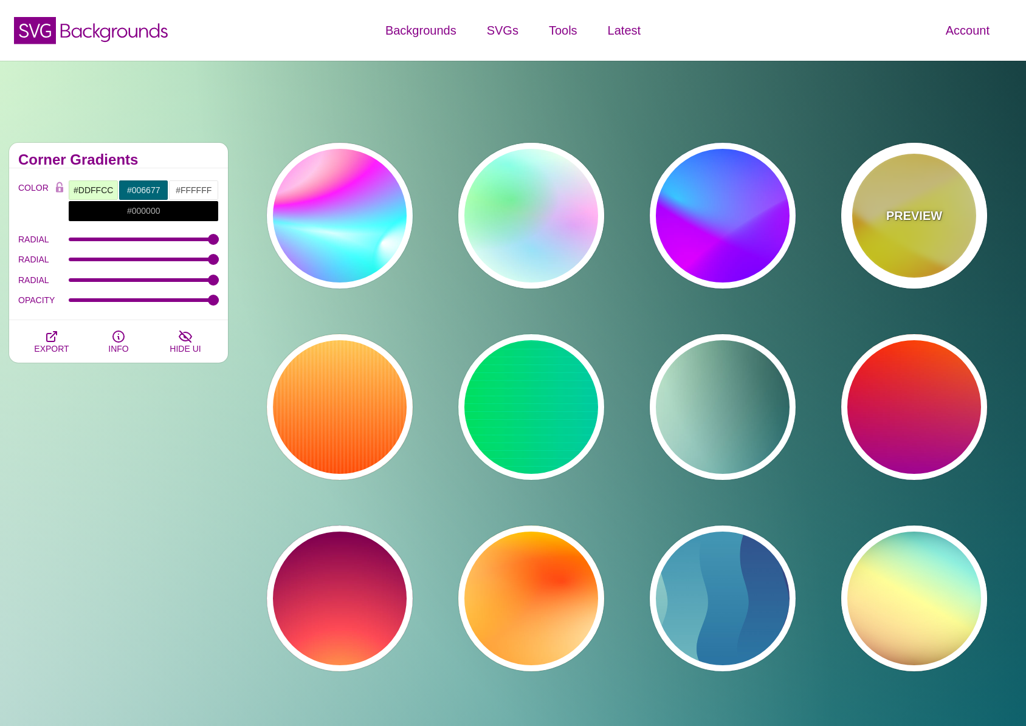
click at [898, 174] on div "PREVIEW" at bounding box center [914, 216] width 146 height 146
type input "#FFFF00"
type input "#FFFFFF"
type input "#FF0000"
type input "1"
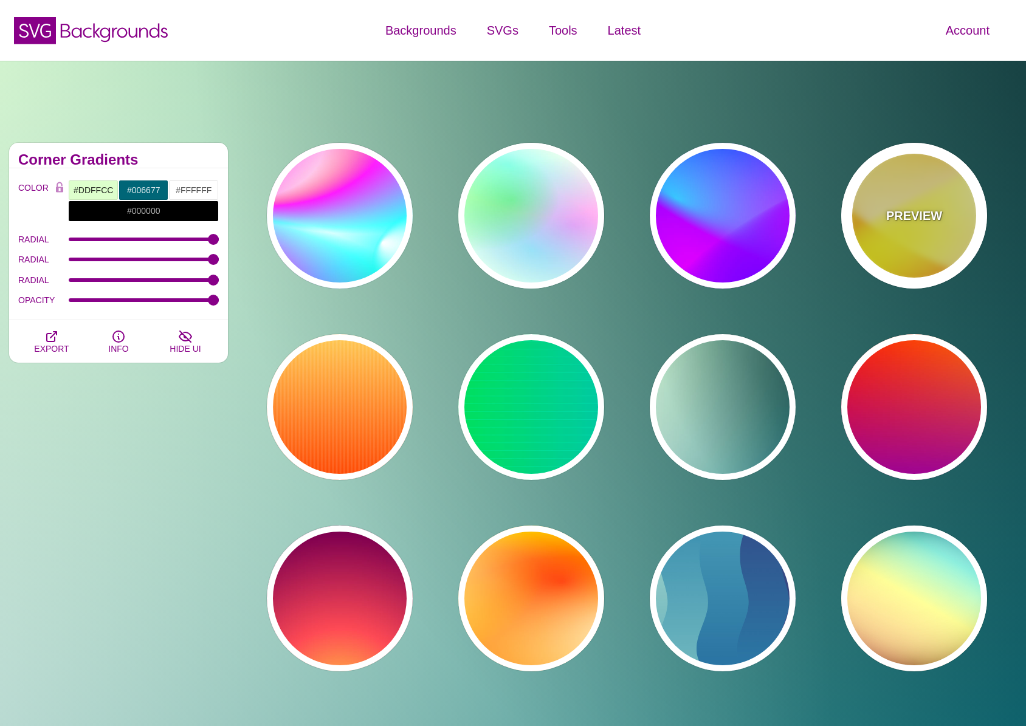
type input "70"
type input "60"
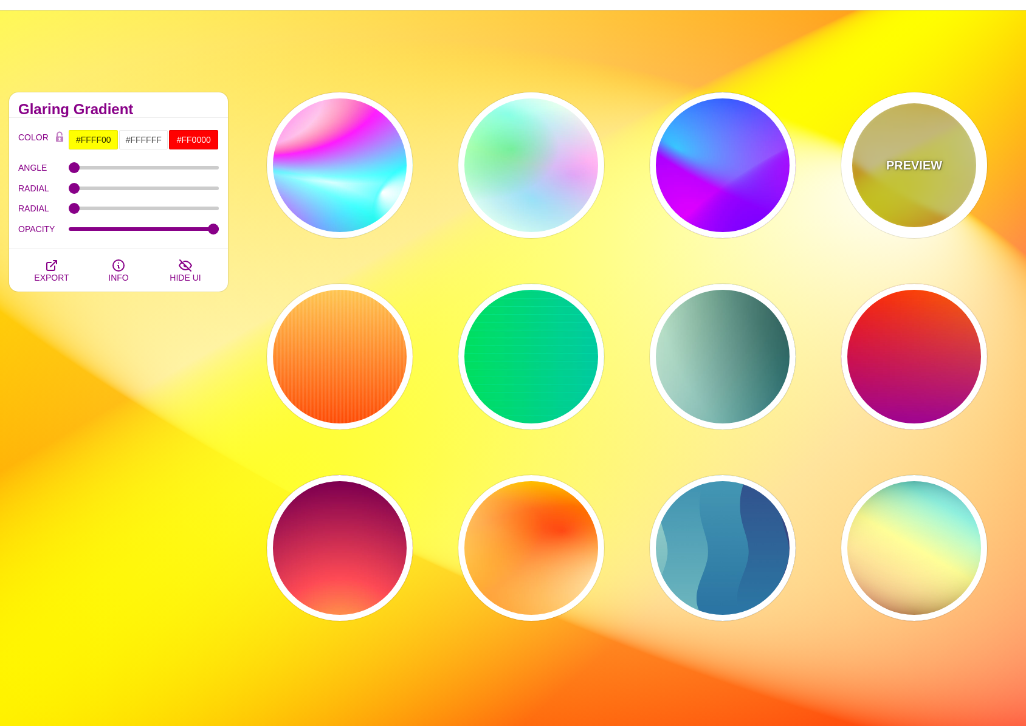
scroll to position [862, 0]
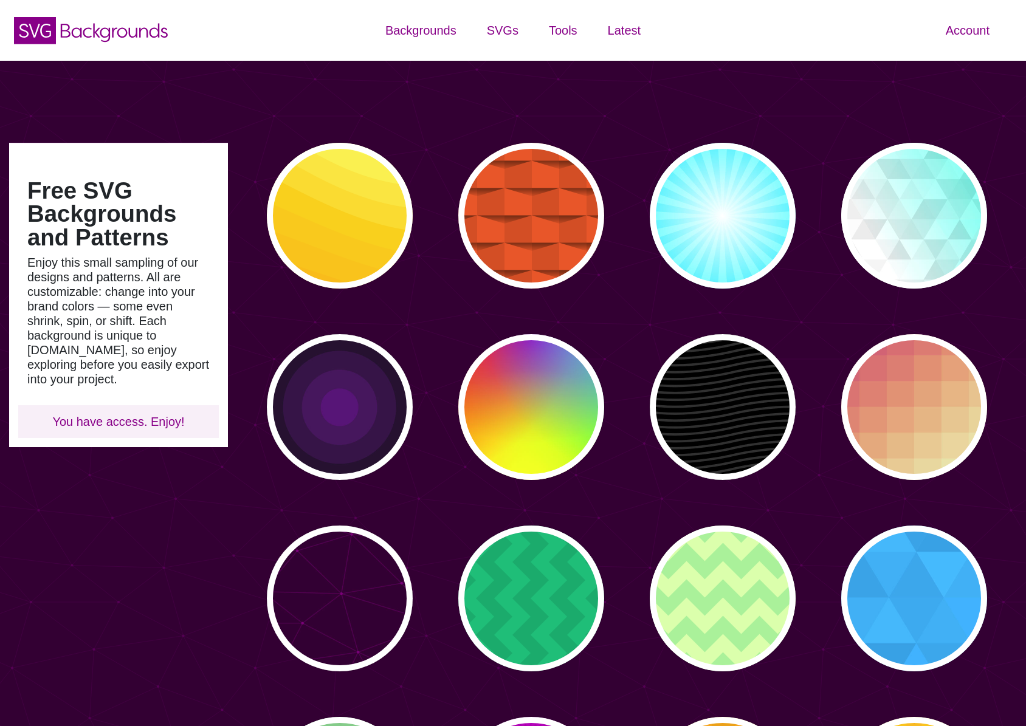
type input "#450057"
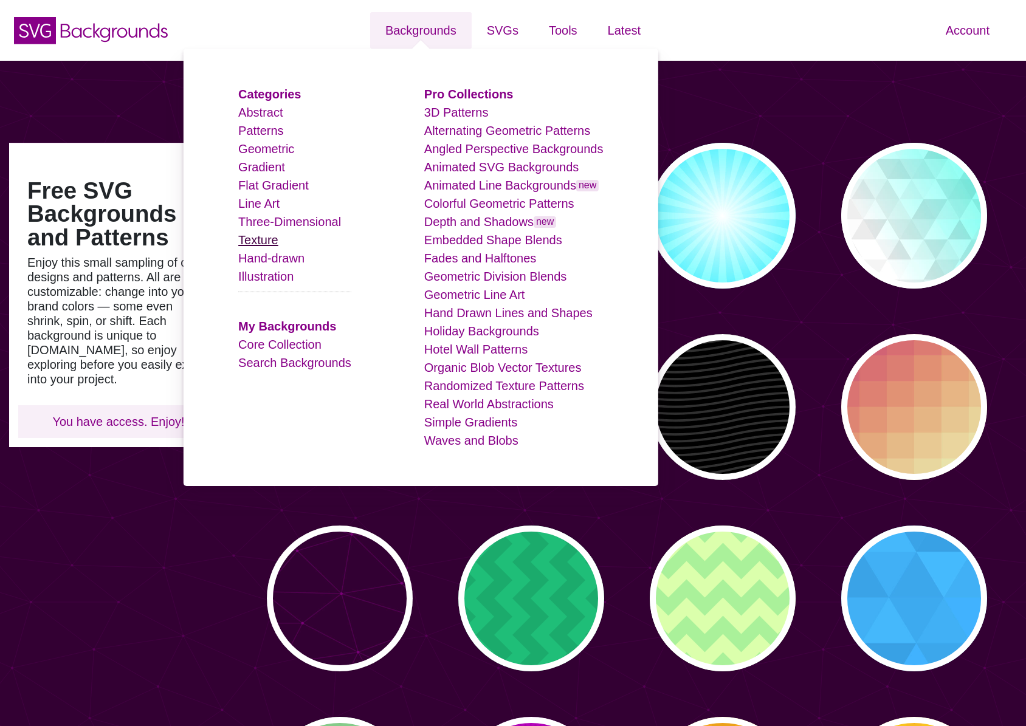
click at [269, 243] on link "Texture" at bounding box center [258, 239] width 40 height 13
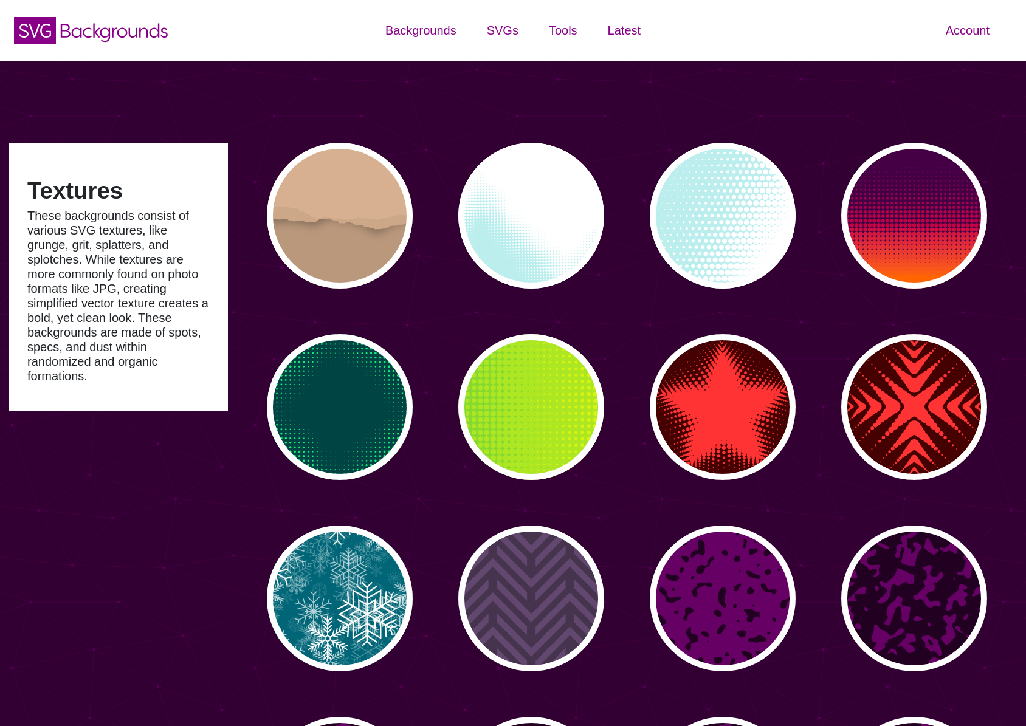
type input "#450057"
type input "#FFFFFF"
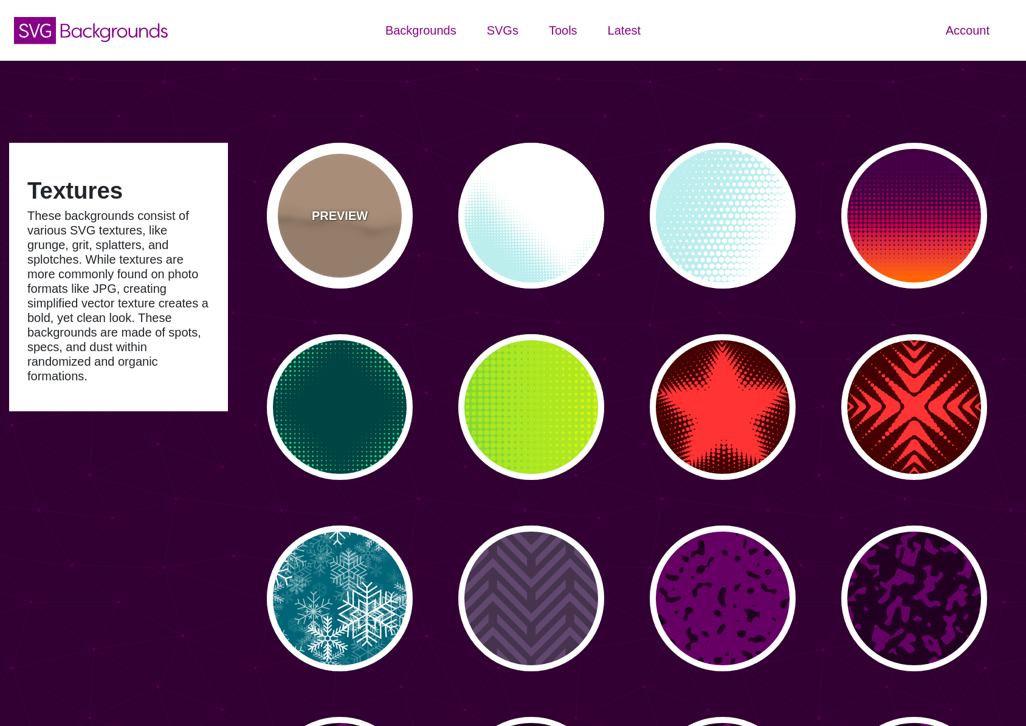
click at [348, 208] on p "PREVIEW" at bounding box center [340, 216] width 56 height 18
type input "#BA987C"
type input "#D7B090"
type input "#CCA788"
type input "0"
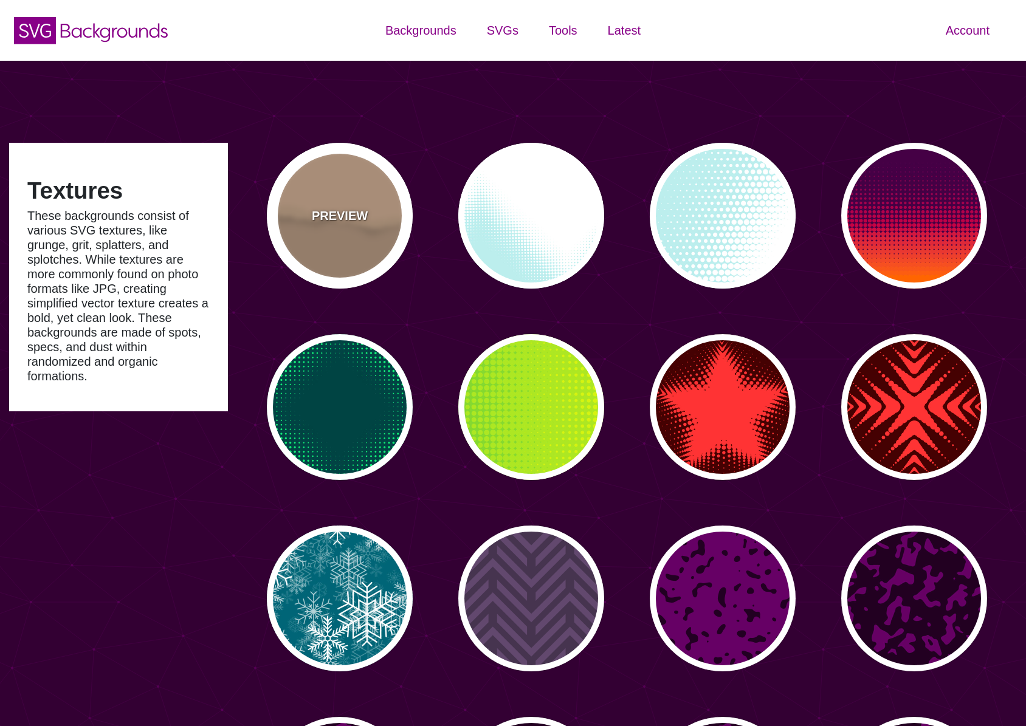
type input "0"
type input "0.5"
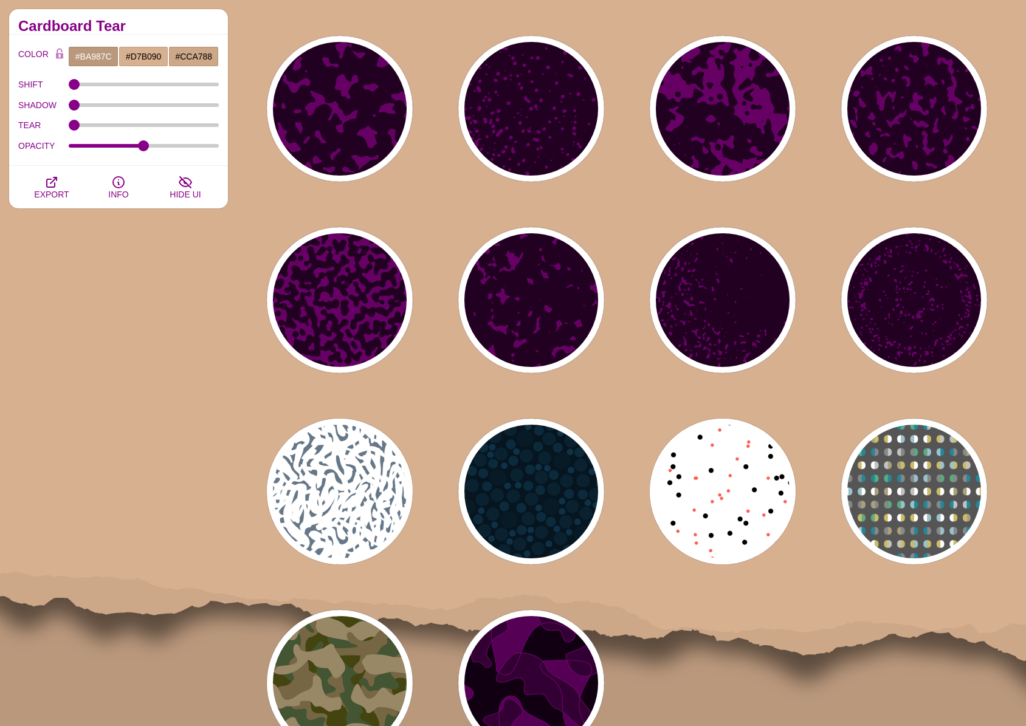
scroll to position [806, 0]
